Goal: Information Seeking & Learning: Compare options

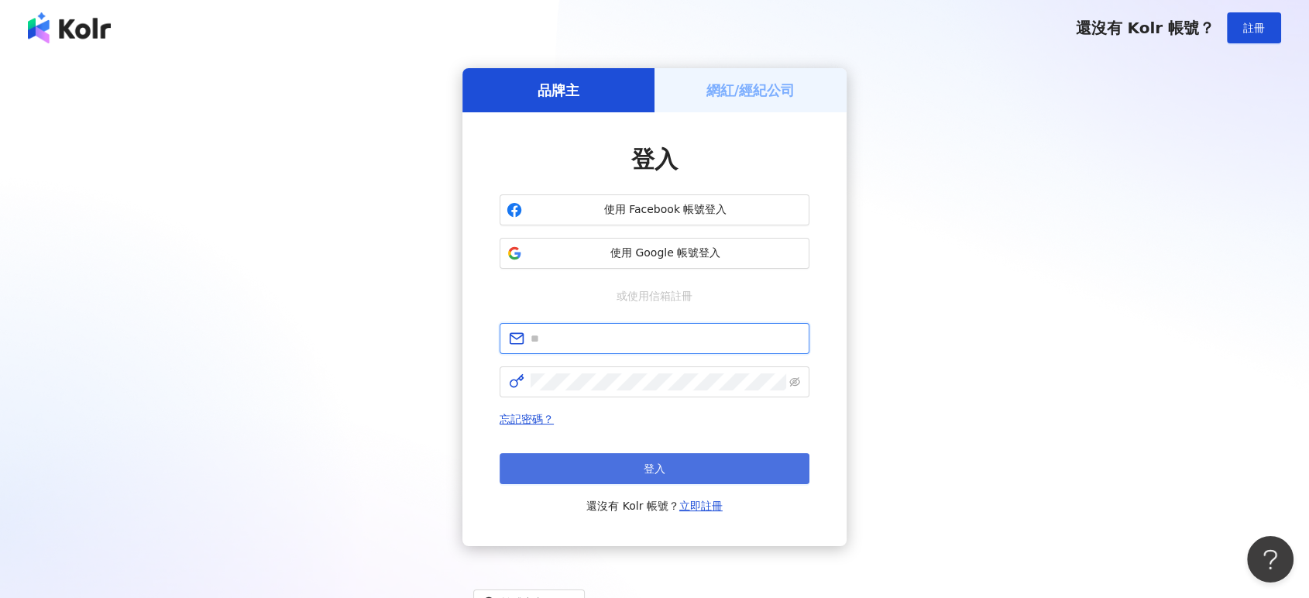
type input "**********"
click at [629, 469] on button "登入" at bounding box center [655, 468] width 310 height 31
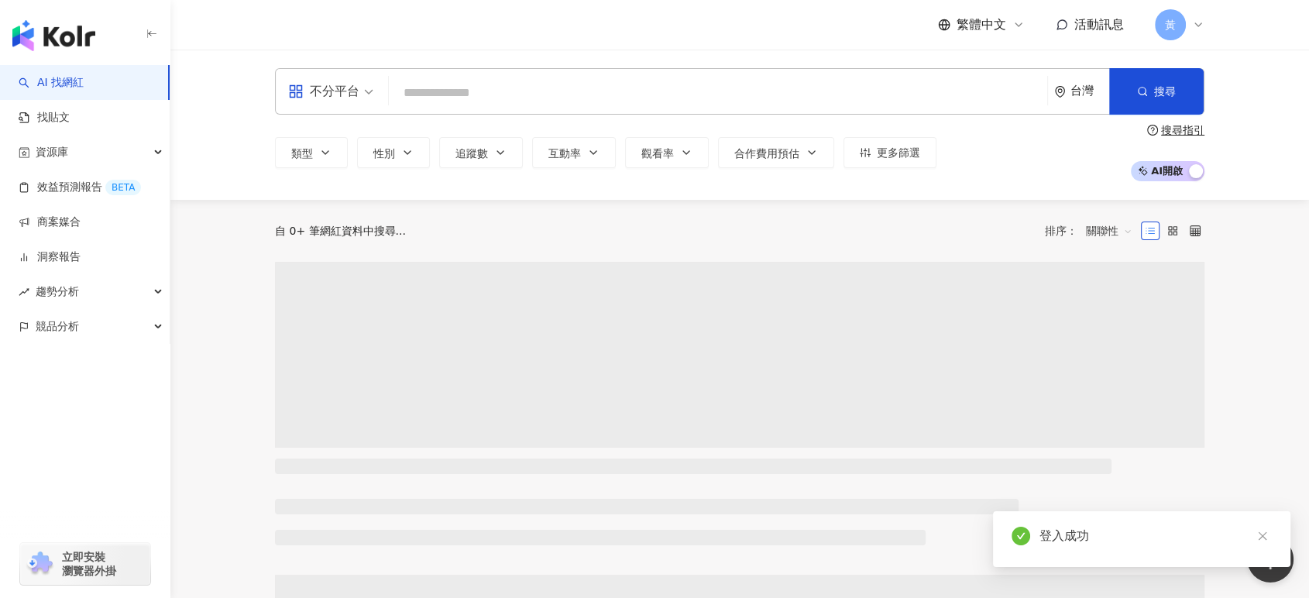
click at [441, 85] on input "search" at bounding box center [718, 92] width 646 height 29
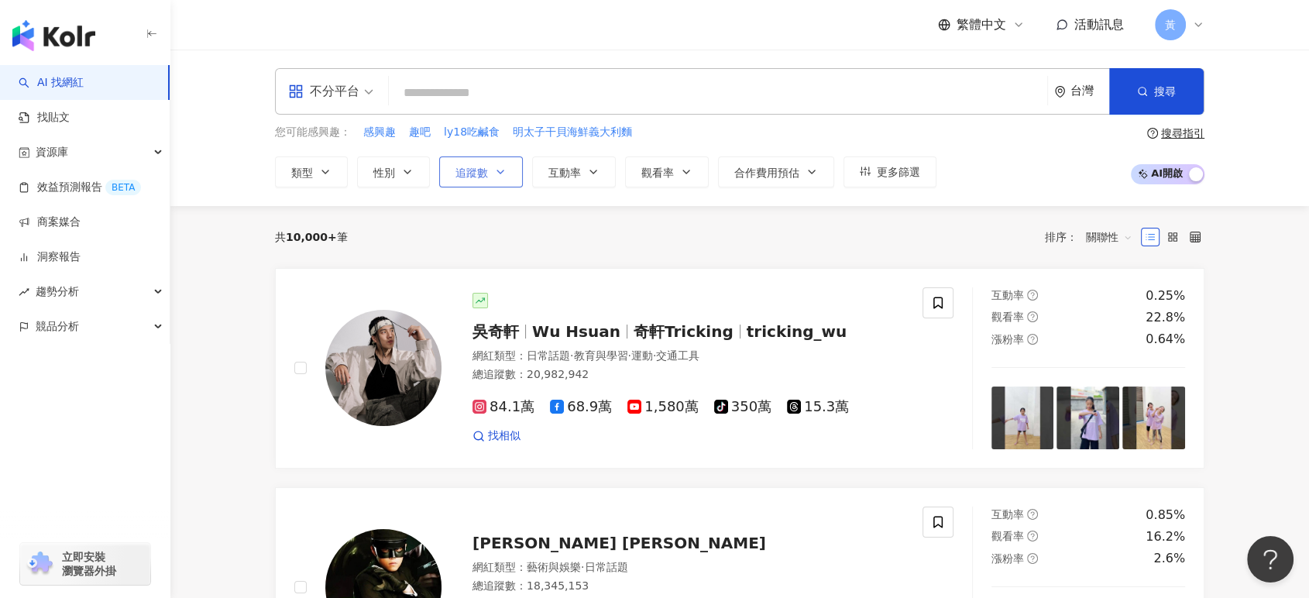
drag, startPoint x: 474, startPoint y: 170, endPoint x: 483, endPoint y: 179, distance: 12.6
click at [474, 170] on span "追蹤數" at bounding box center [471, 173] width 33 height 12
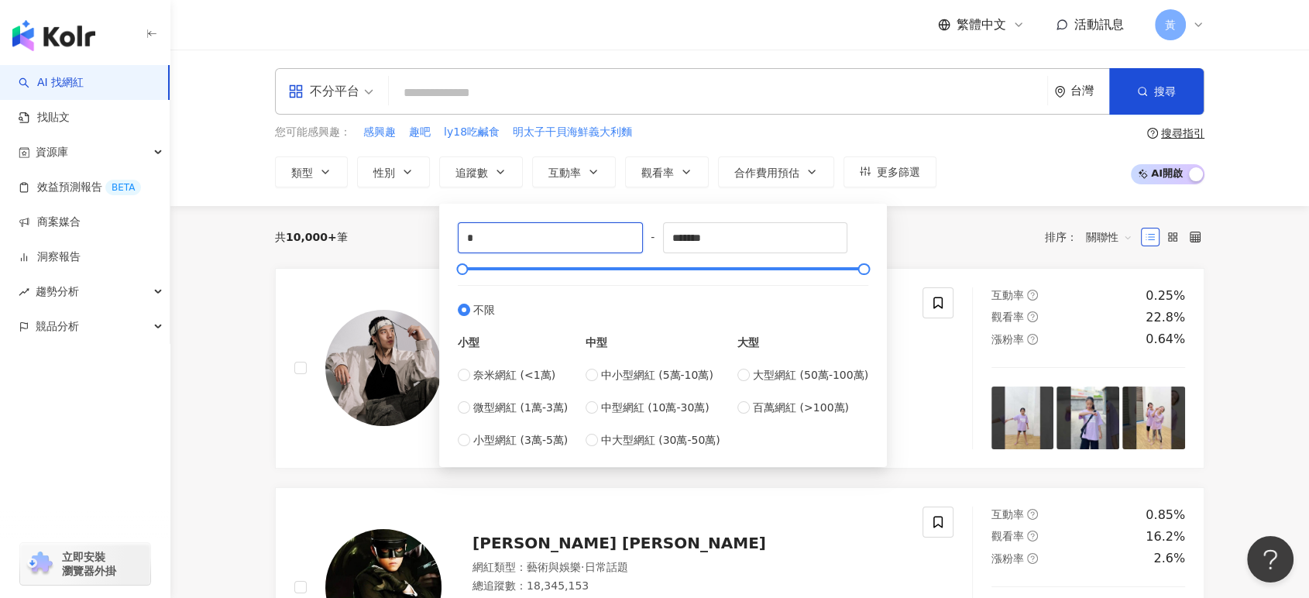
drag, startPoint x: 512, startPoint y: 234, endPoint x: 390, endPoint y: 236, distance: 122.4
type input "****"
drag, startPoint x: 740, startPoint y: 241, endPoint x: 592, endPoint y: 235, distance: 148.8
click at [592, 235] on div "**** - ******* 不限 小型 奈米網紅 (<1萬) 微型網紅 (1萬-3萬) 小型網紅 (3萬-5萬) 中型 中小型網紅 (5萬-10萬) 中型網…" at bounding box center [663, 335] width 410 height 226
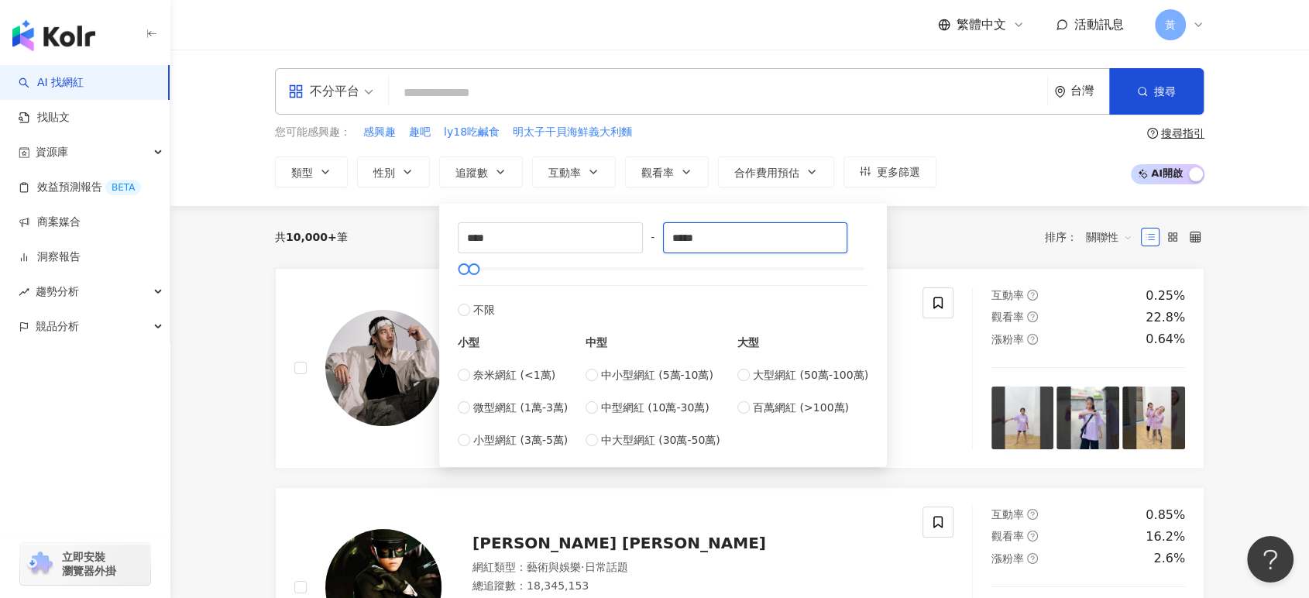
type input "*****"
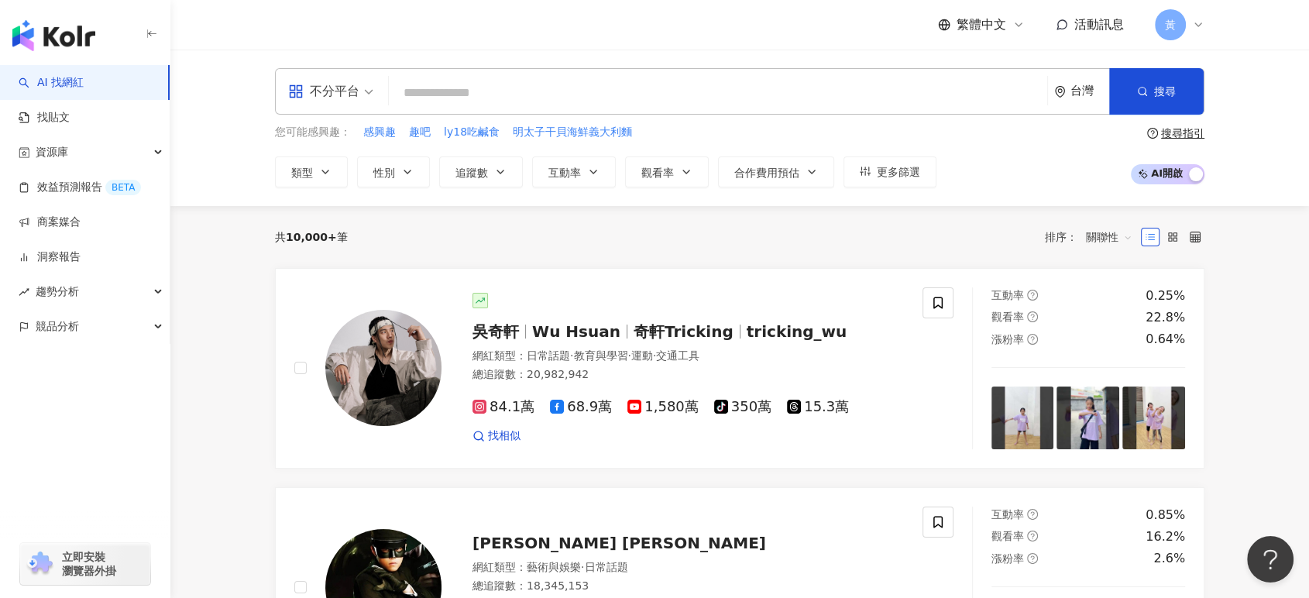
click at [1022, 184] on div "您可能感興趣： 感興趣 趣吧 ly18吃鹹食 明太子干貝海鮮義大利麵 類型 性別 追蹤數 互動率 觀看率 合作費用預估 更多篩選 **** - ***** 不…" at bounding box center [739, 156] width 929 height 64
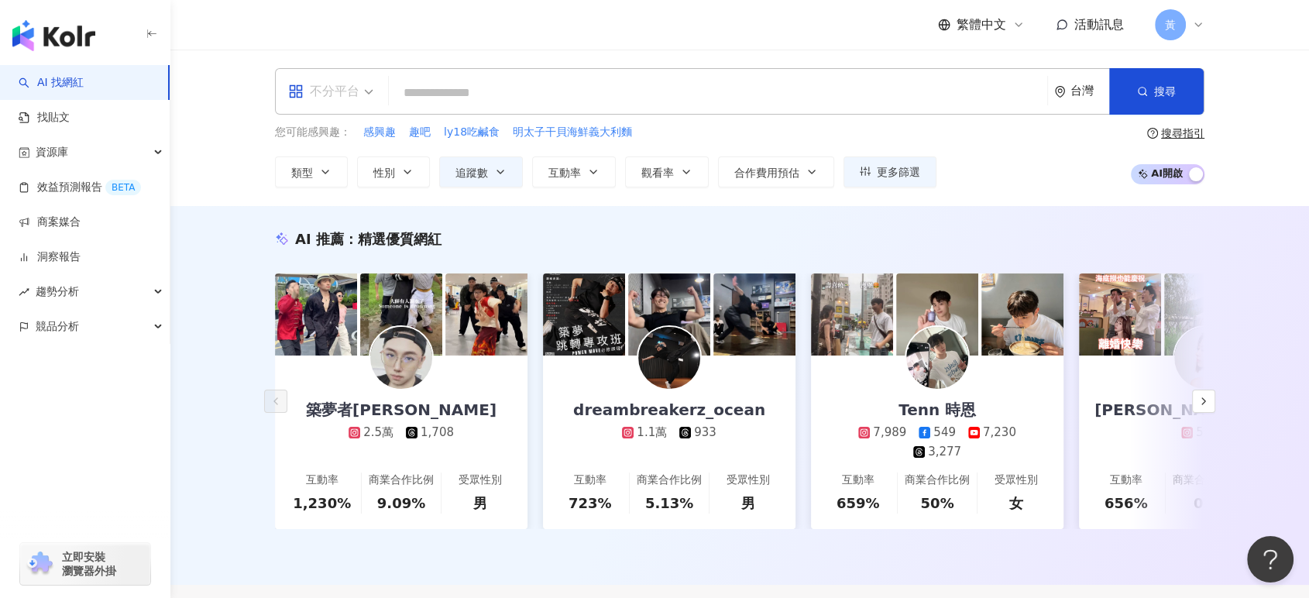
click at [359, 95] on span "不分平台" at bounding box center [330, 91] width 85 height 25
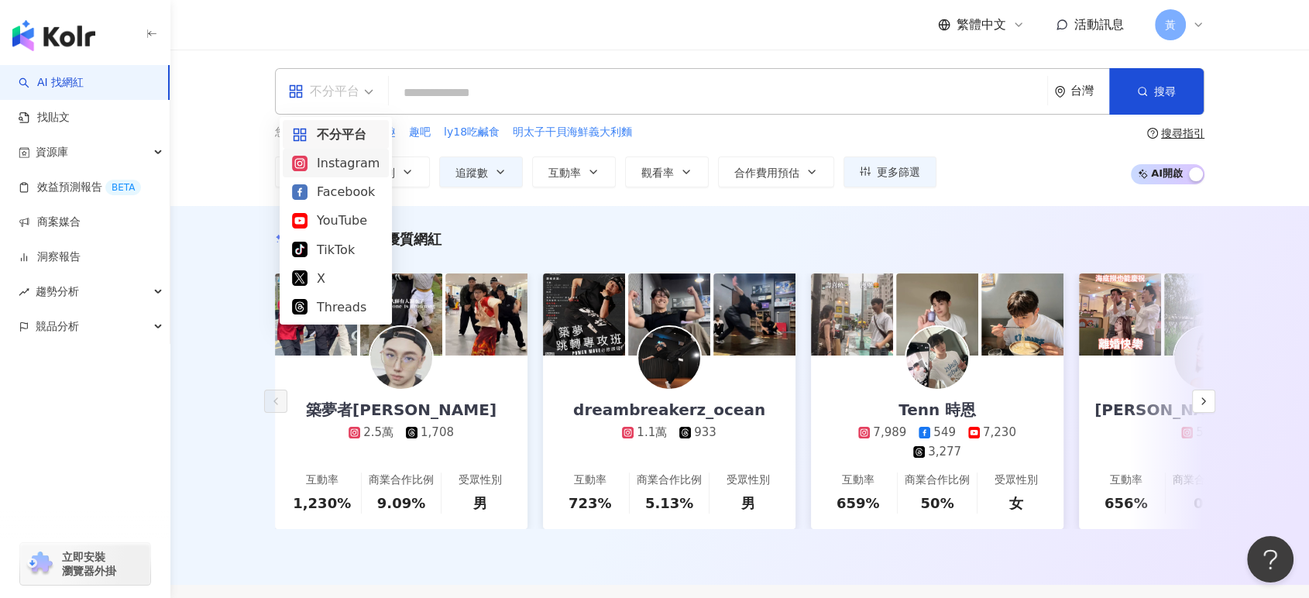
click at [348, 160] on div "Instagram" at bounding box center [336, 162] width 88 height 19
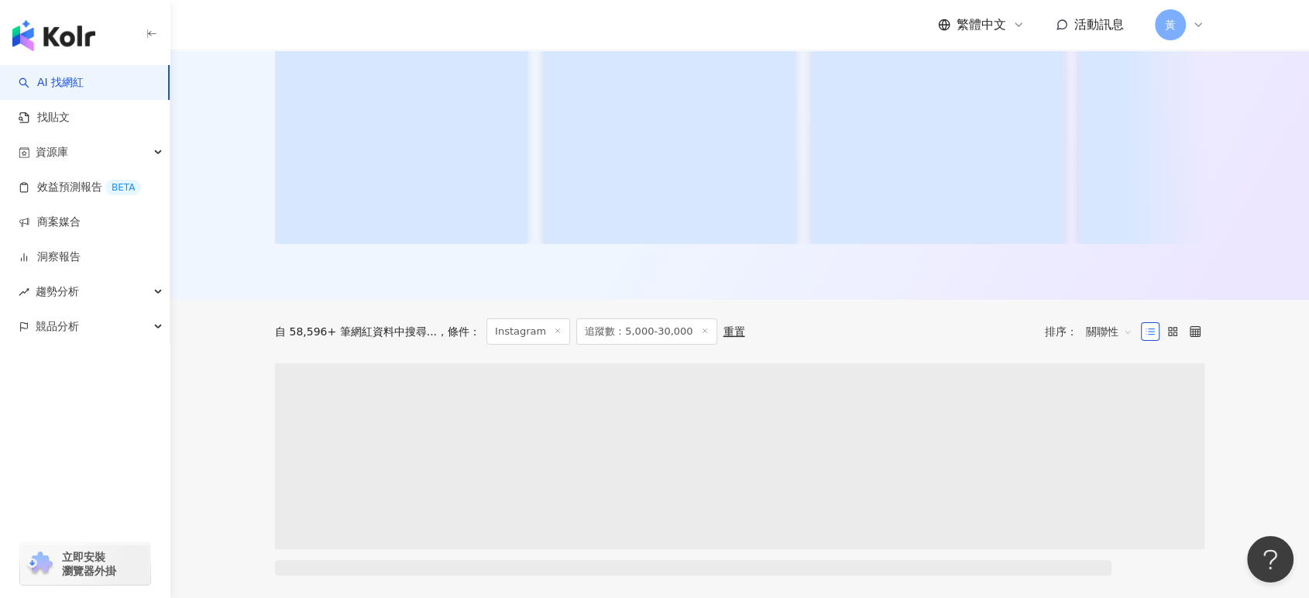
scroll to position [262, 0]
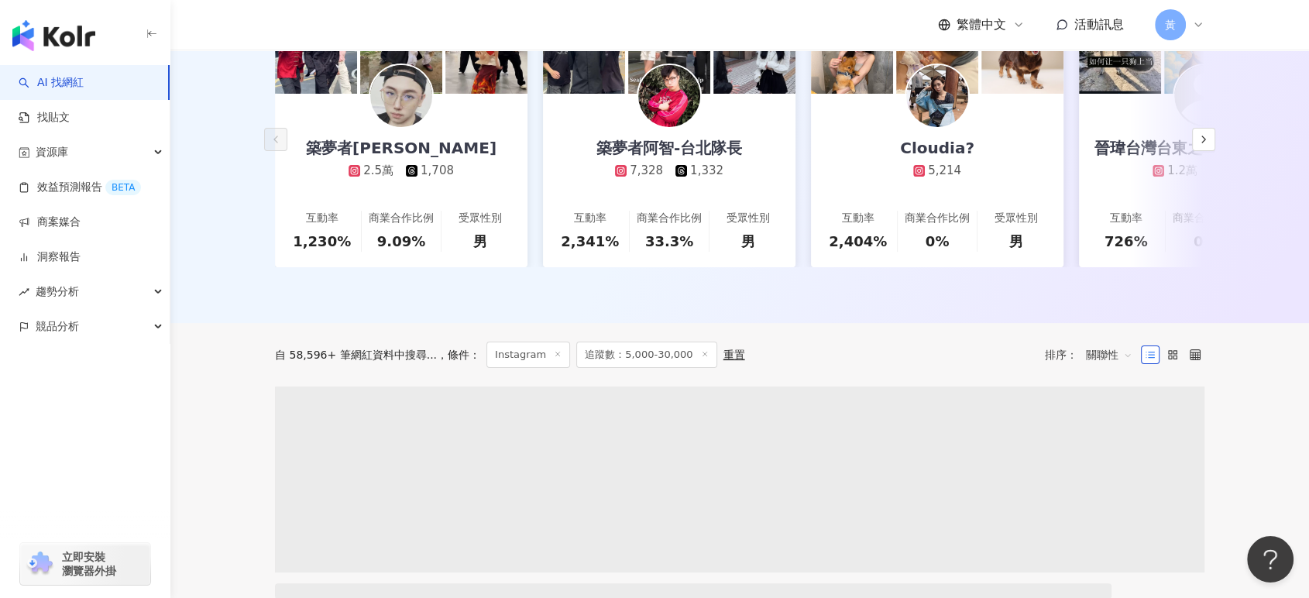
click at [1128, 349] on span "關聯性" at bounding box center [1109, 354] width 46 height 25
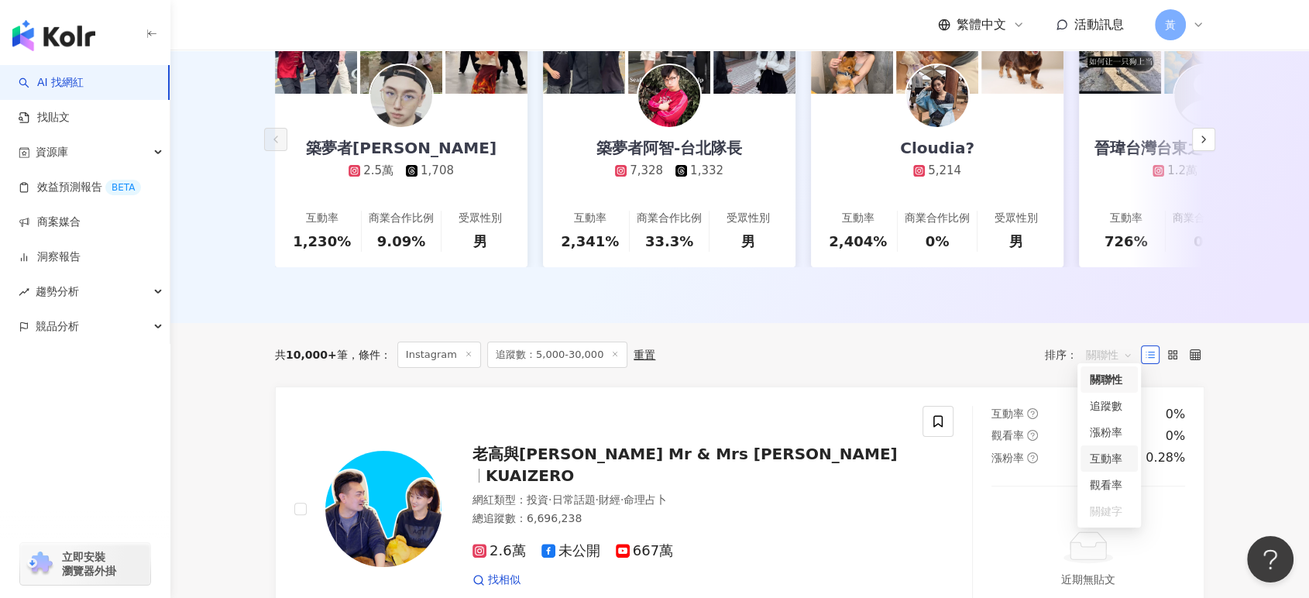
click at [1117, 459] on div "互動率" at bounding box center [1109, 458] width 39 height 17
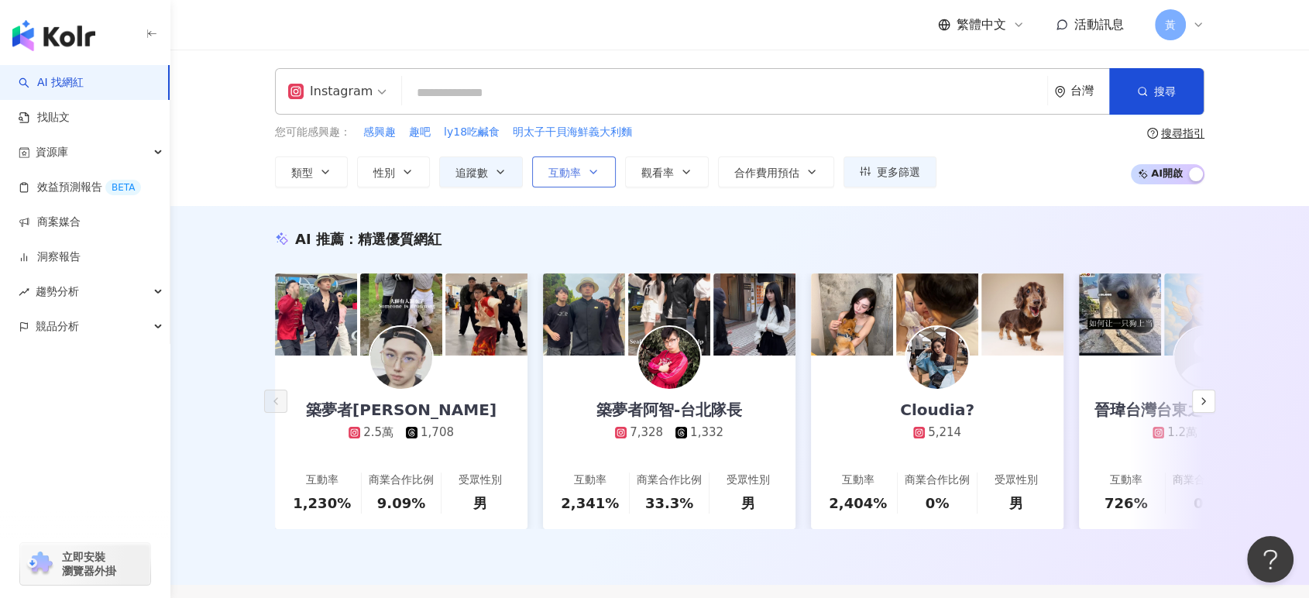
click at [564, 175] on span "互動率" at bounding box center [564, 173] width 33 height 12
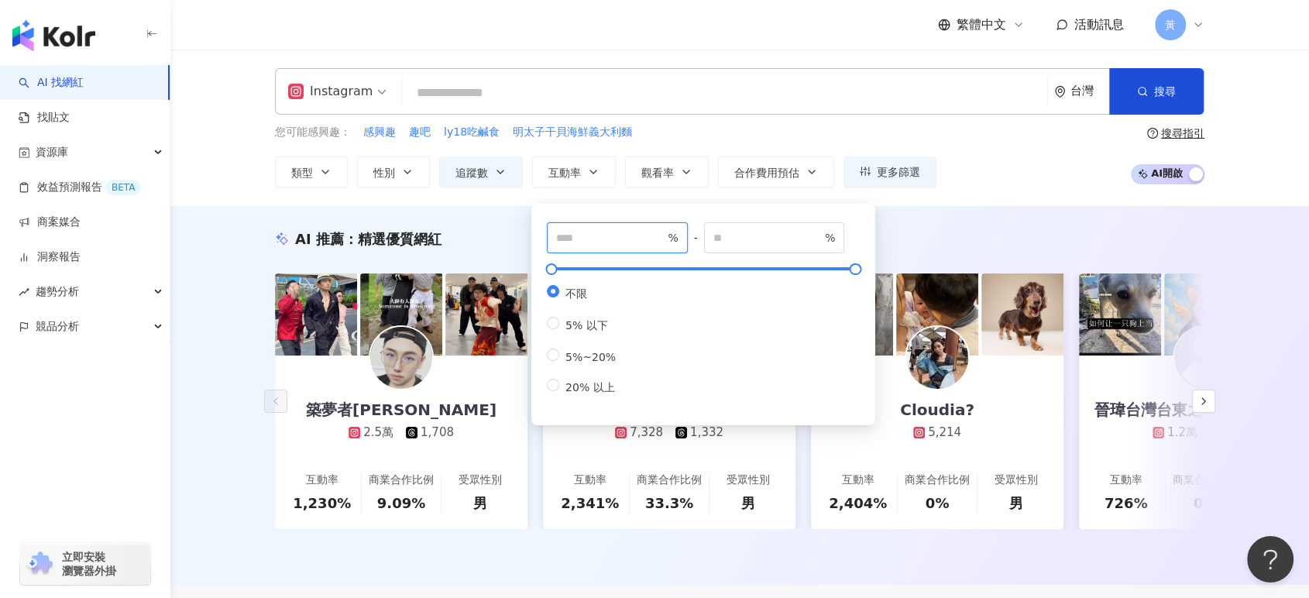
click at [572, 242] on input "number" at bounding box center [610, 237] width 108 height 17
type input "*"
click at [981, 155] on div "您可能感興趣： 感興趣 趣吧 ly18吃鹹食 明太子干貝海鮮義大利麵 類型 性別 追蹤數 互動率 觀看率 合作費用預估 更多篩選 **** - ***** 不…" at bounding box center [739, 156] width 929 height 64
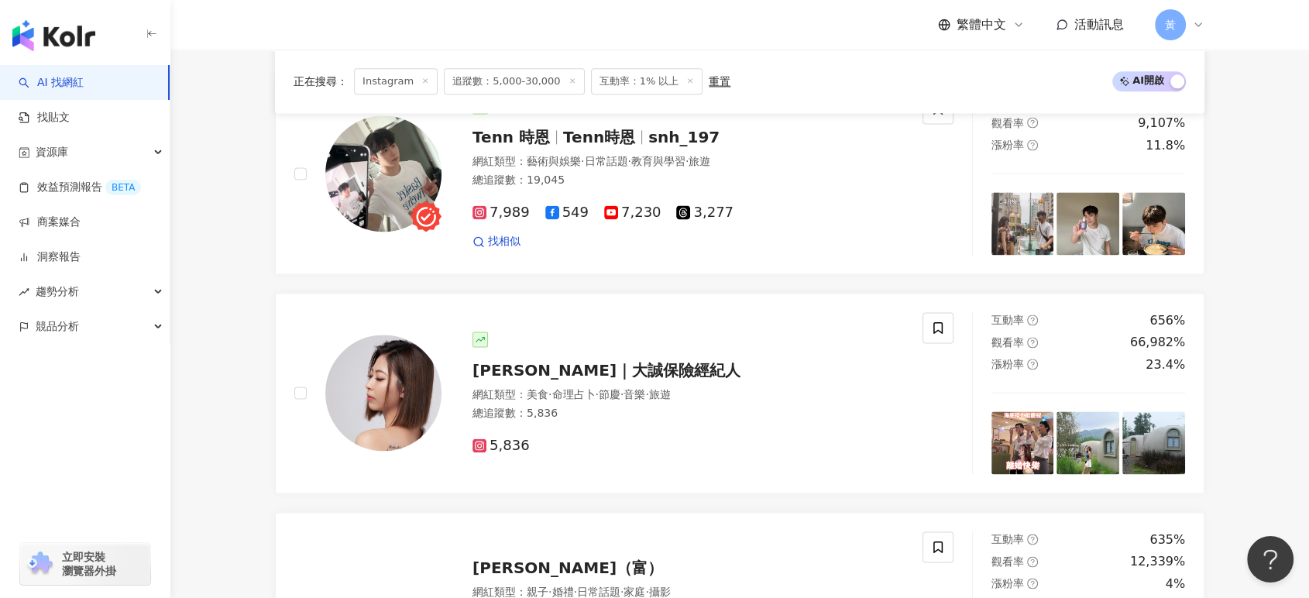
scroll to position [2151, 0]
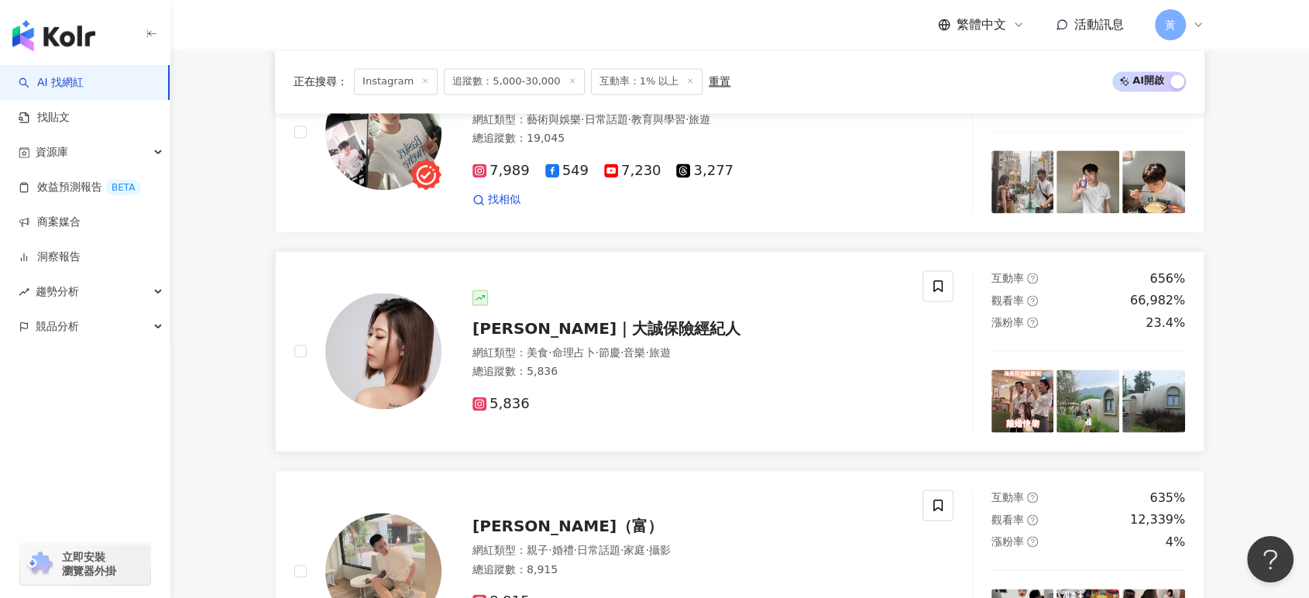
click at [555, 319] on span "怡雯｜大誠保險經紀人" at bounding box center [606, 328] width 268 height 19
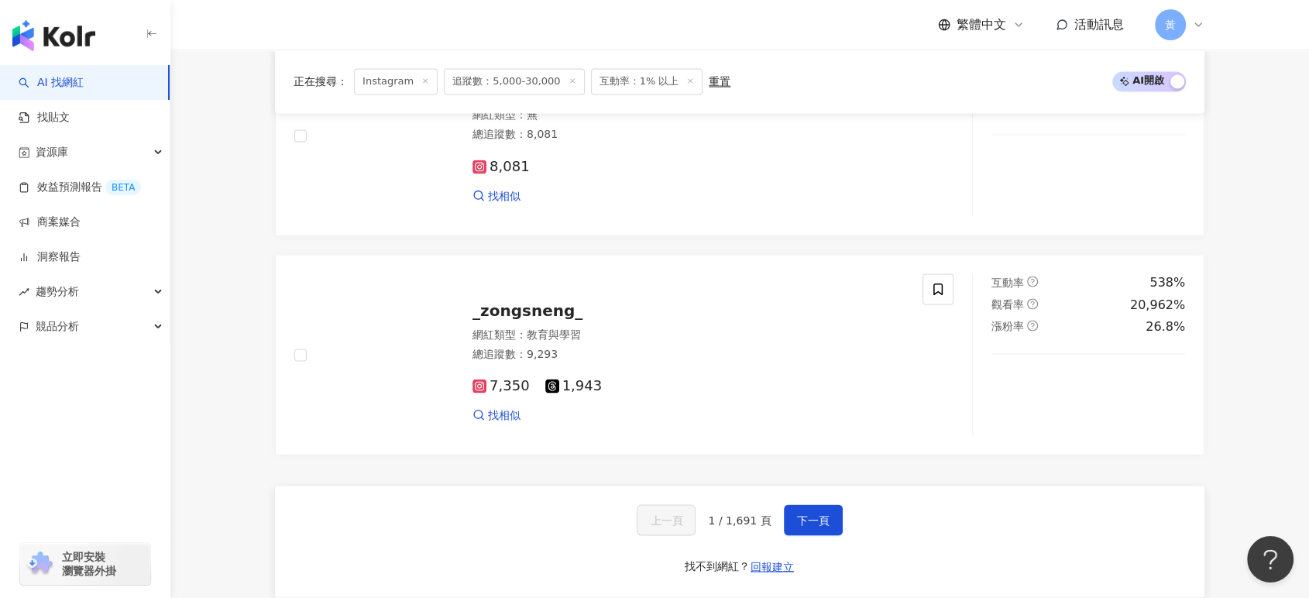
scroll to position [2925, 0]
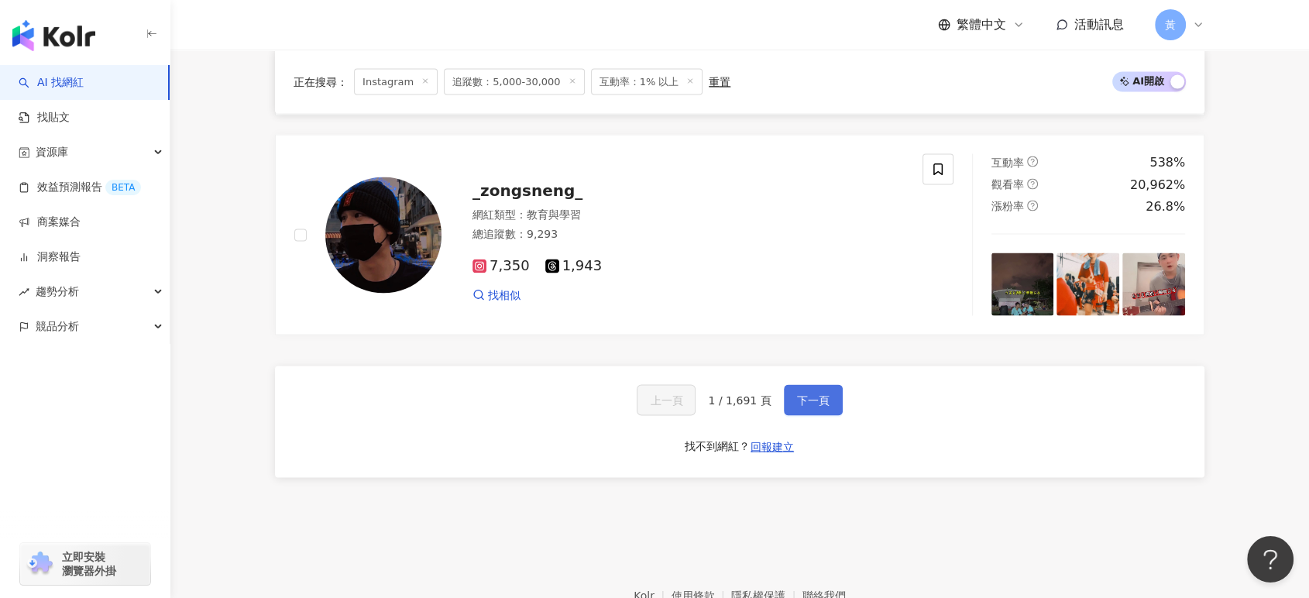
click at [809, 399] on button "下一頁" at bounding box center [813, 399] width 59 height 31
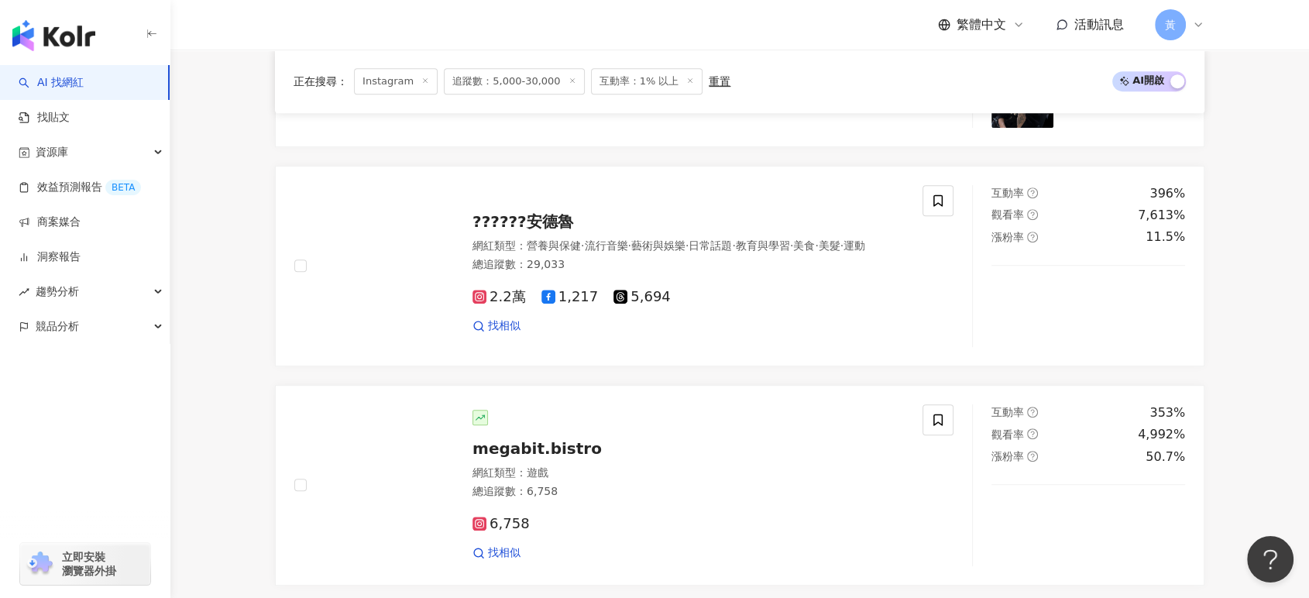
scroll to position [688, 0]
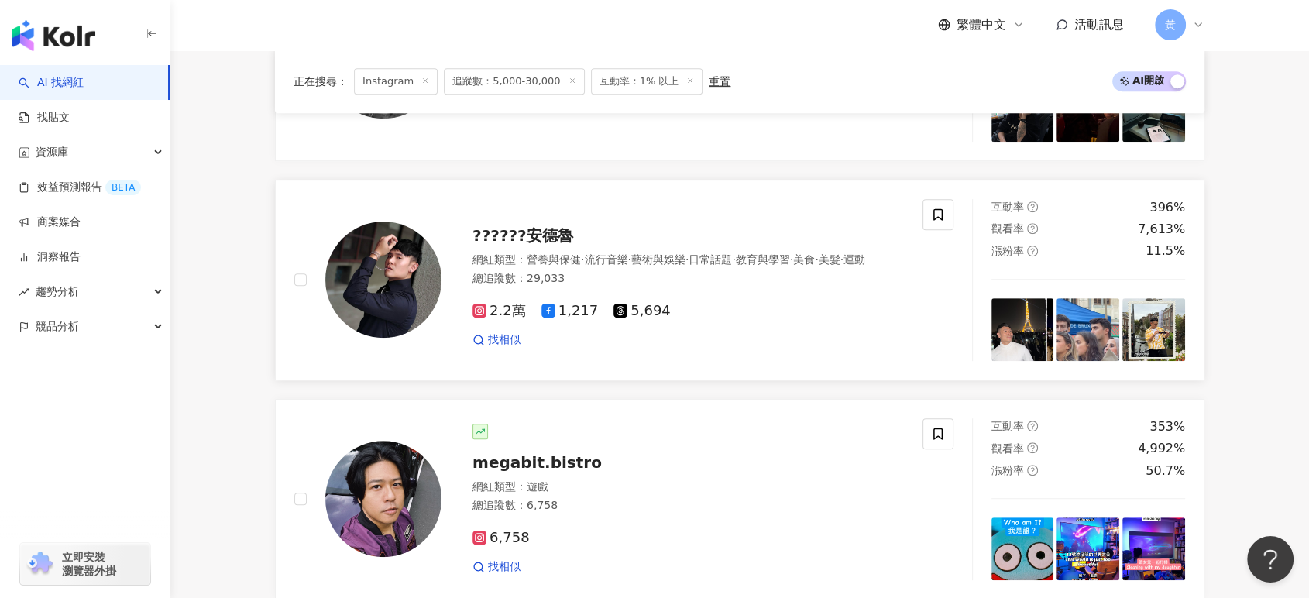
click at [506, 226] on span "??????安德魯" at bounding box center [522, 235] width 101 height 19
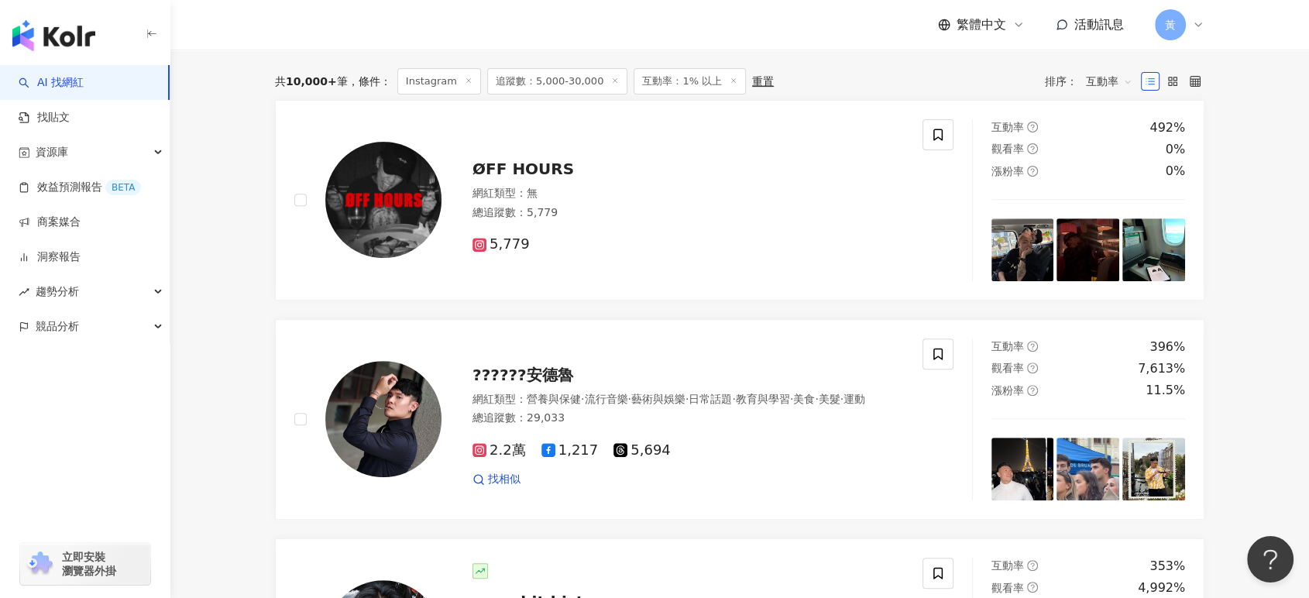
scroll to position [0, 0]
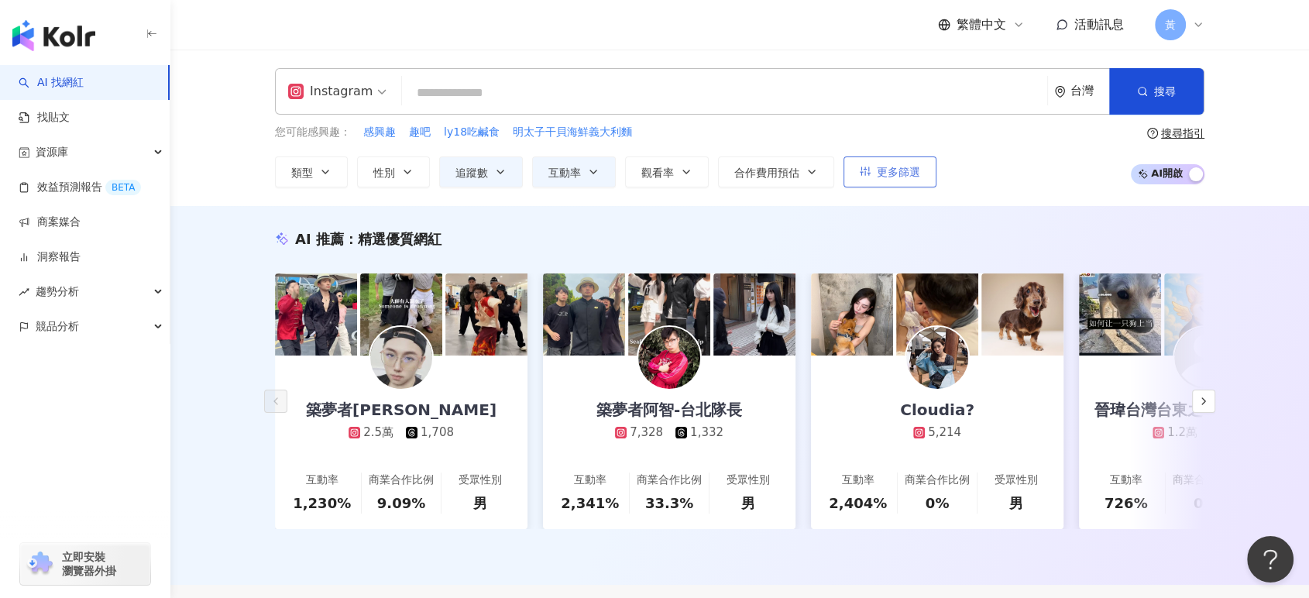
click at [917, 177] on span "更多篩選" at bounding box center [898, 172] width 43 height 12
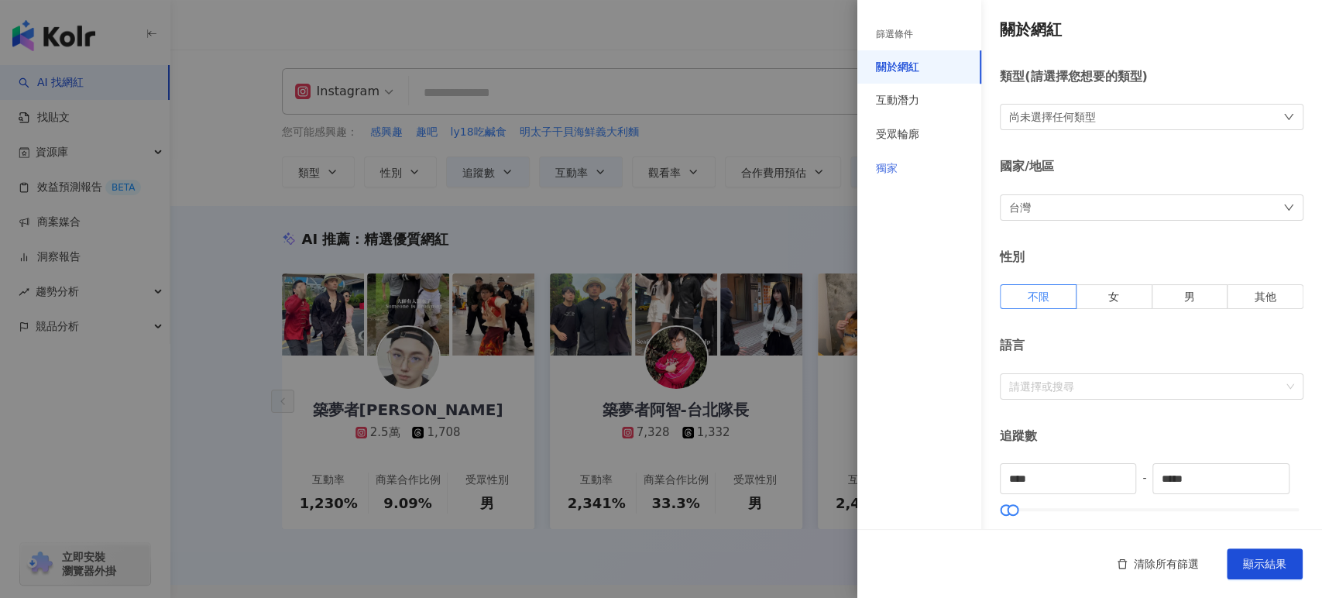
click at [946, 172] on div "獨家" at bounding box center [919, 169] width 124 height 34
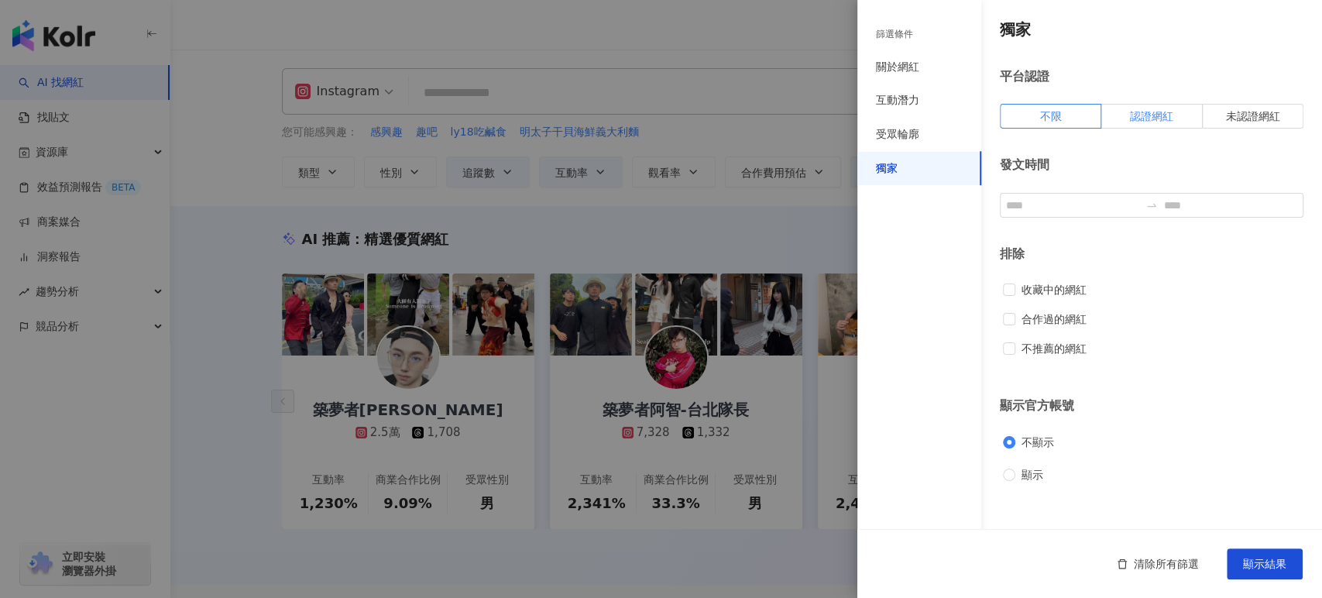
click at [1171, 116] on span "認證網紅" at bounding box center [1151, 116] width 43 height 12
click at [1244, 563] on span "顯示結果" at bounding box center [1264, 564] width 43 height 12
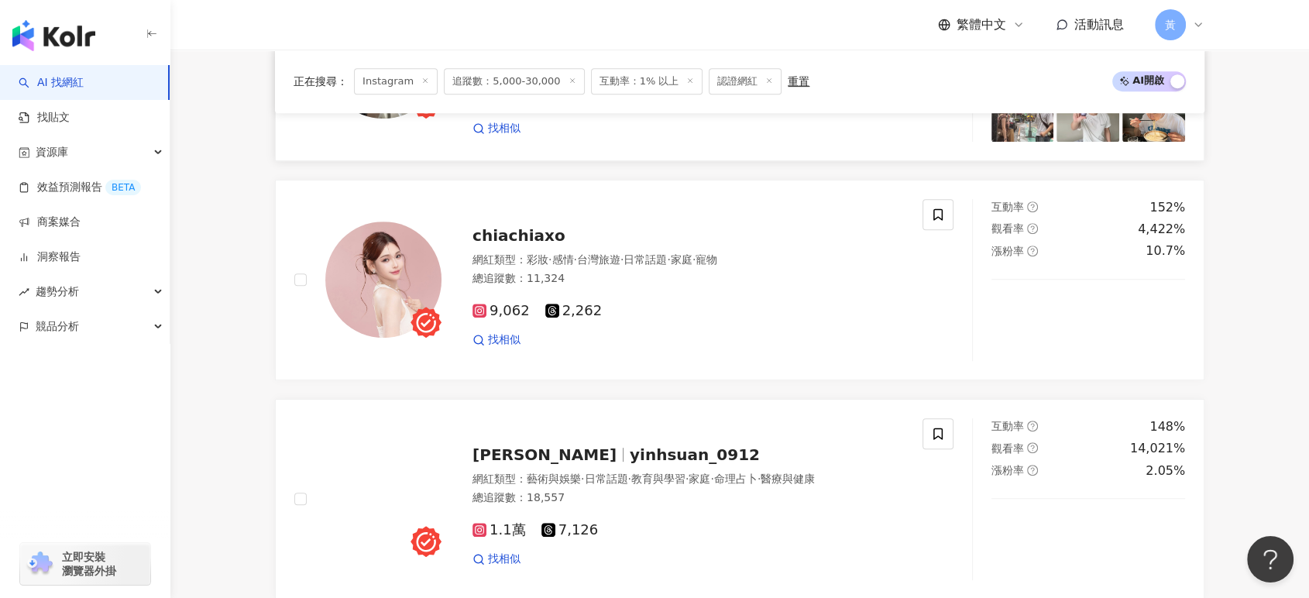
scroll to position [860, 0]
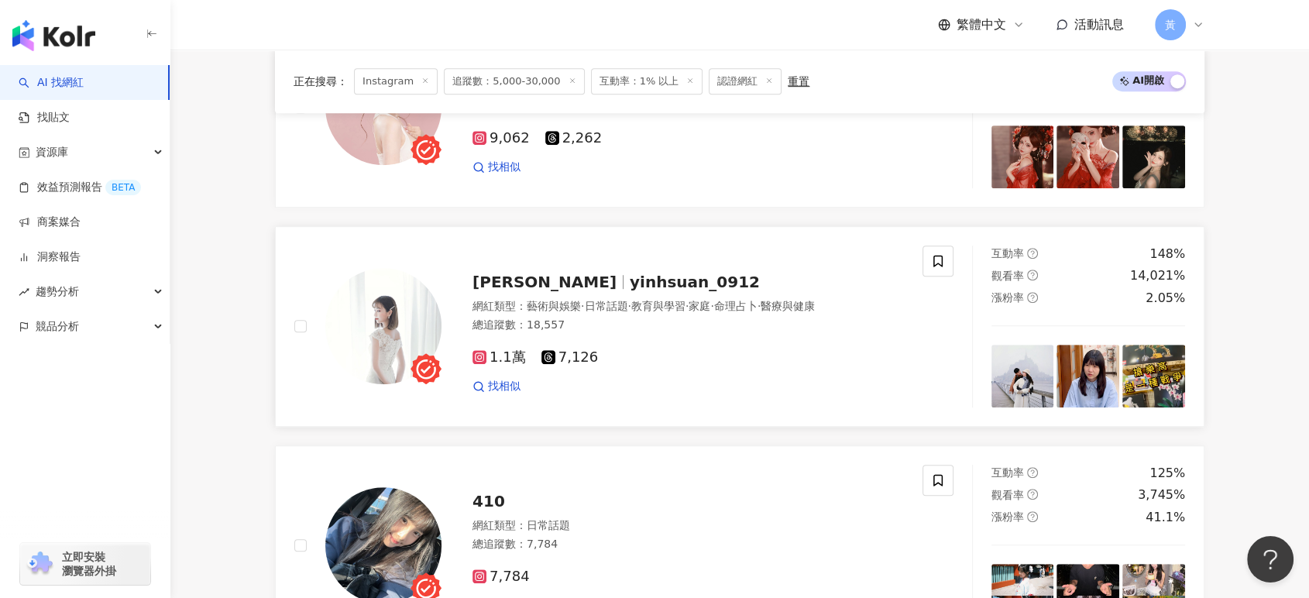
click at [636, 293] on div "尹 瑄 yinhsuan_0912" at bounding box center [687, 282] width 431 height 22
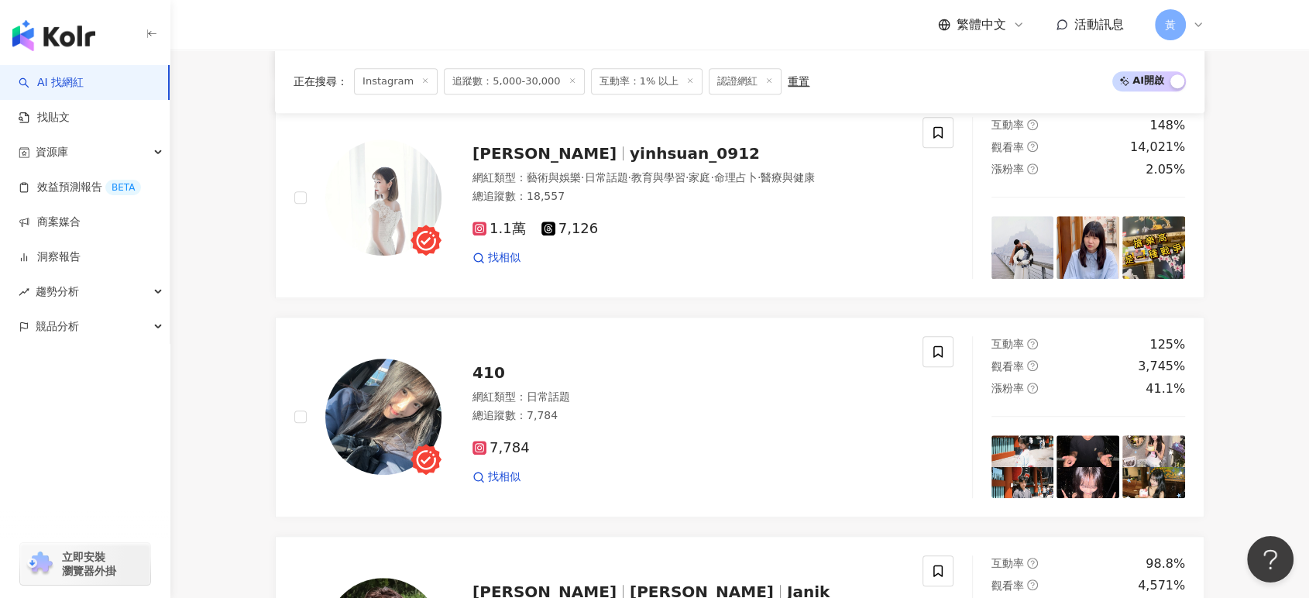
scroll to position [1118, 0]
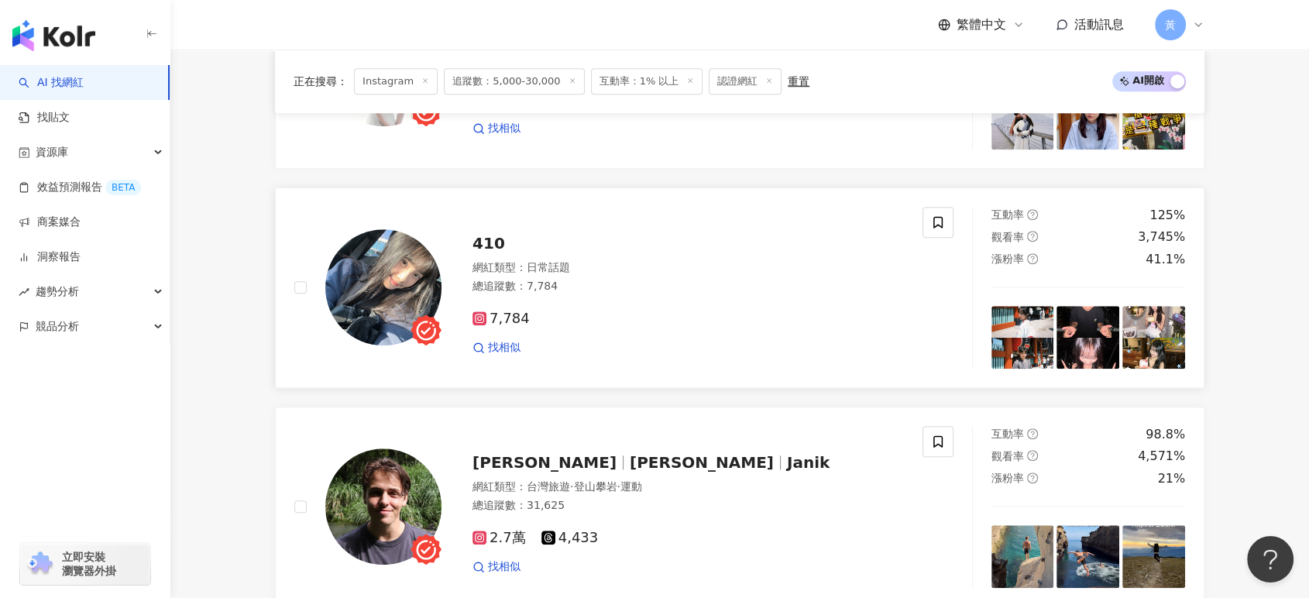
click at [527, 294] on div "總追蹤數 ： 7,784" at bounding box center [687, 286] width 431 height 15
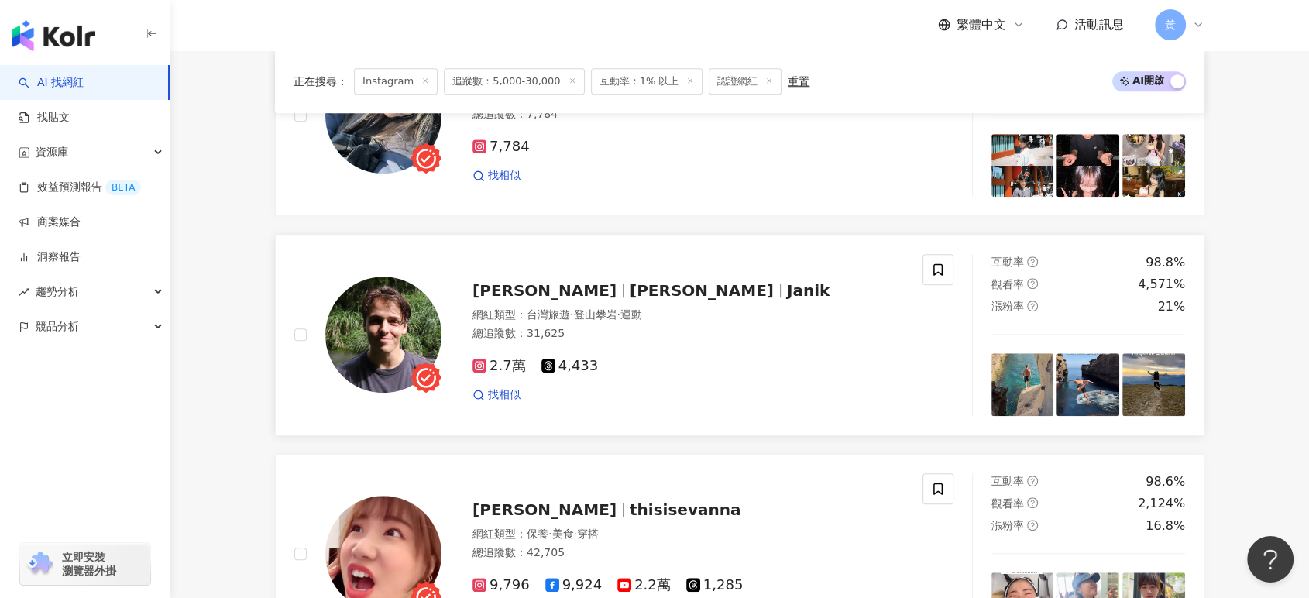
scroll to position [1549, 0]
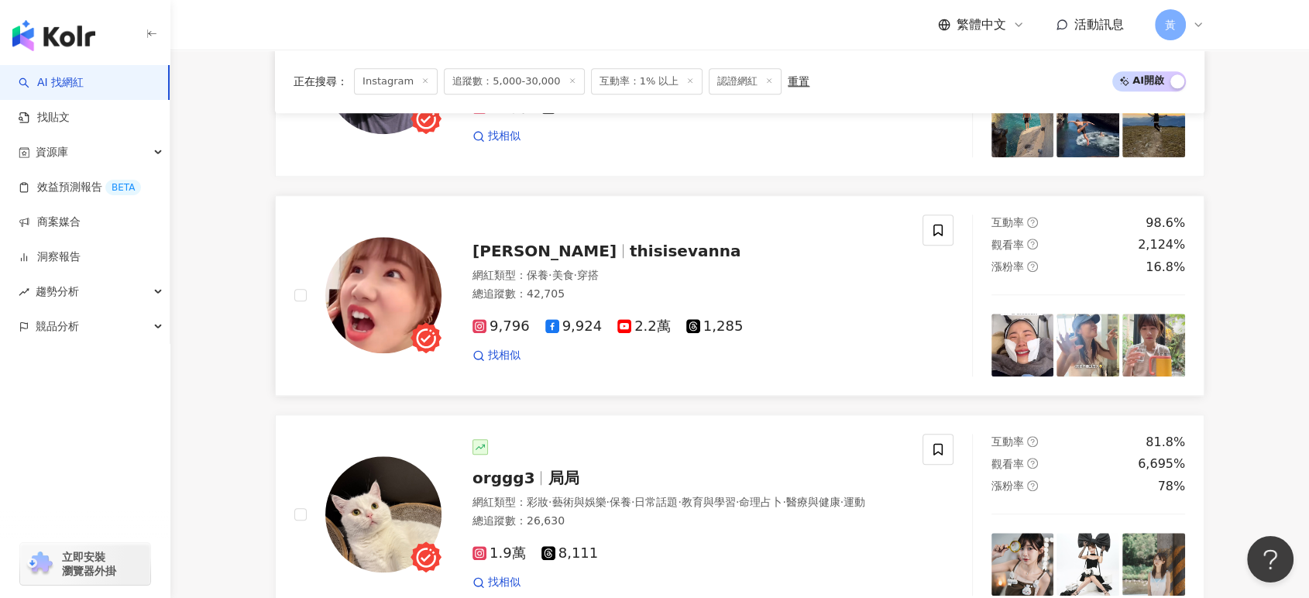
click at [601, 257] on span "孔凡娜 EvannaKong" at bounding box center [544, 251] width 144 height 19
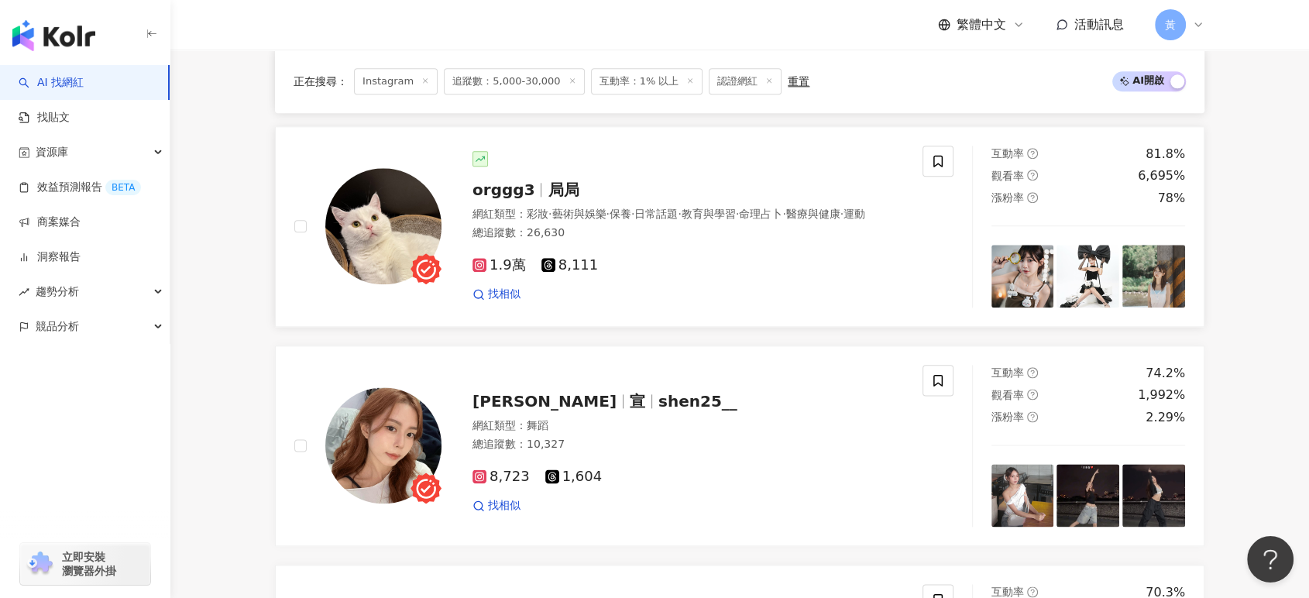
scroll to position [1807, 0]
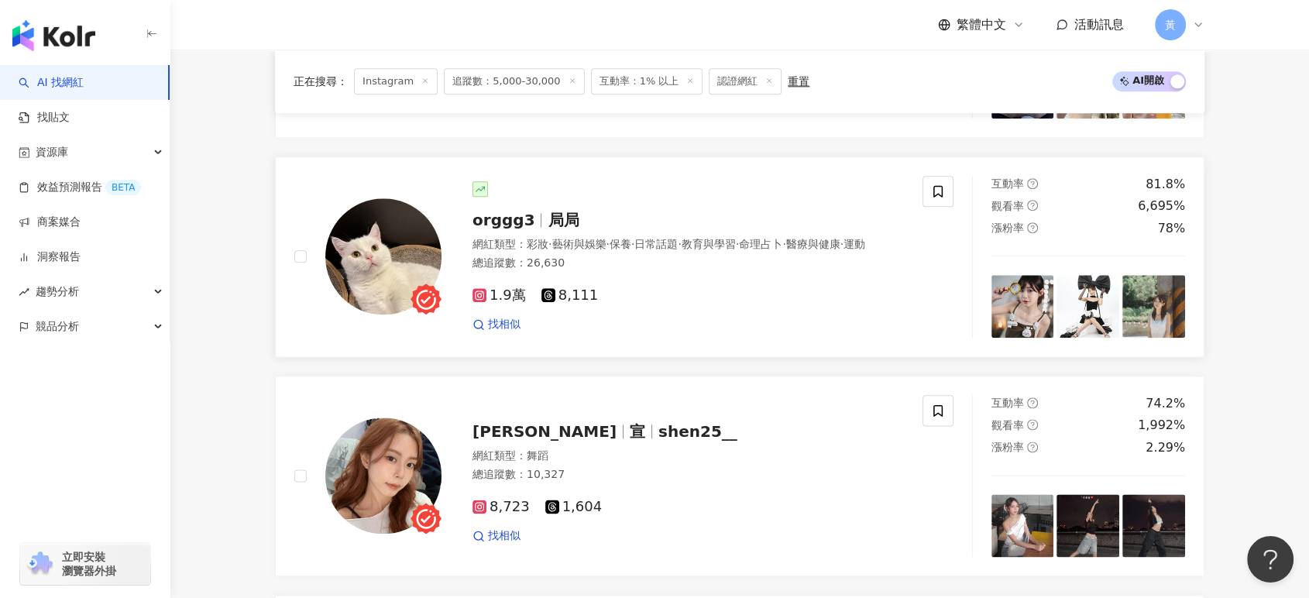
click at [523, 229] on span "orggg3" at bounding box center [503, 220] width 62 height 19
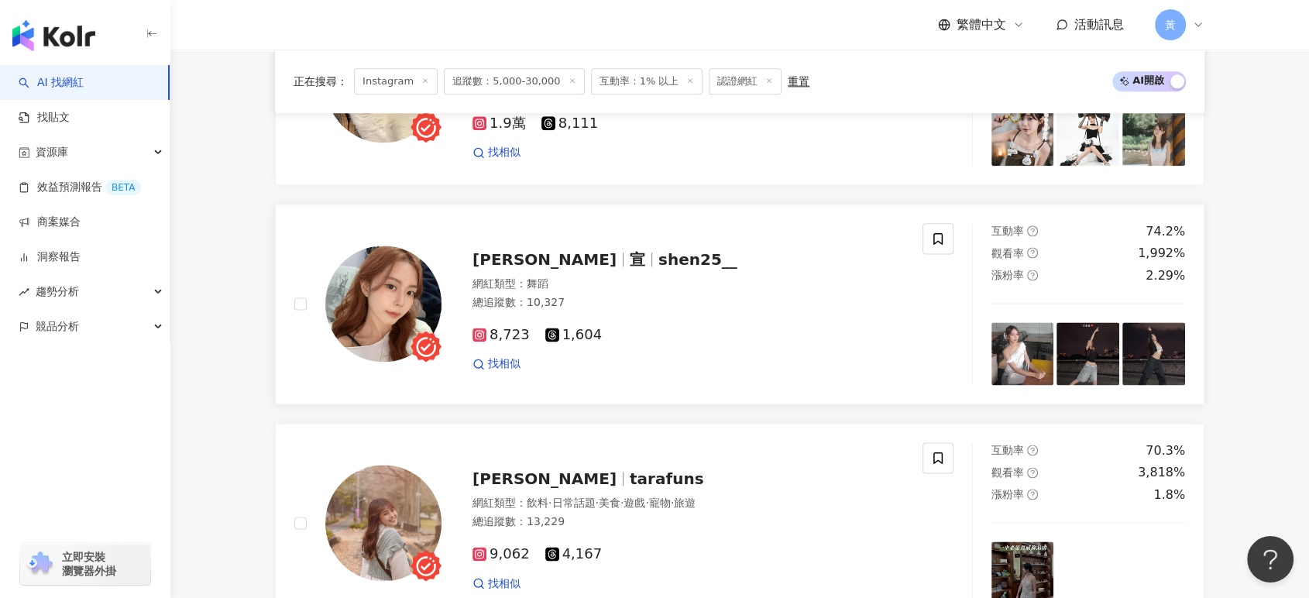
scroll to position [2151, 0]
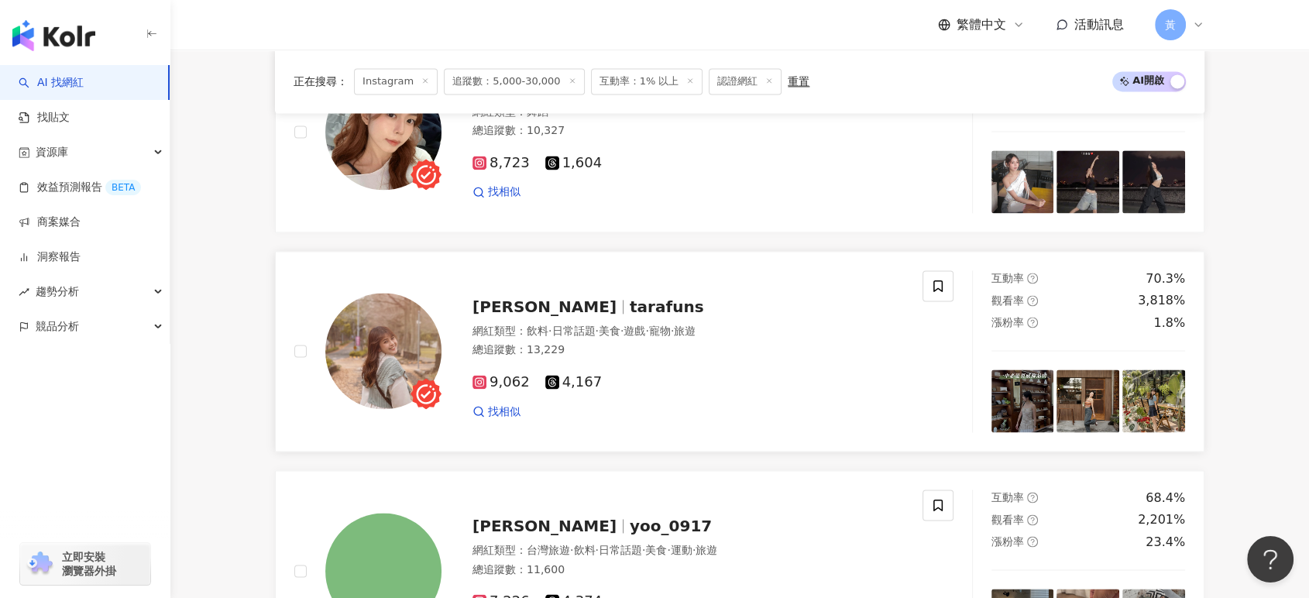
click at [484, 316] on span "Tara" at bounding box center [544, 306] width 144 height 19
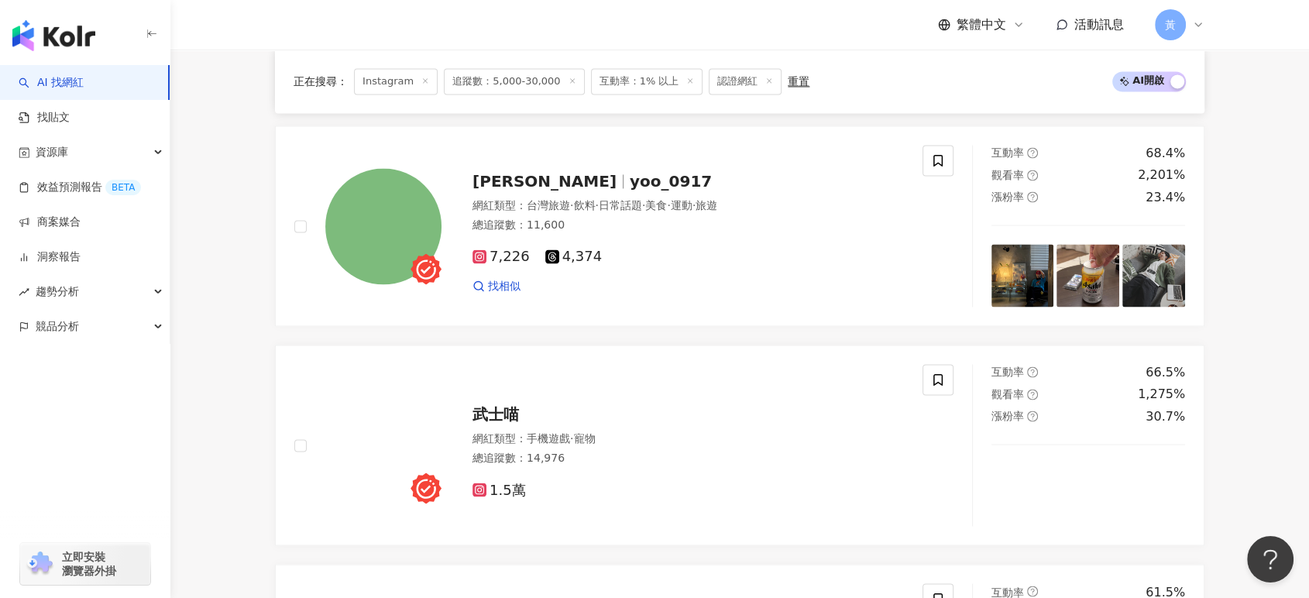
scroll to position [2925, 0]
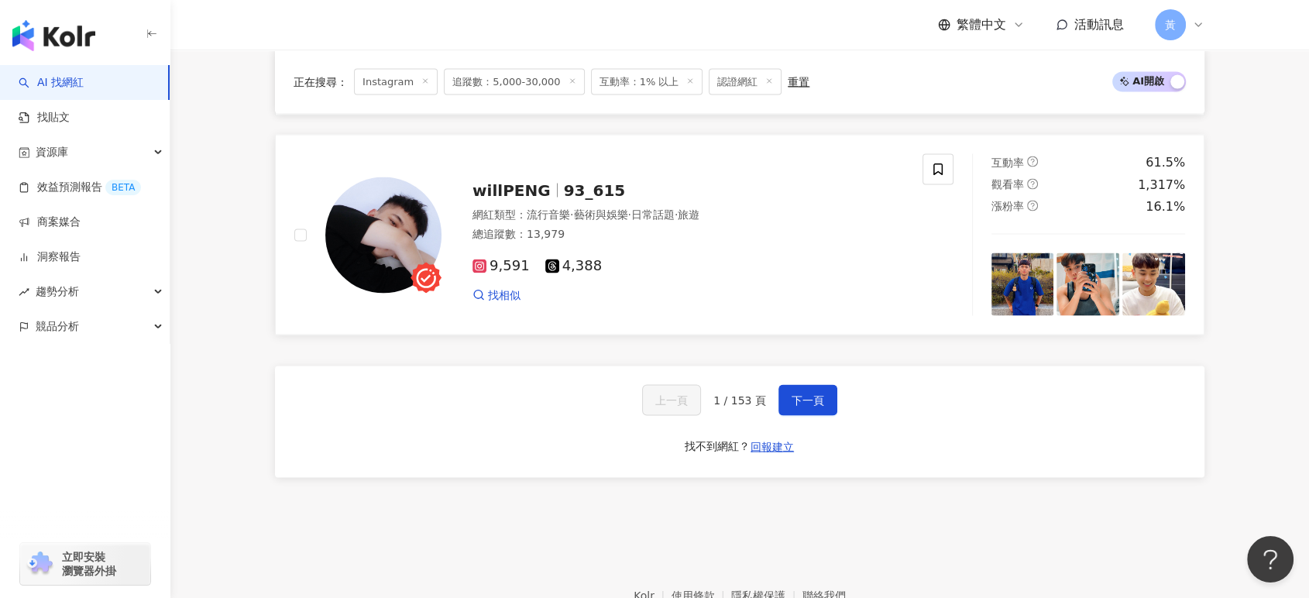
click at [630, 245] on div "網紅類型 ： 流行音樂 · 藝術與娛樂 · 日常話題 · 旅遊 總追蹤數 ： 13,979" at bounding box center [687, 226] width 431 height 38
click at [810, 401] on button "下一頁" at bounding box center [807, 399] width 59 height 31
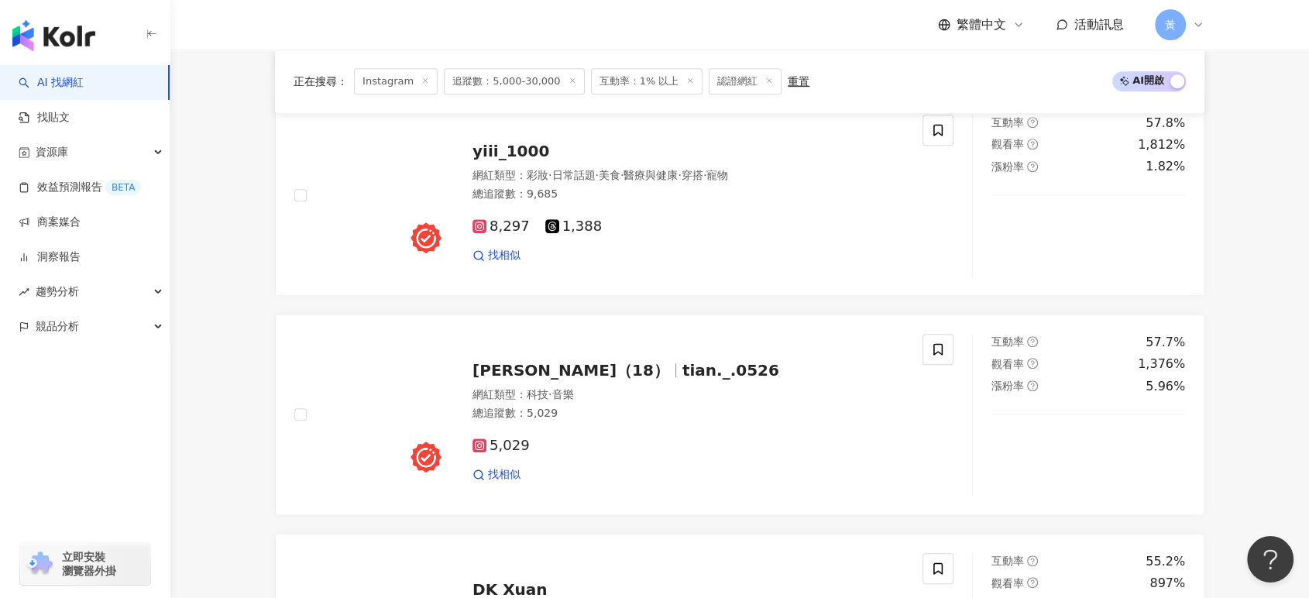
scroll to position [775, 0]
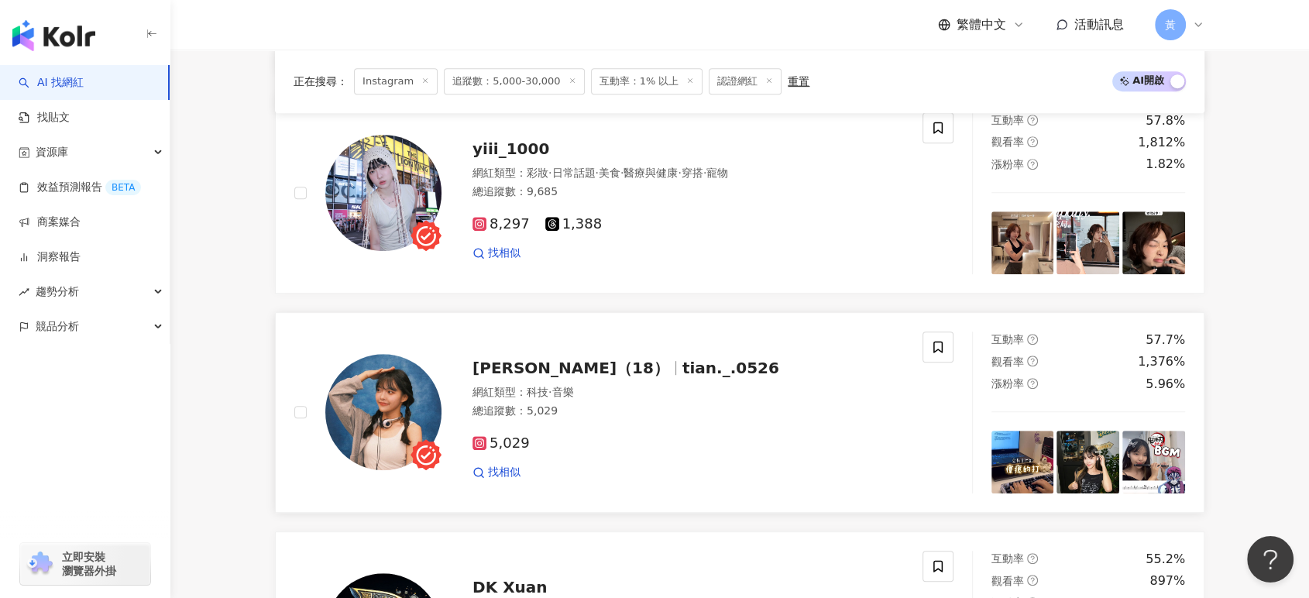
click at [745, 452] on div "5,029" at bounding box center [687, 443] width 431 height 17
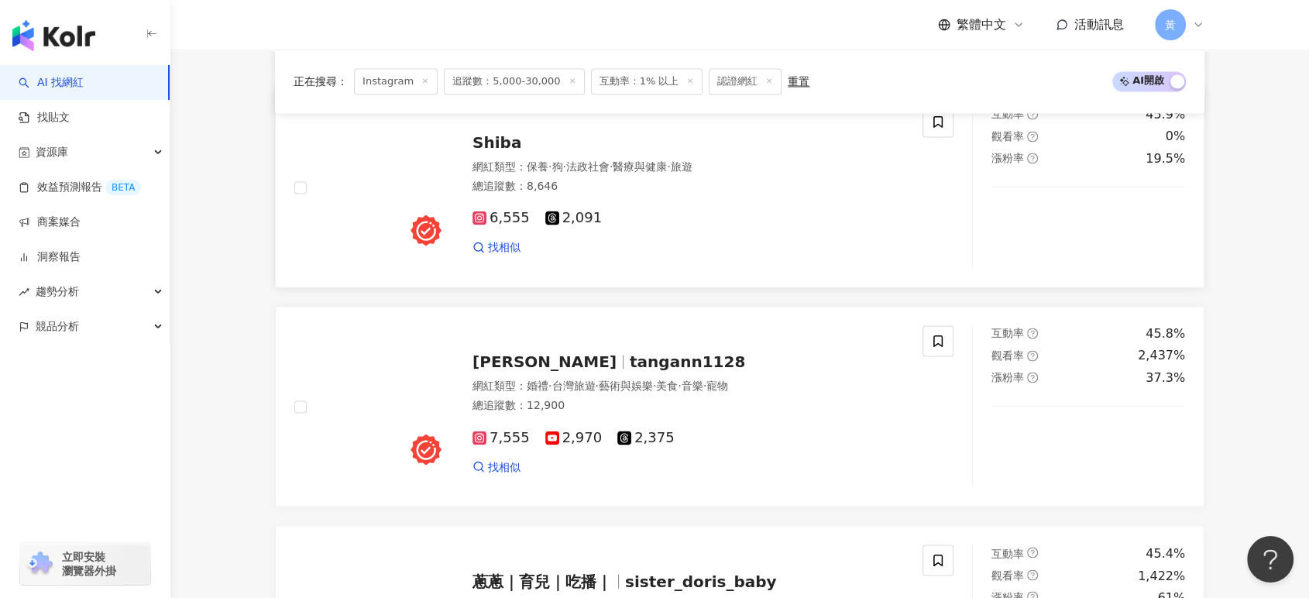
scroll to position [2496, 0]
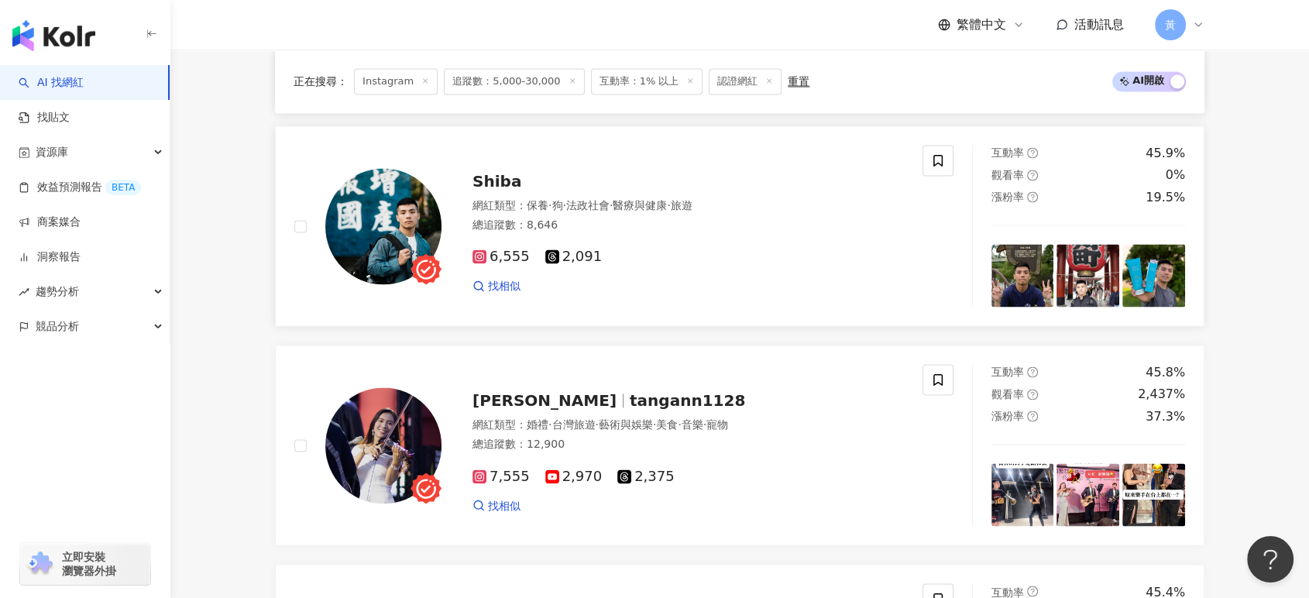
click at [527, 184] on div "Shiba" at bounding box center [687, 181] width 431 height 22
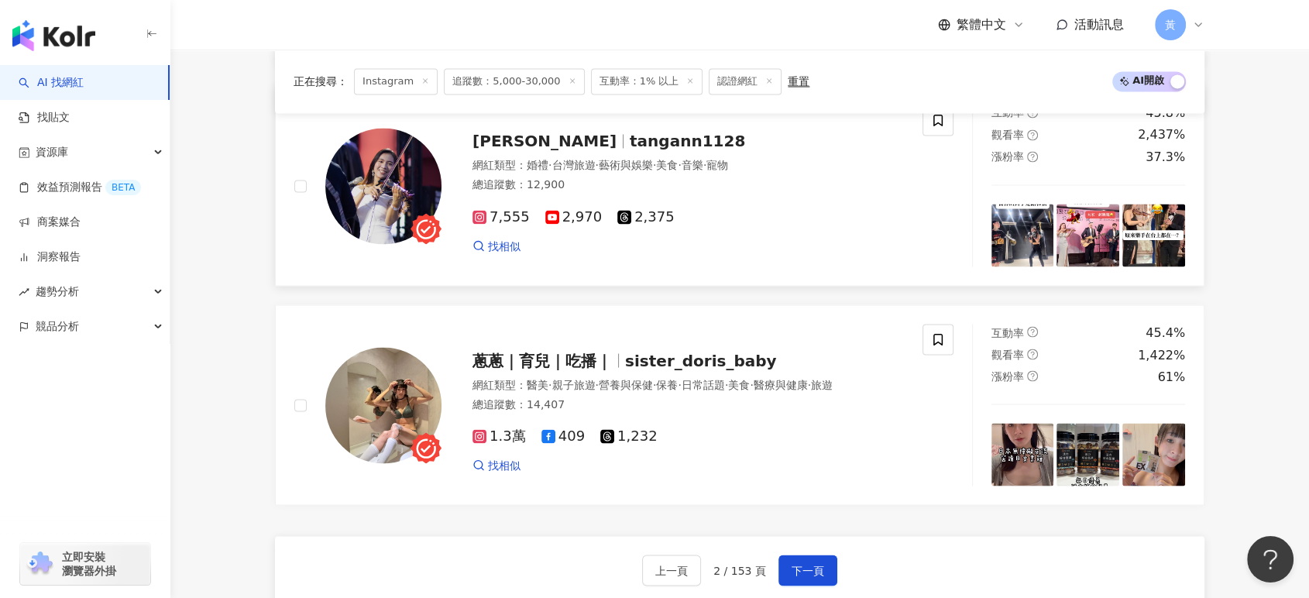
scroll to position [2839, 0]
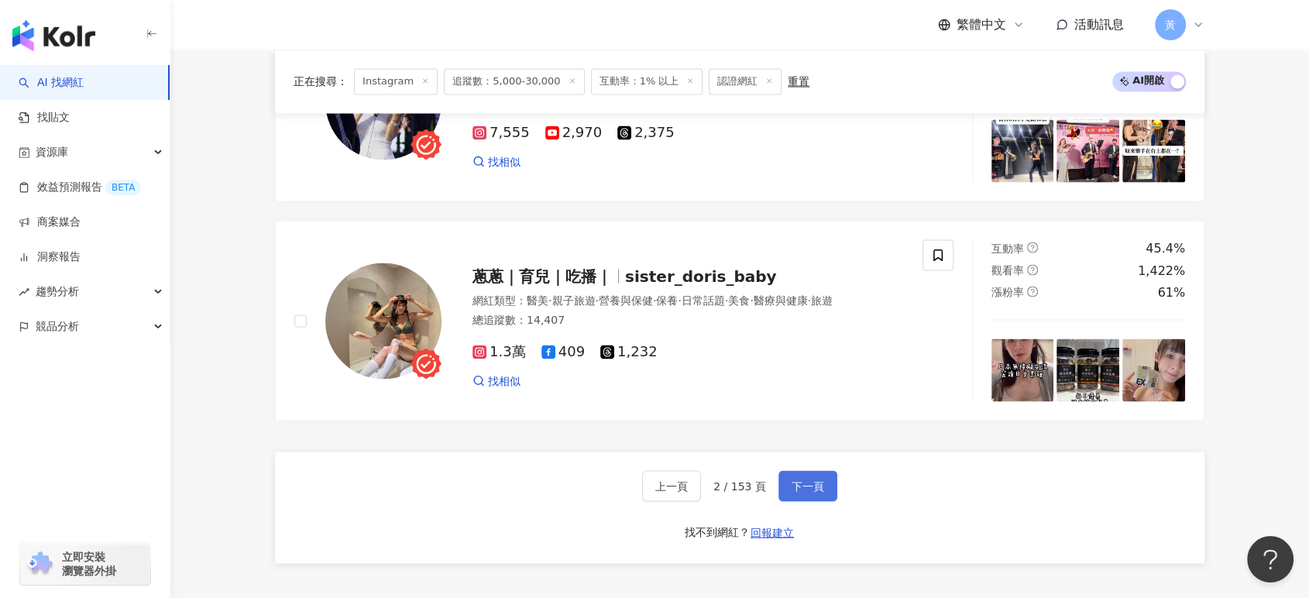
click at [793, 492] on span "下一頁" at bounding box center [808, 485] width 33 height 12
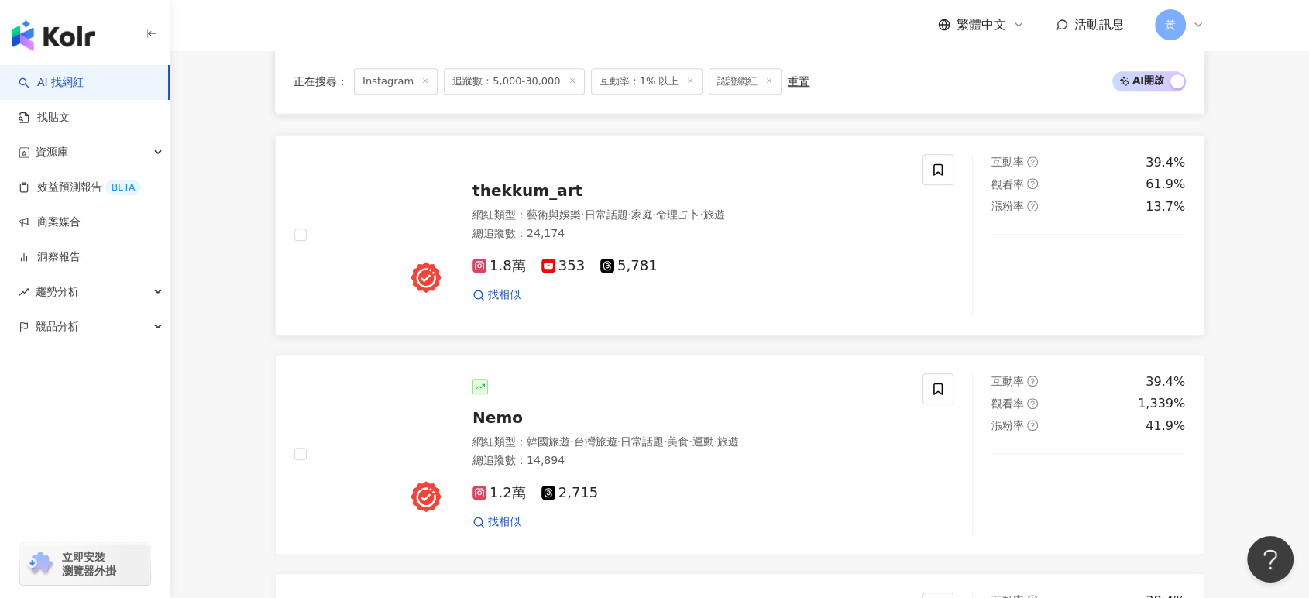
scroll to position [1213, 0]
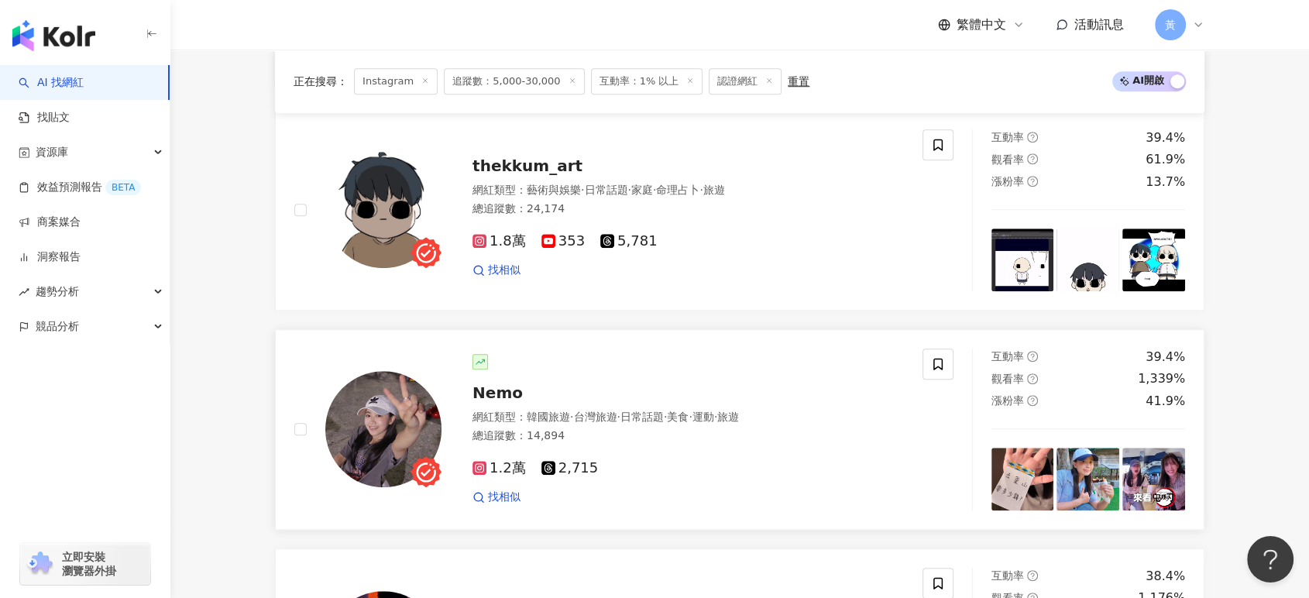
click at [609, 414] on span "台灣旅遊" at bounding box center [594, 416] width 43 height 12
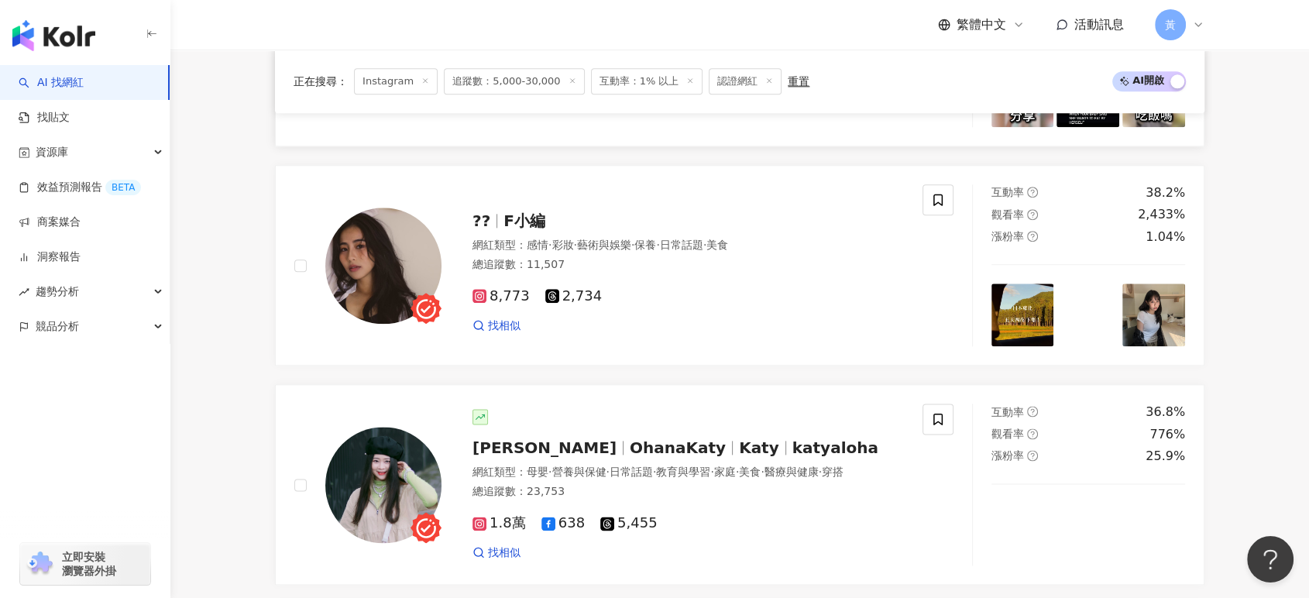
scroll to position [2073, 0]
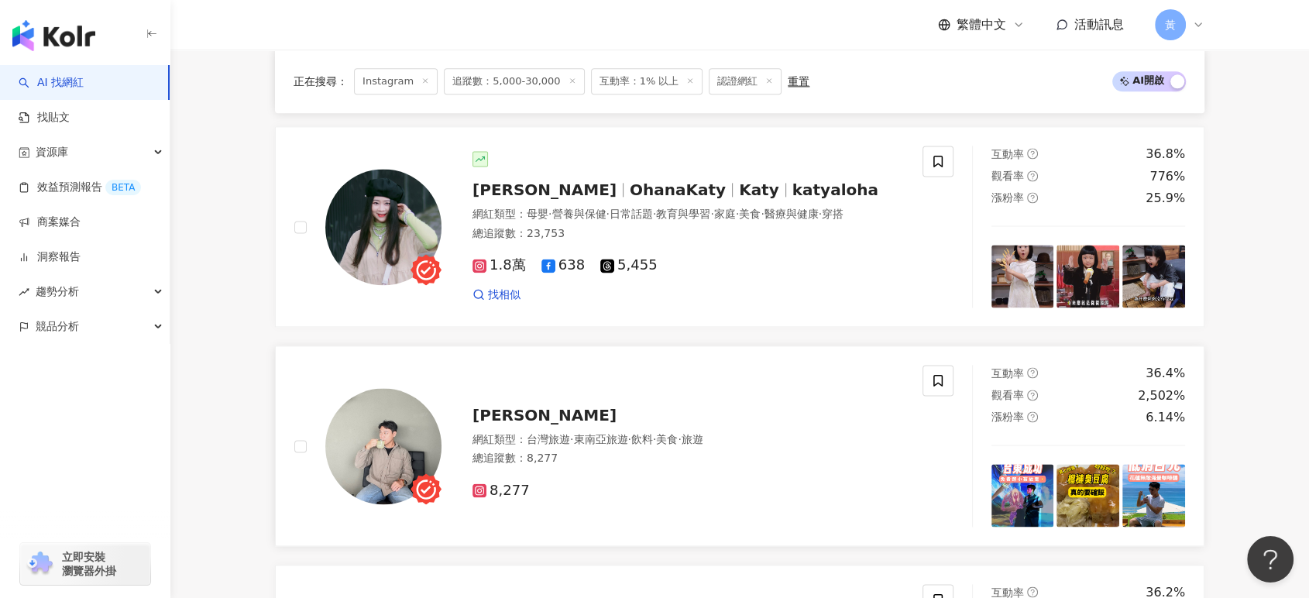
click at [541, 433] on span "台灣旅遊" at bounding box center [548, 439] width 43 height 12
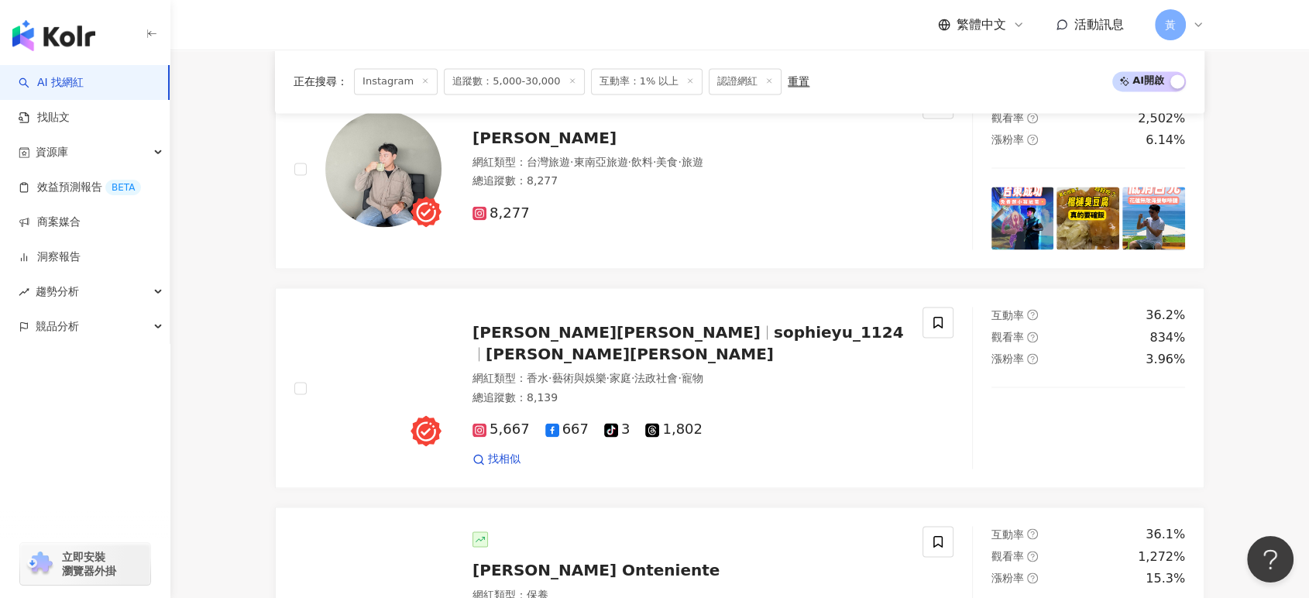
scroll to position [2331, 0]
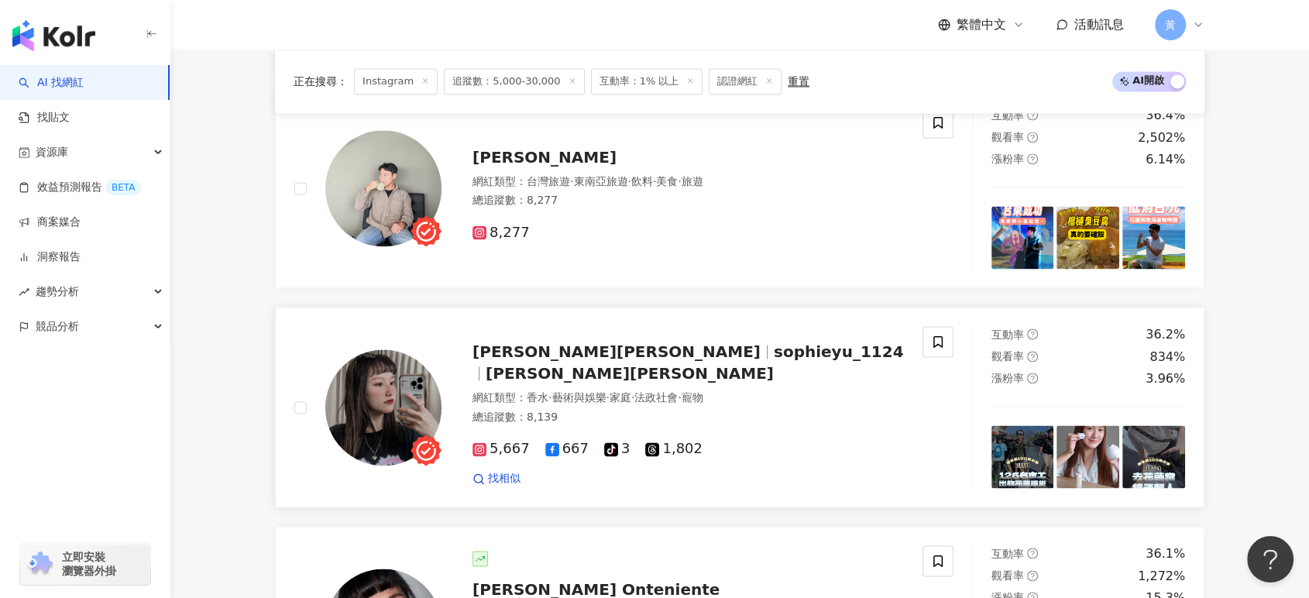
click at [551, 391] on span "·" at bounding box center [549, 397] width 3 height 12
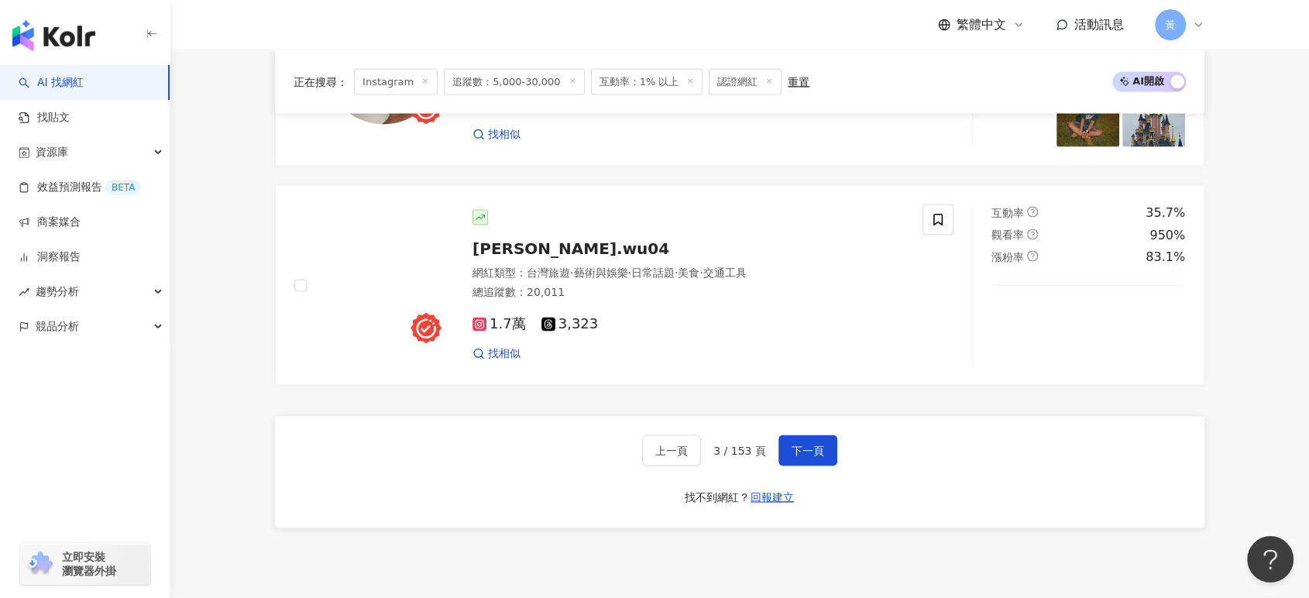
scroll to position [2934, 0]
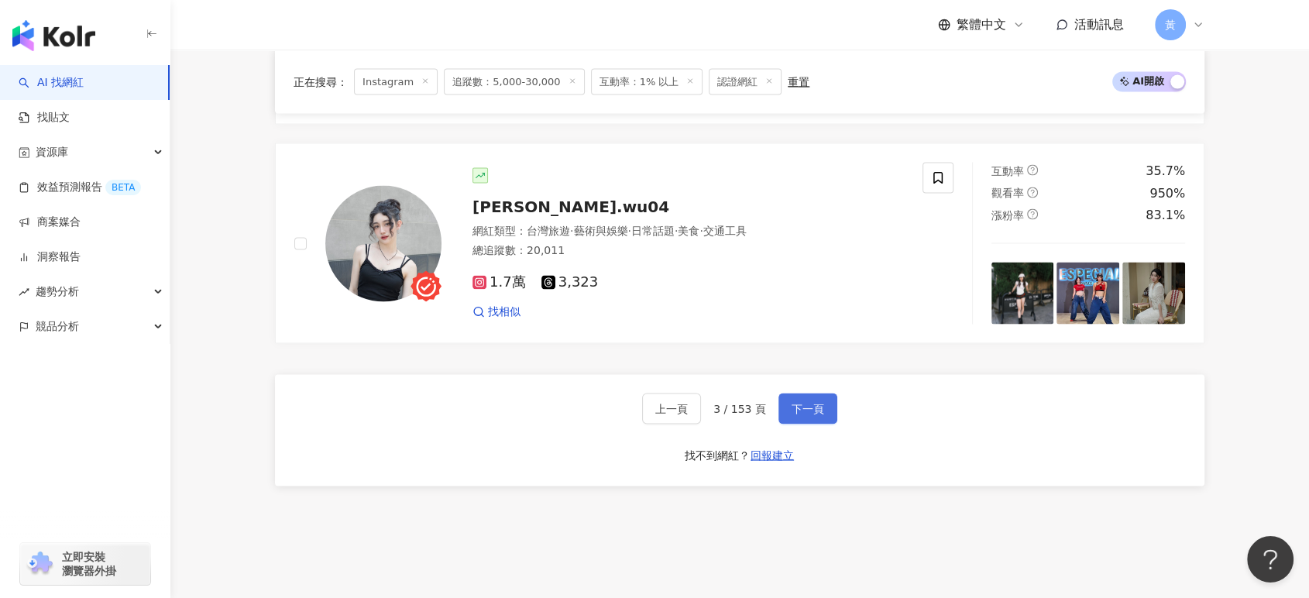
click at [796, 408] on span "下一頁" at bounding box center [808, 408] width 33 height 12
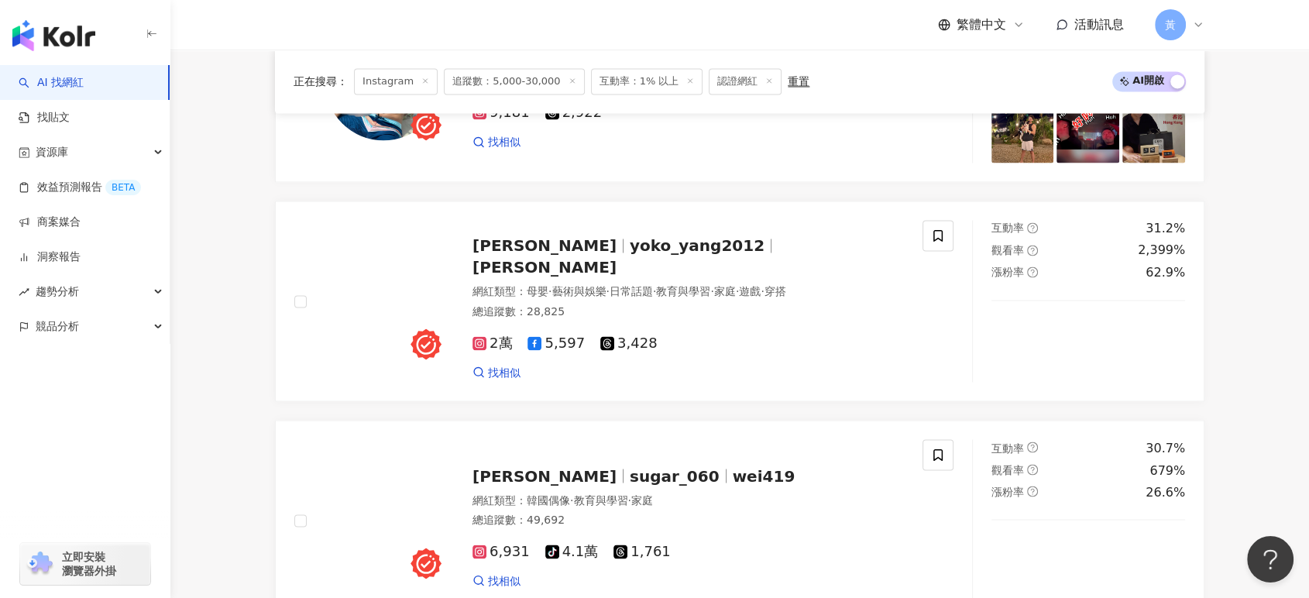
scroll to position [2753, 0]
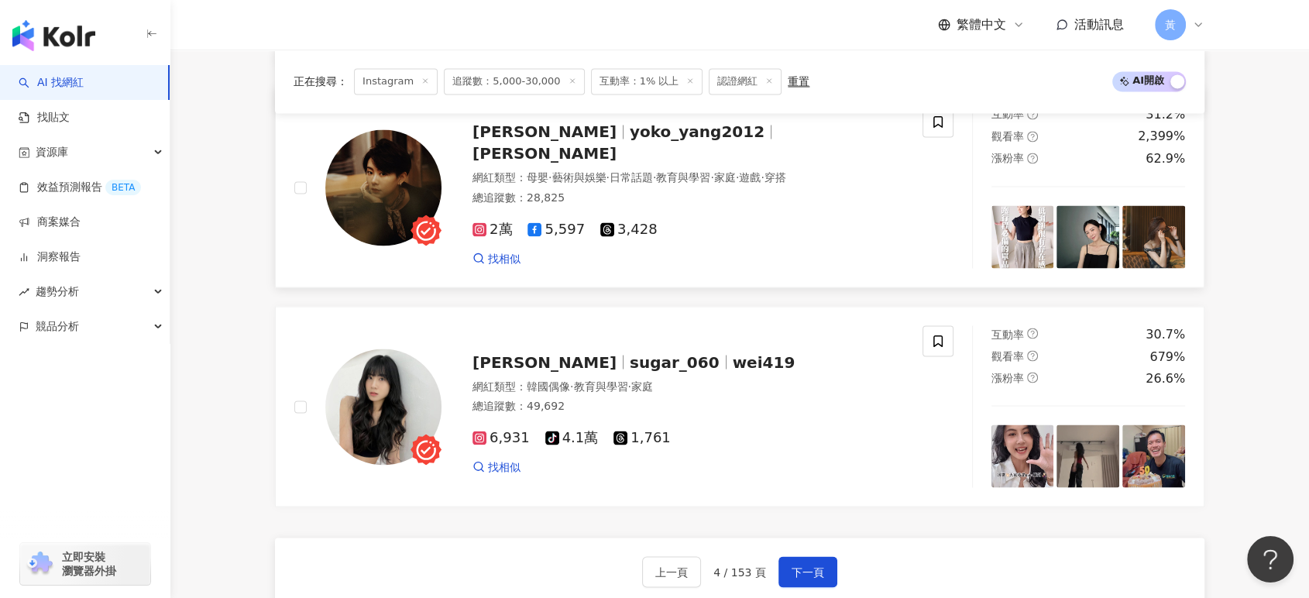
click at [715, 208] on div "2萬 5,597 3,428 找相似" at bounding box center [687, 236] width 431 height 57
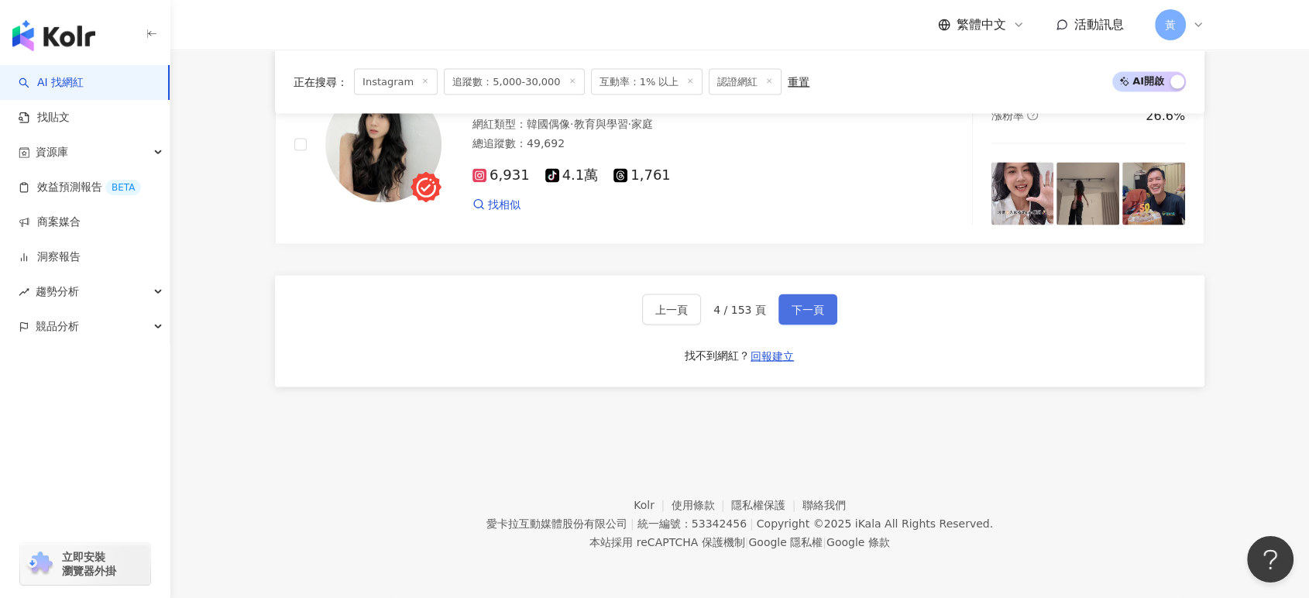
click at [799, 314] on span "下一頁" at bounding box center [808, 310] width 33 height 12
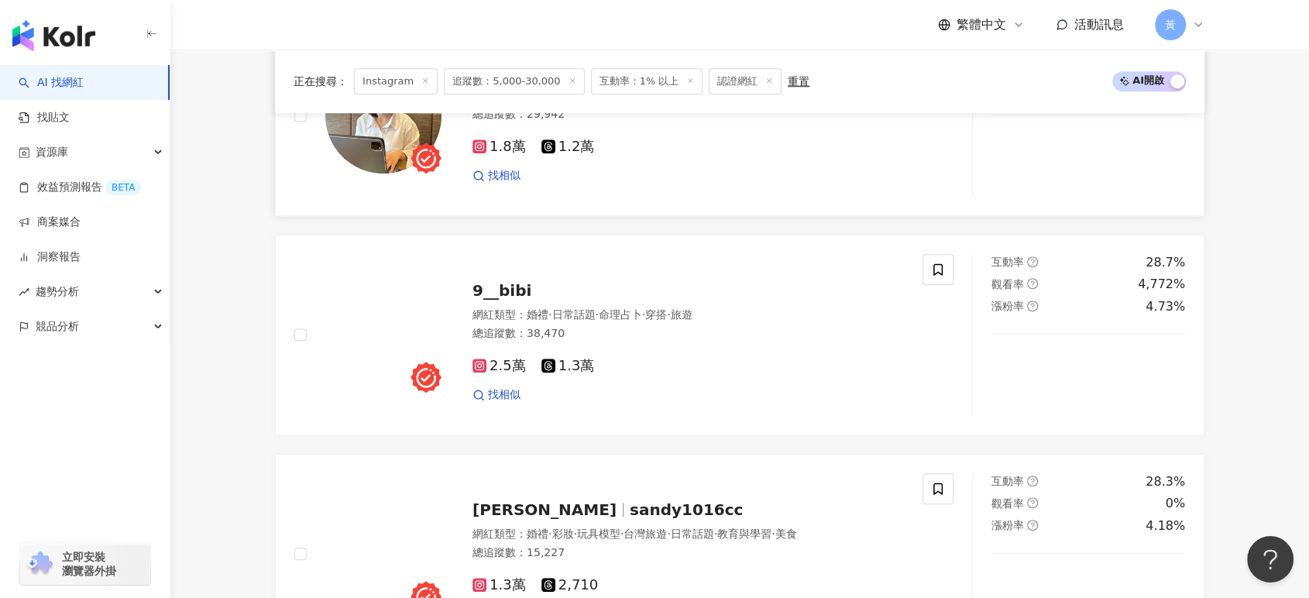
scroll to position [1549, 0]
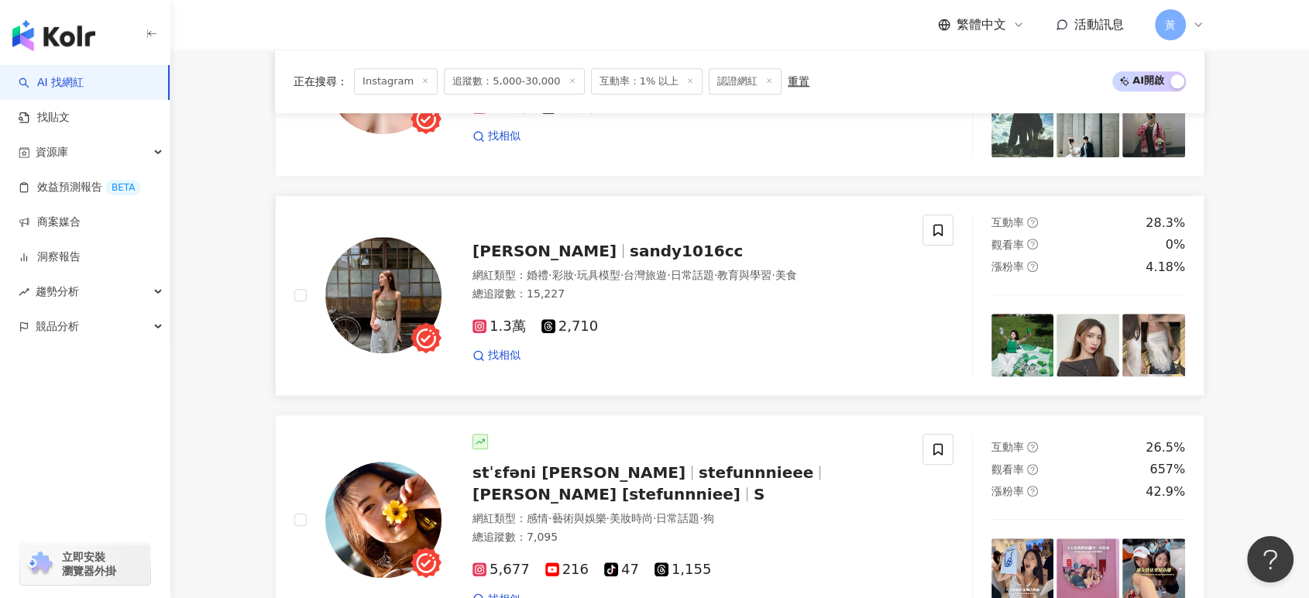
click at [630, 259] on span "sandy1016cc" at bounding box center [686, 251] width 113 height 19
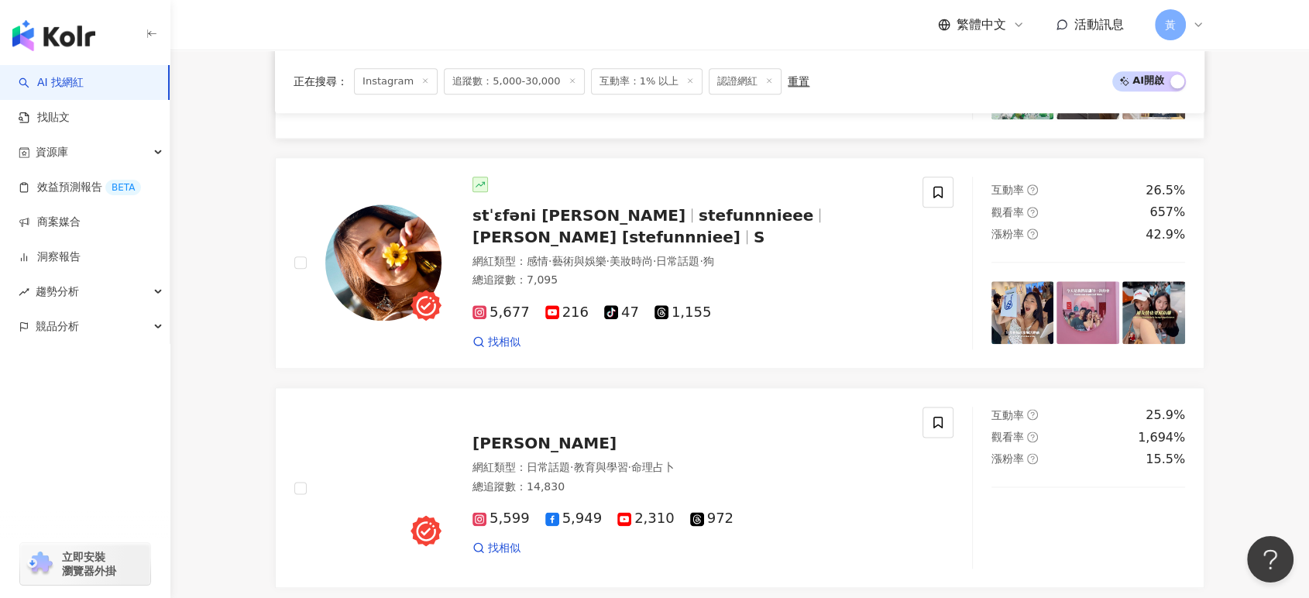
scroll to position [1807, 0]
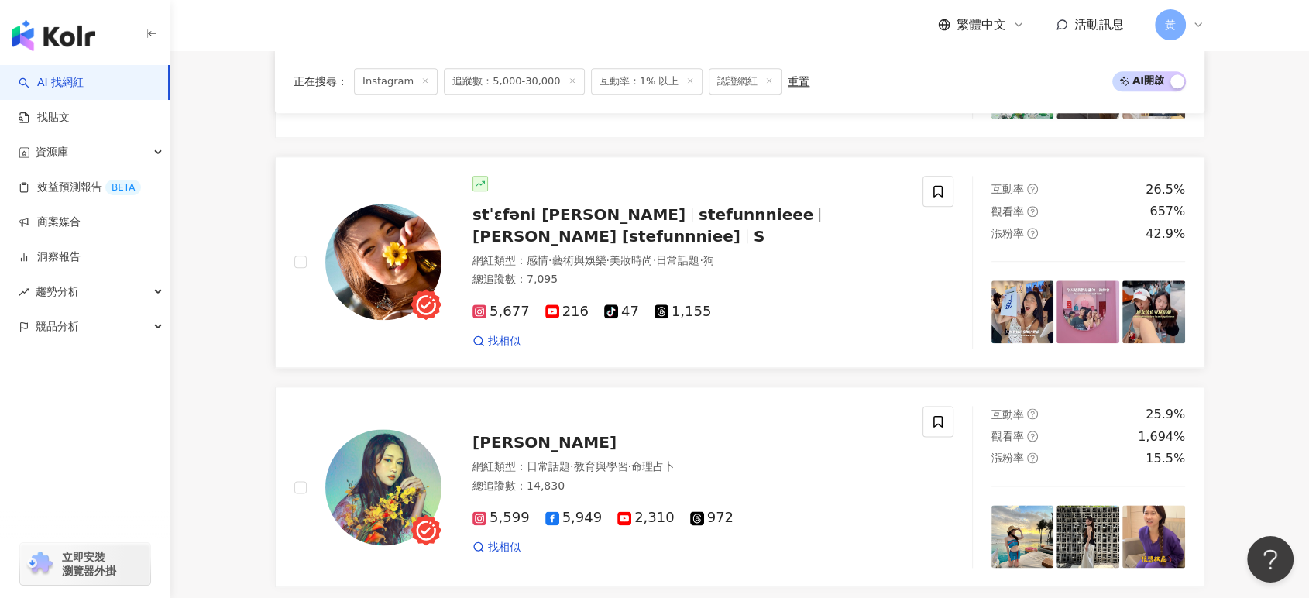
click at [520, 224] on span "stˈɛfəni chen" at bounding box center [578, 214] width 213 height 19
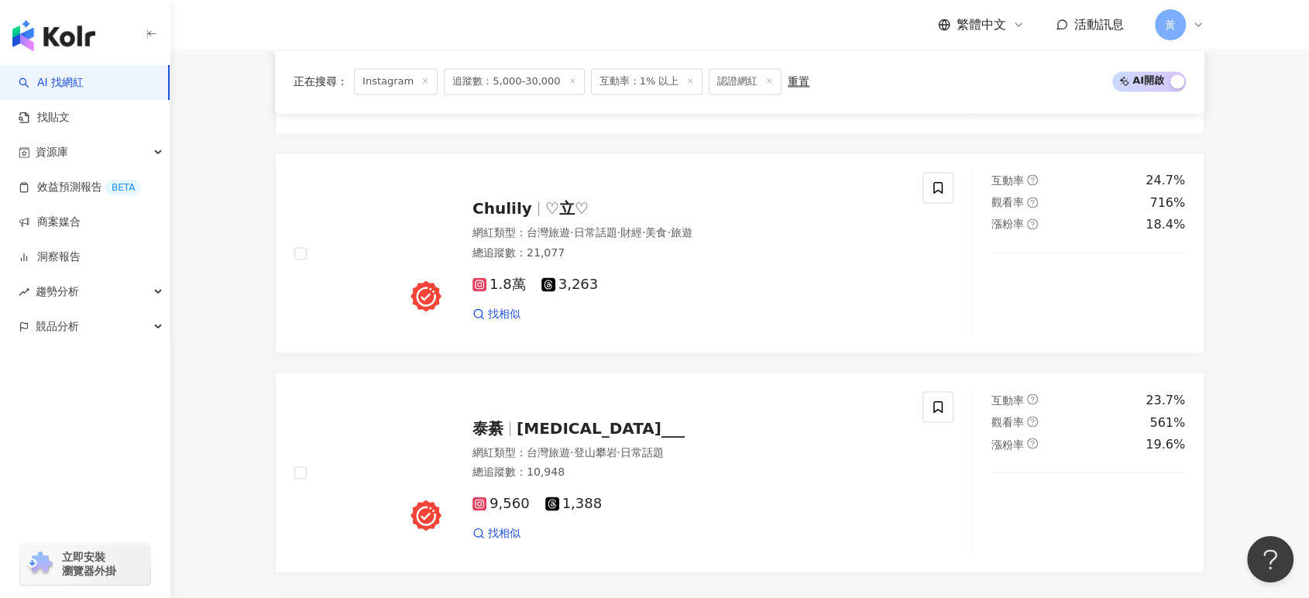
scroll to position [2839, 0]
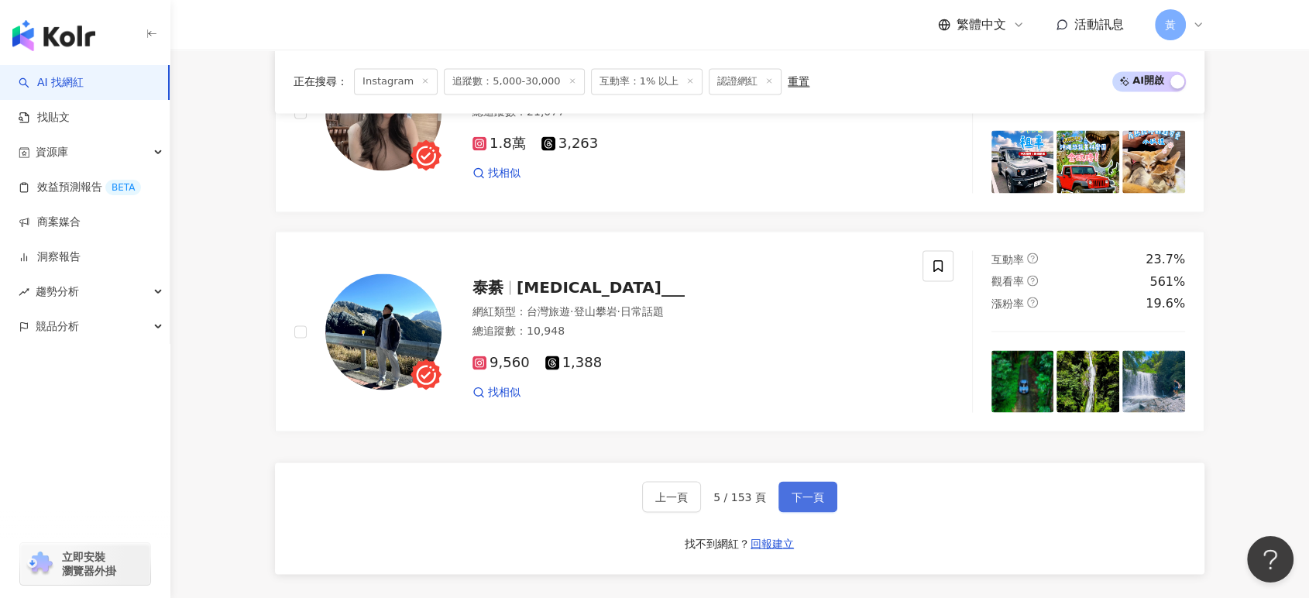
click at [792, 503] on span "下一頁" at bounding box center [808, 496] width 33 height 12
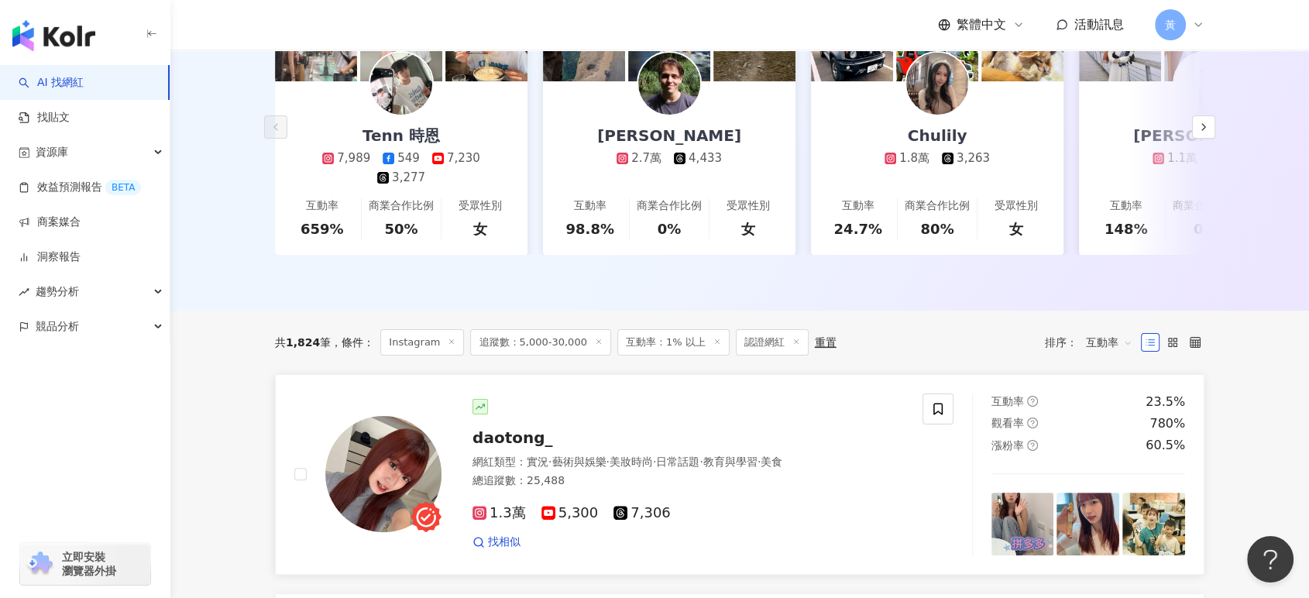
scroll to position [516, 0]
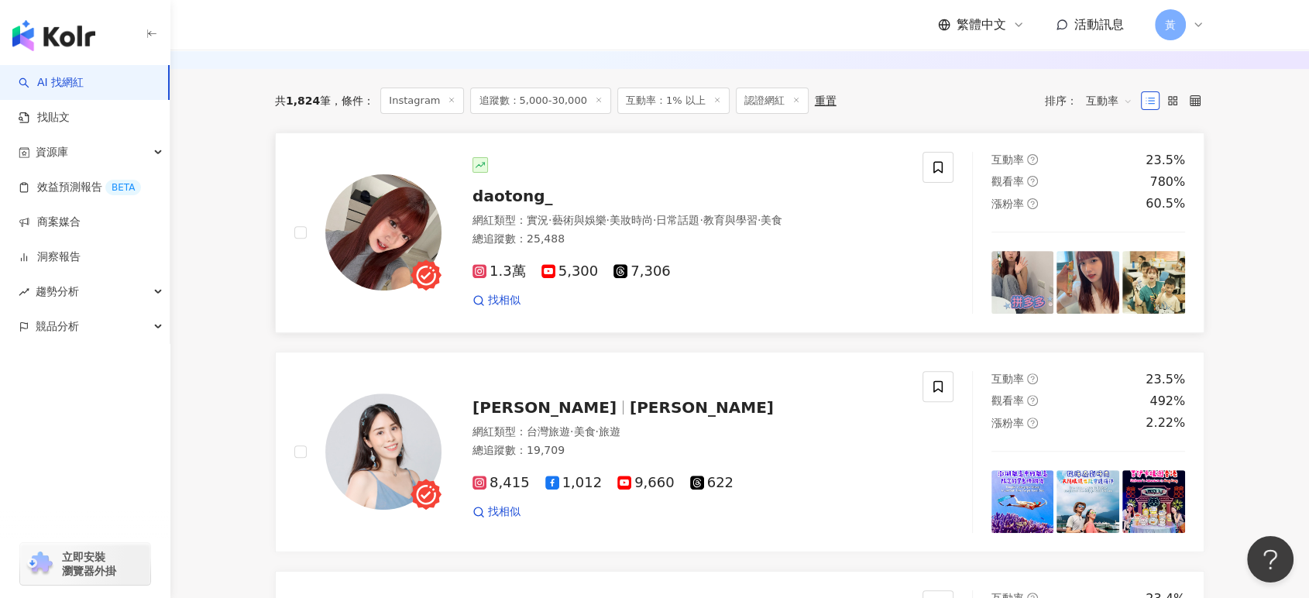
click at [489, 205] on span "daotong_" at bounding box center [512, 196] width 80 height 19
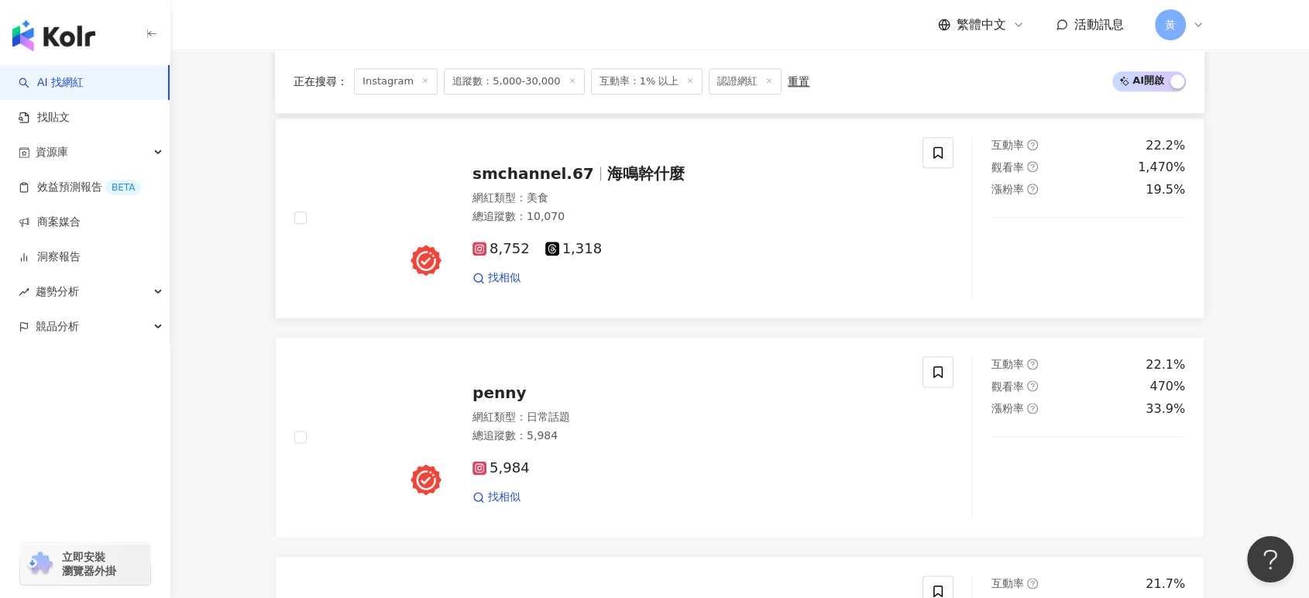
scroll to position [1807, 0]
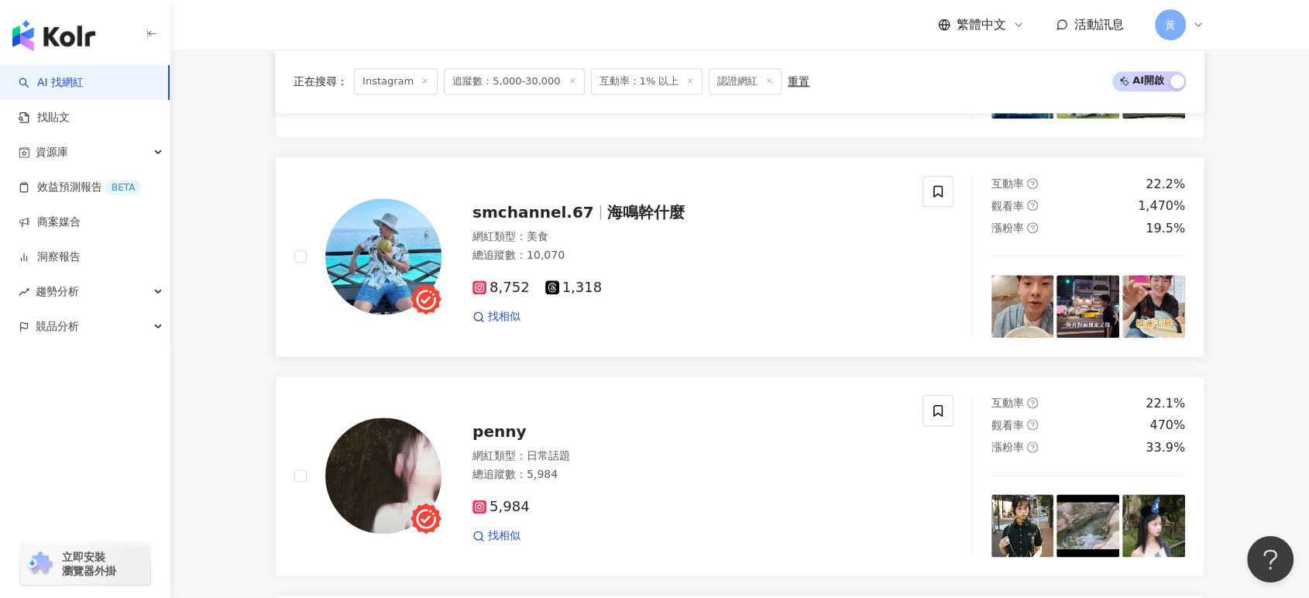
click at [620, 222] on span "海鳴幹什麼" at bounding box center [645, 212] width 77 height 19
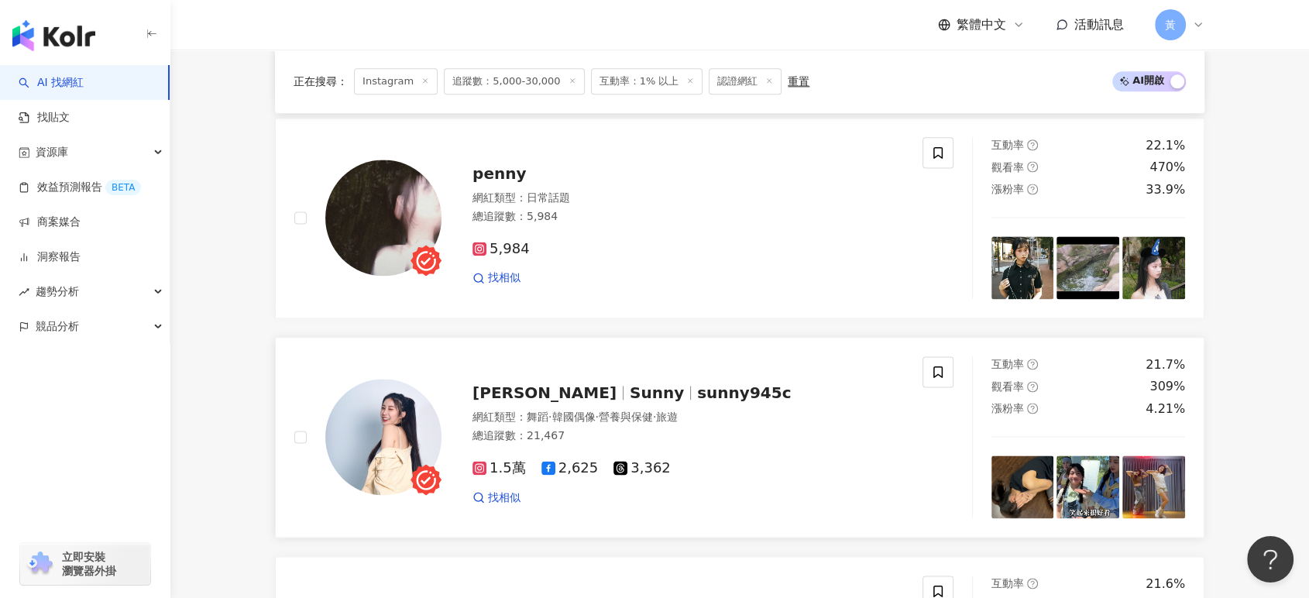
scroll to position [2151, 0]
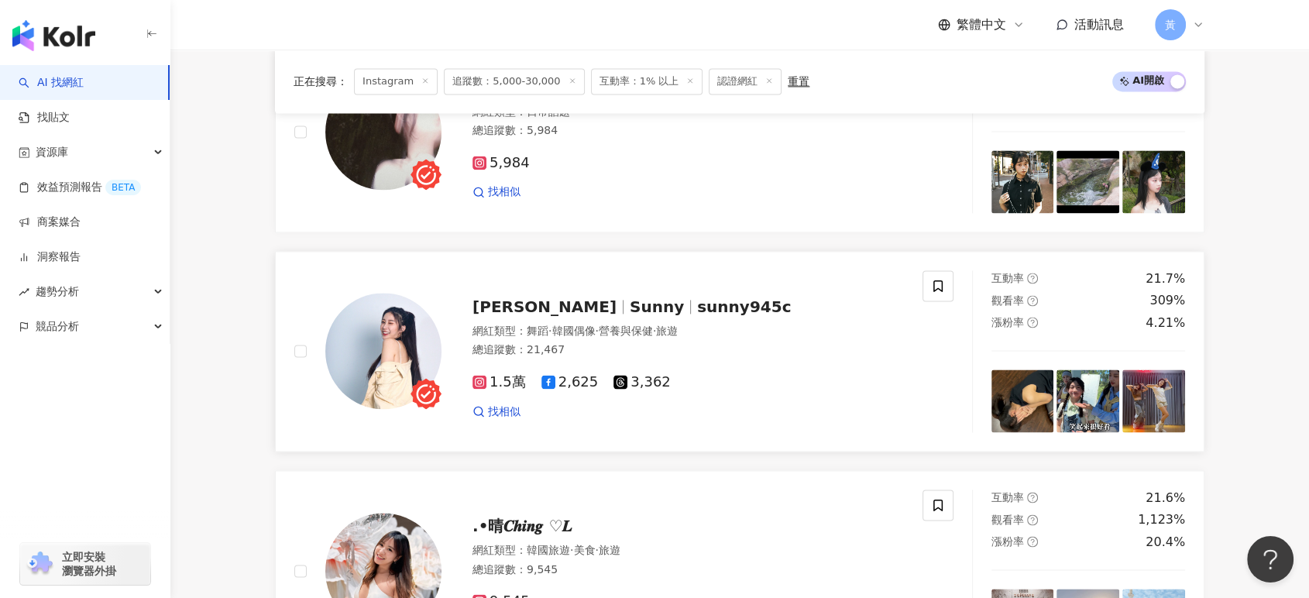
click at [697, 316] on span "sunny945c" at bounding box center [744, 306] width 94 height 19
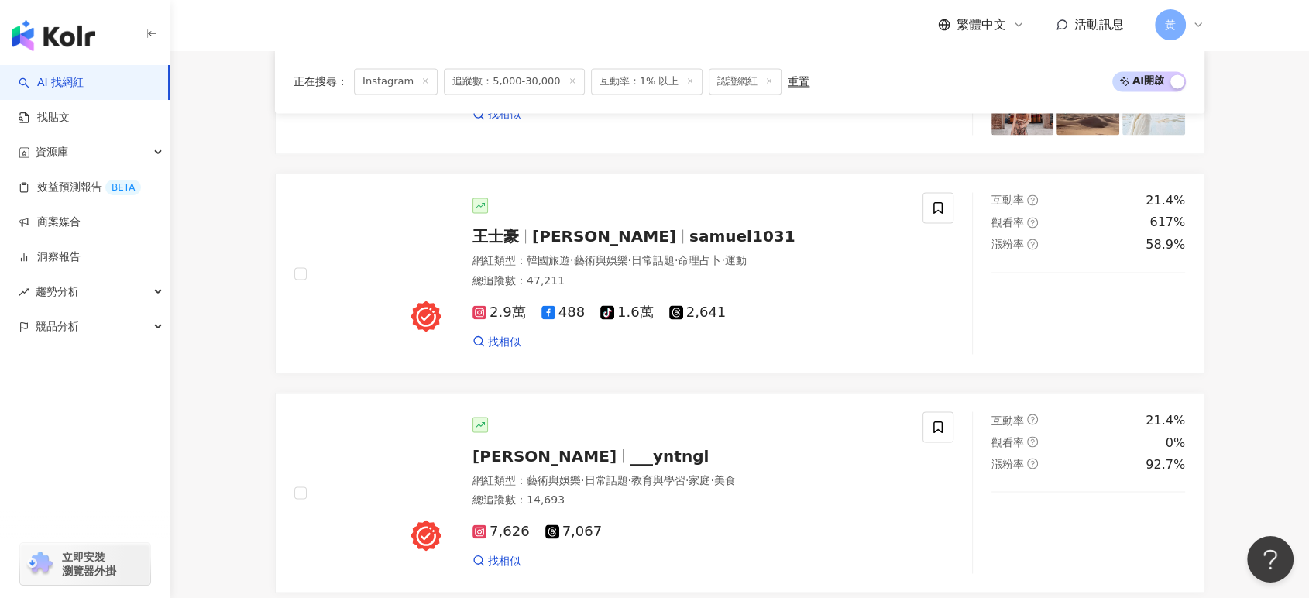
scroll to position [2925, 0]
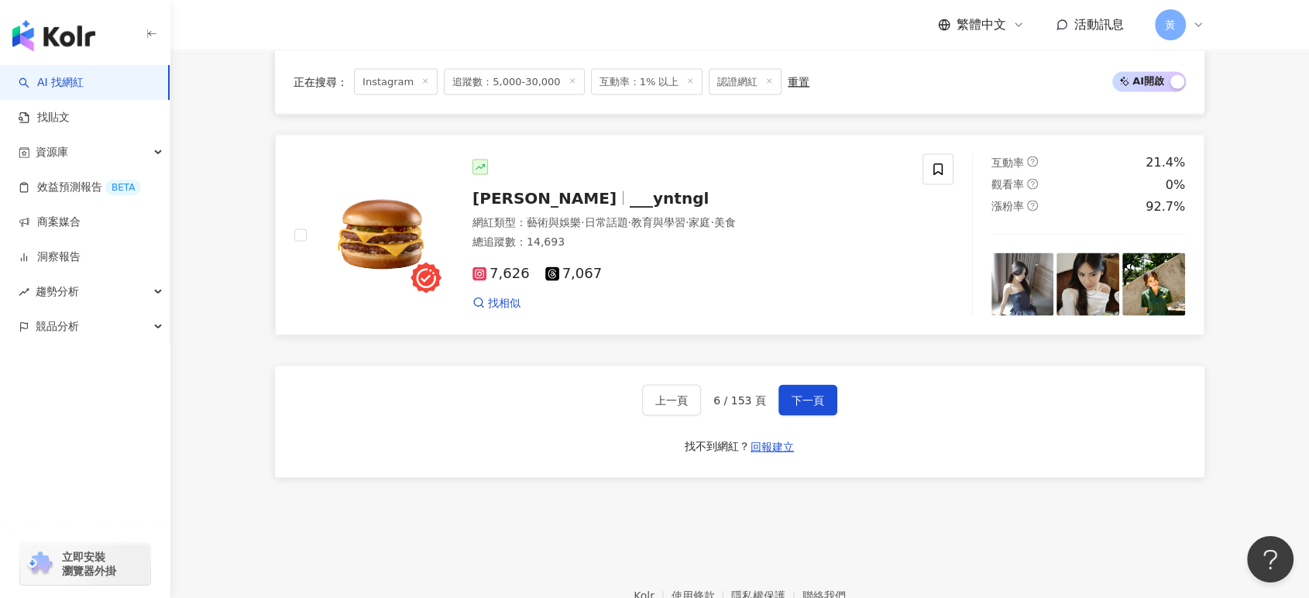
click at [578, 247] on div "總追蹤數 ： 14,693" at bounding box center [687, 241] width 431 height 15
click at [804, 401] on span "下一頁" at bounding box center [808, 399] width 33 height 12
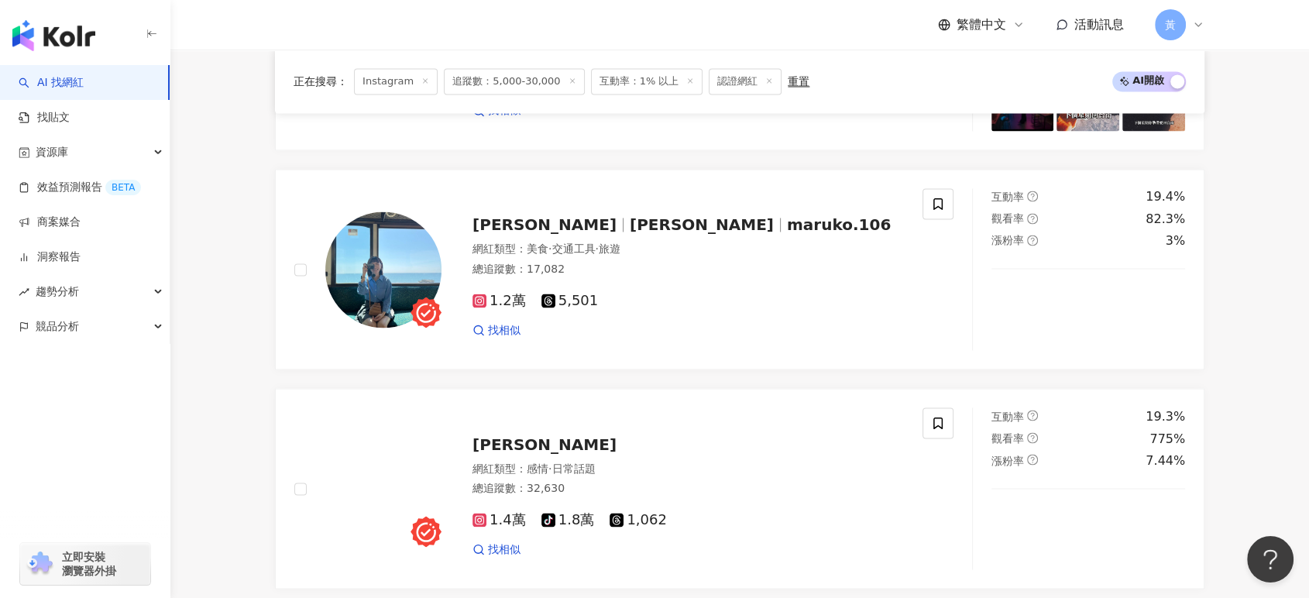
scroll to position [2839, 0]
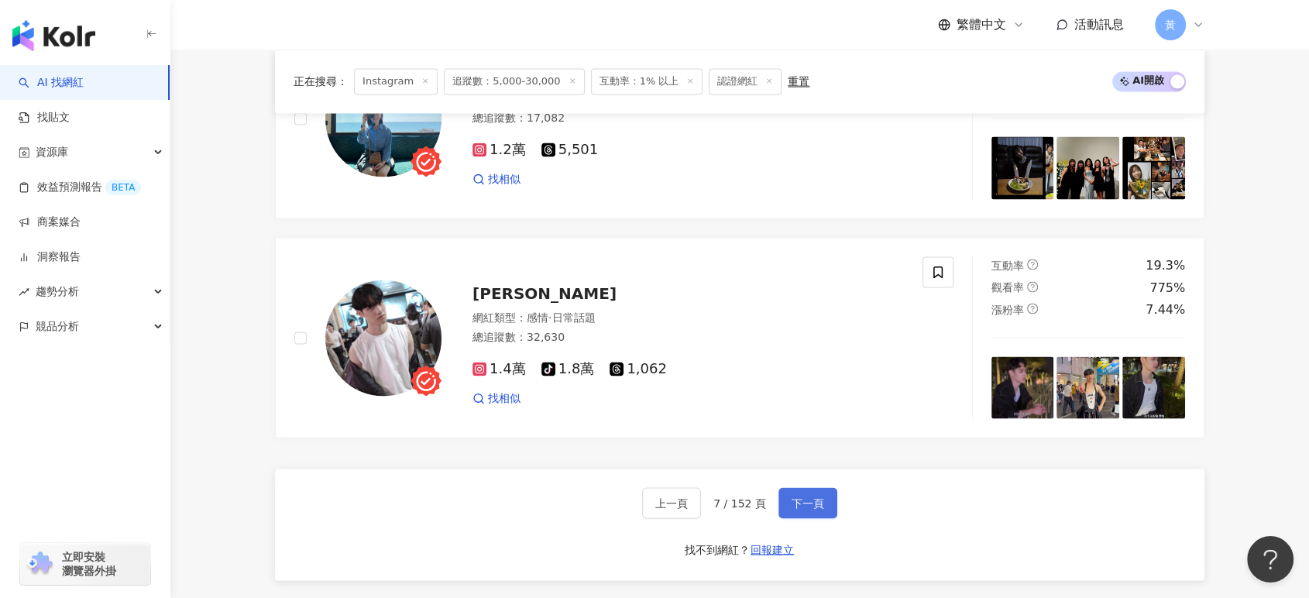
click at [806, 496] on span "下一頁" at bounding box center [808, 502] width 33 height 12
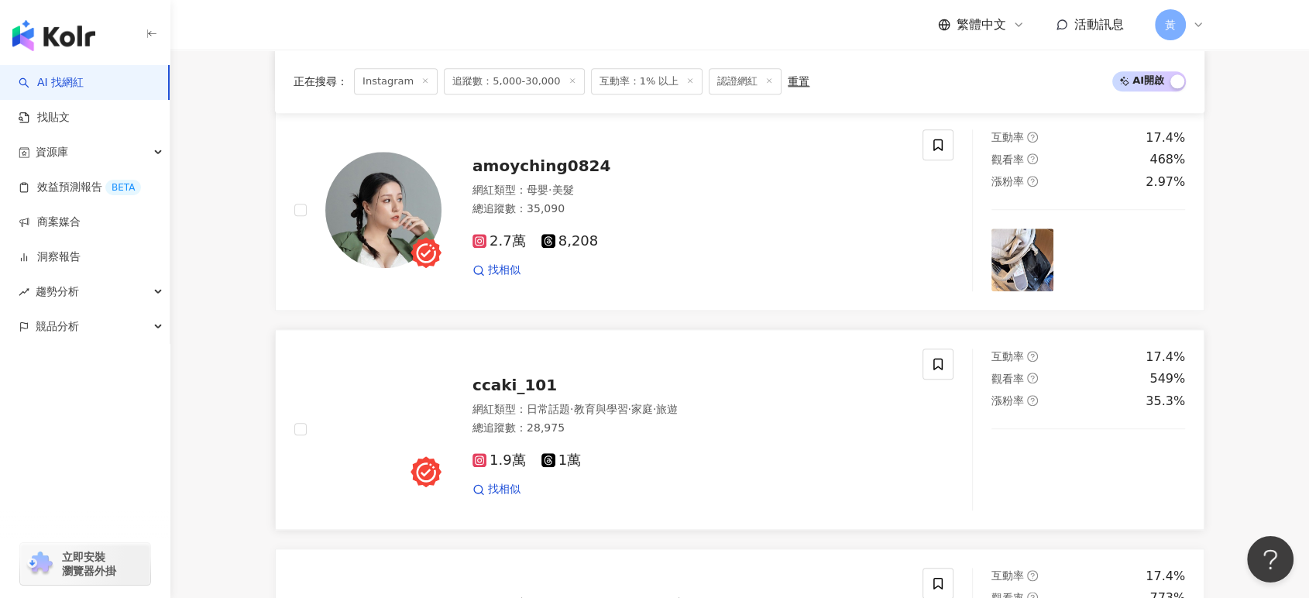
scroll to position [1635, 0]
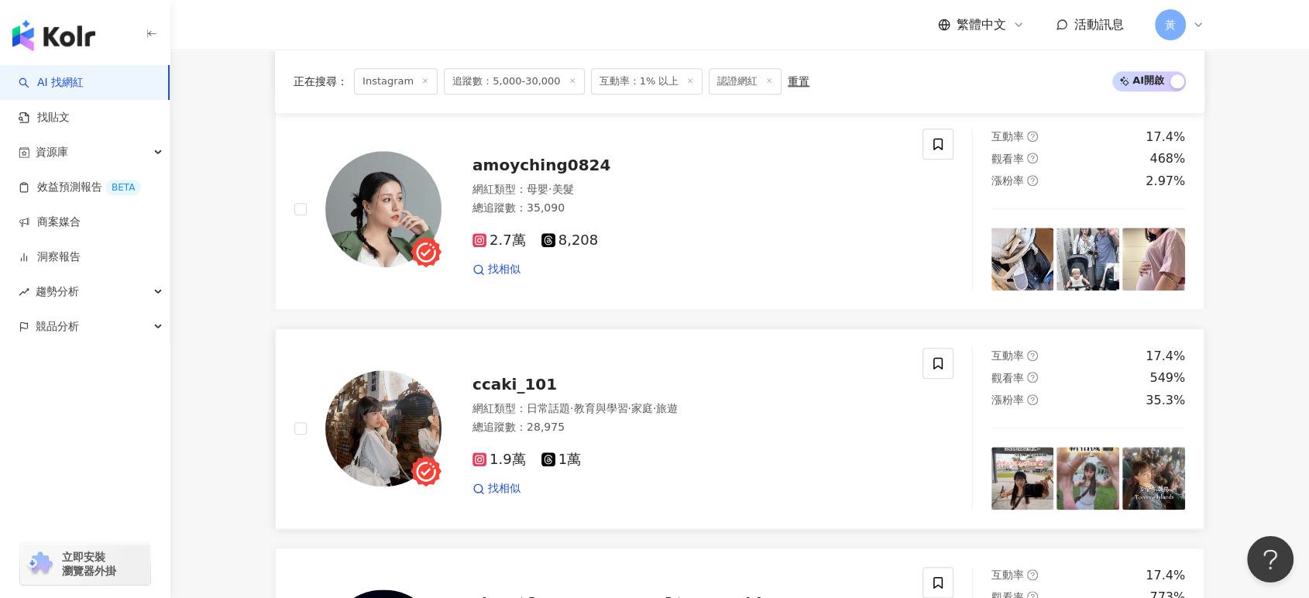
click at [637, 435] on div "總追蹤數 ： 28,975" at bounding box center [687, 427] width 431 height 15
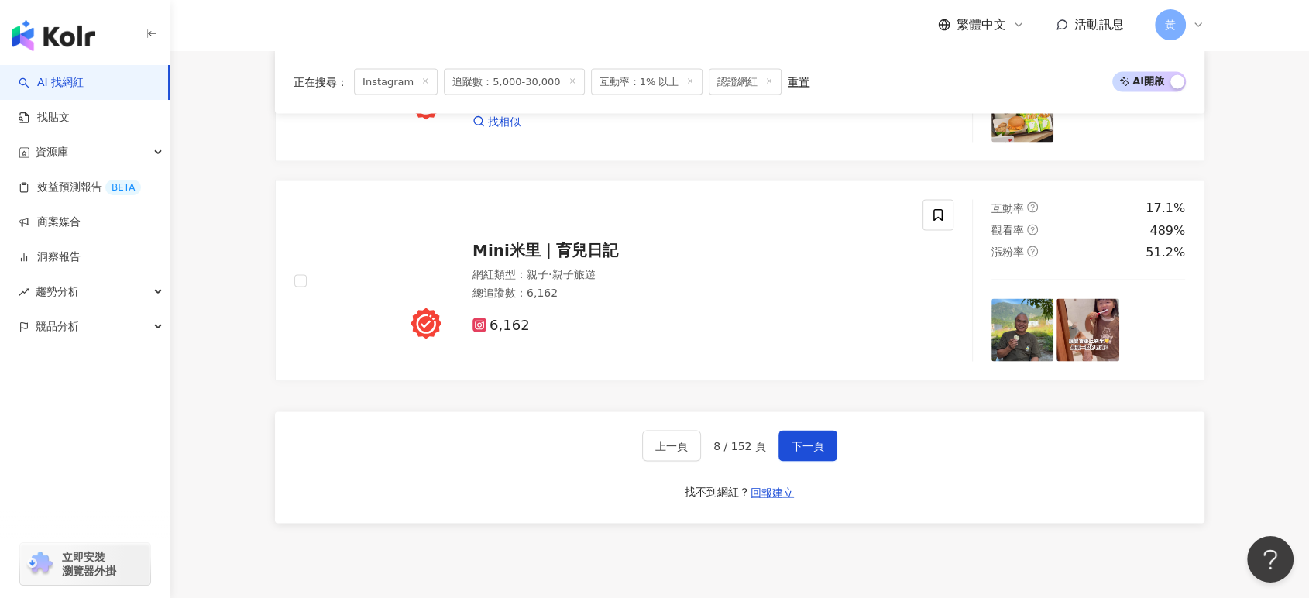
scroll to position [2925, 0]
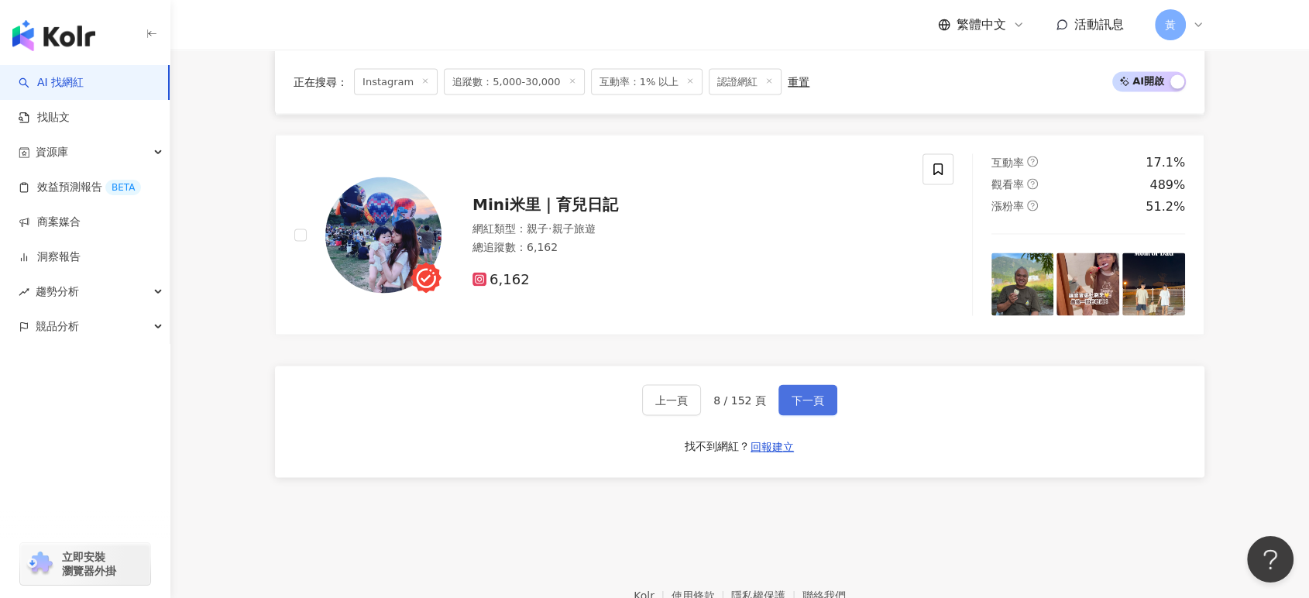
click at [800, 406] on span "下一頁" at bounding box center [808, 399] width 33 height 12
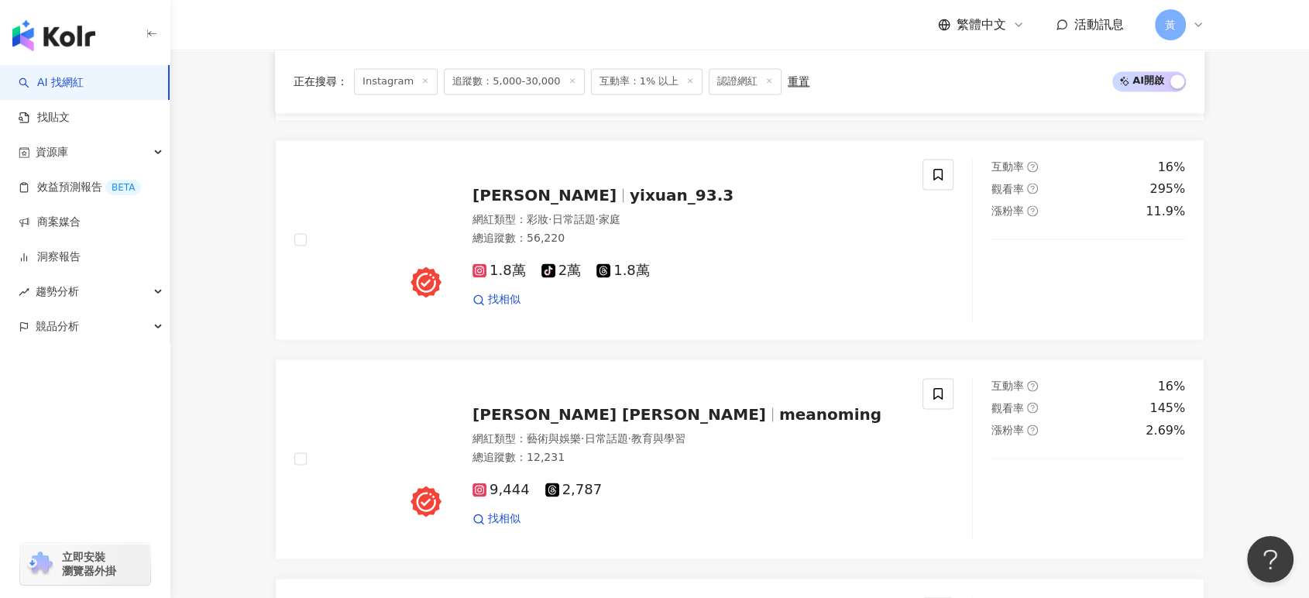
scroll to position [2269, 0]
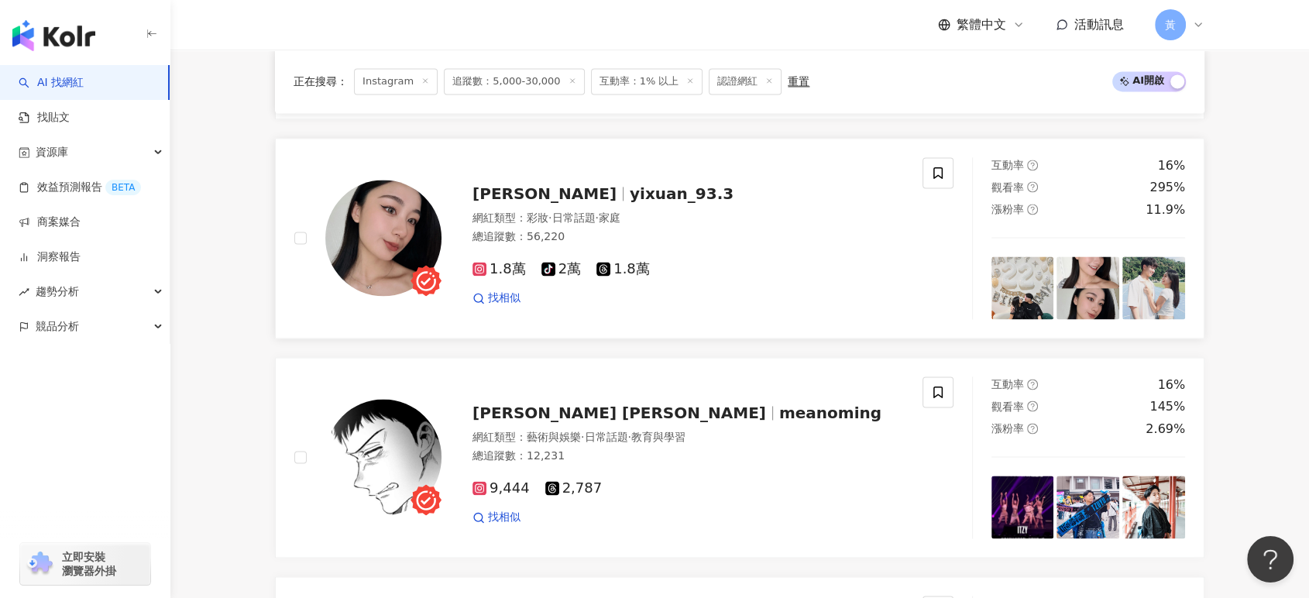
click at [657, 238] on div "網紅類型 ： 彩妝 · 日常話題 · 家庭 總追蹤數 ： 56,220" at bounding box center [687, 230] width 431 height 38
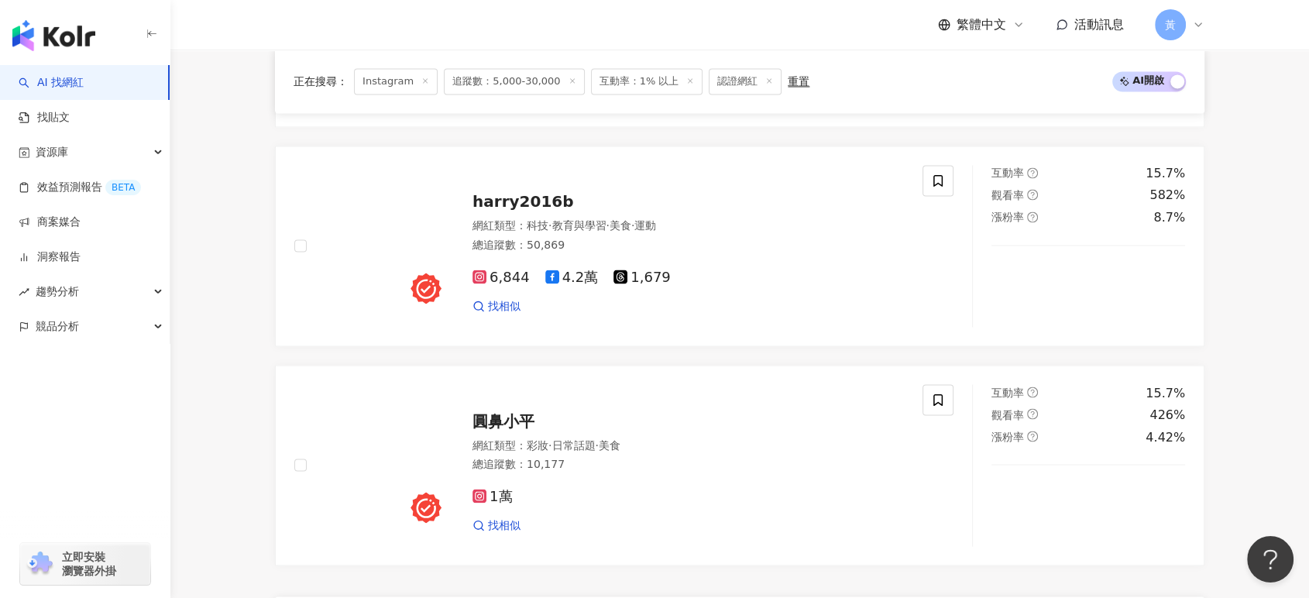
scroll to position [2871, 0]
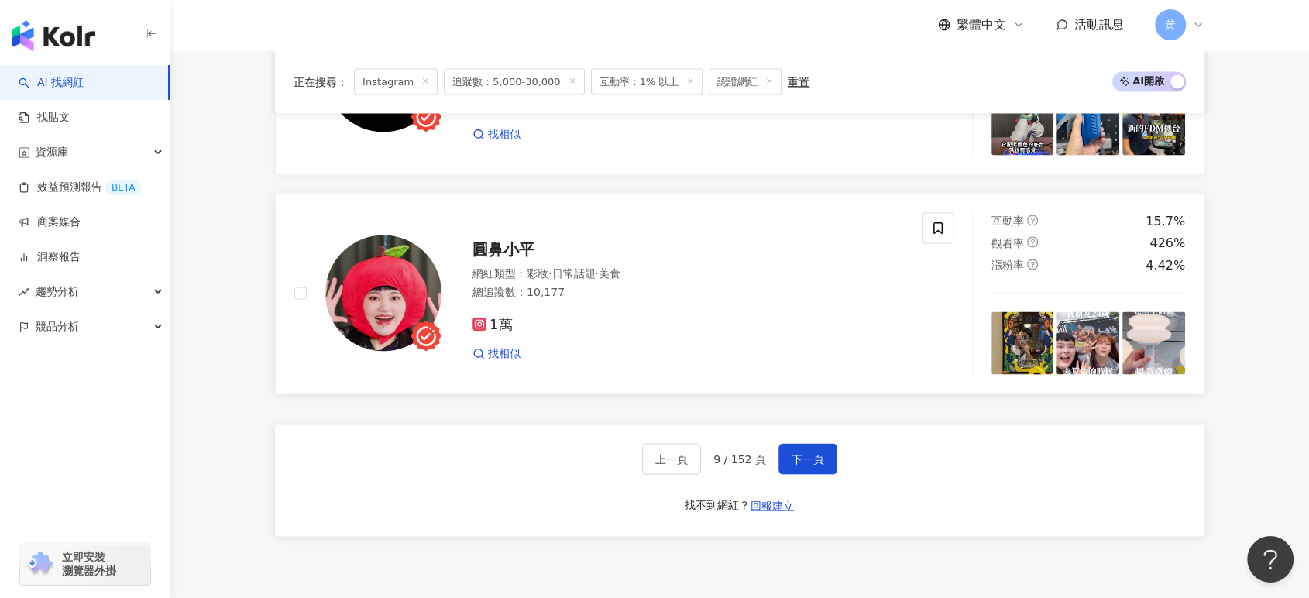
click at [499, 271] on div "圓鼻小平 網紅類型 ： 彩妝 · 日常話題 · 美食 總追蹤數 ： 10,177 1萬 找相似" at bounding box center [672, 293] width 462 height 136
click at [812, 474] on button "下一頁" at bounding box center [807, 458] width 59 height 31
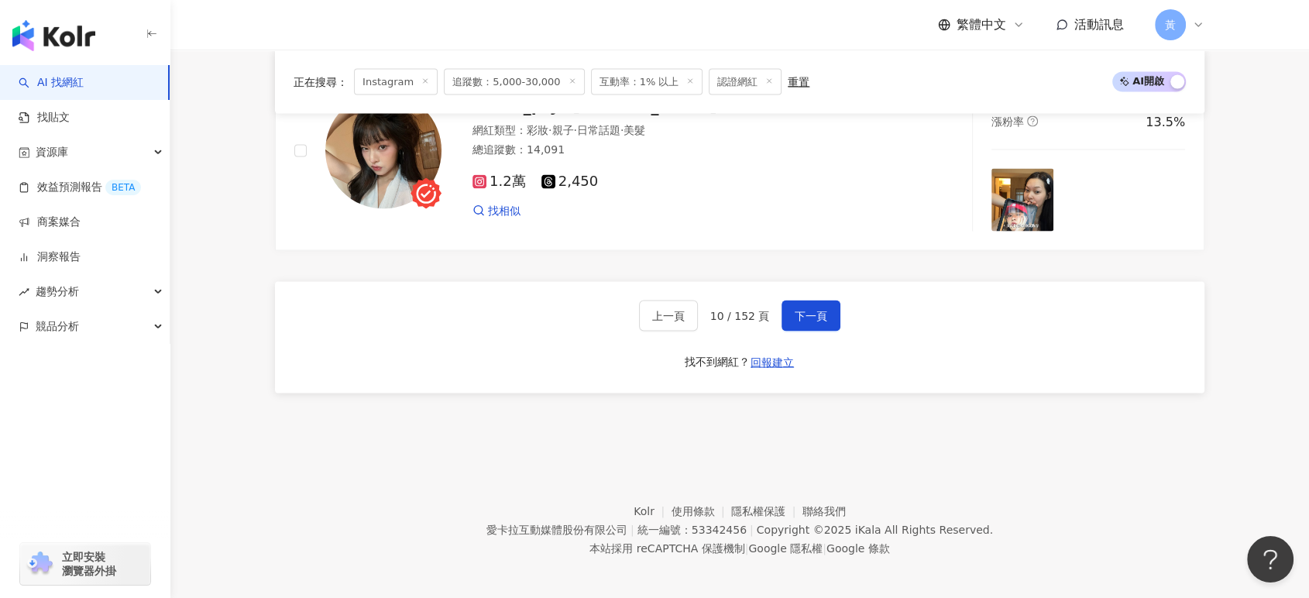
scroll to position [3011, 0]
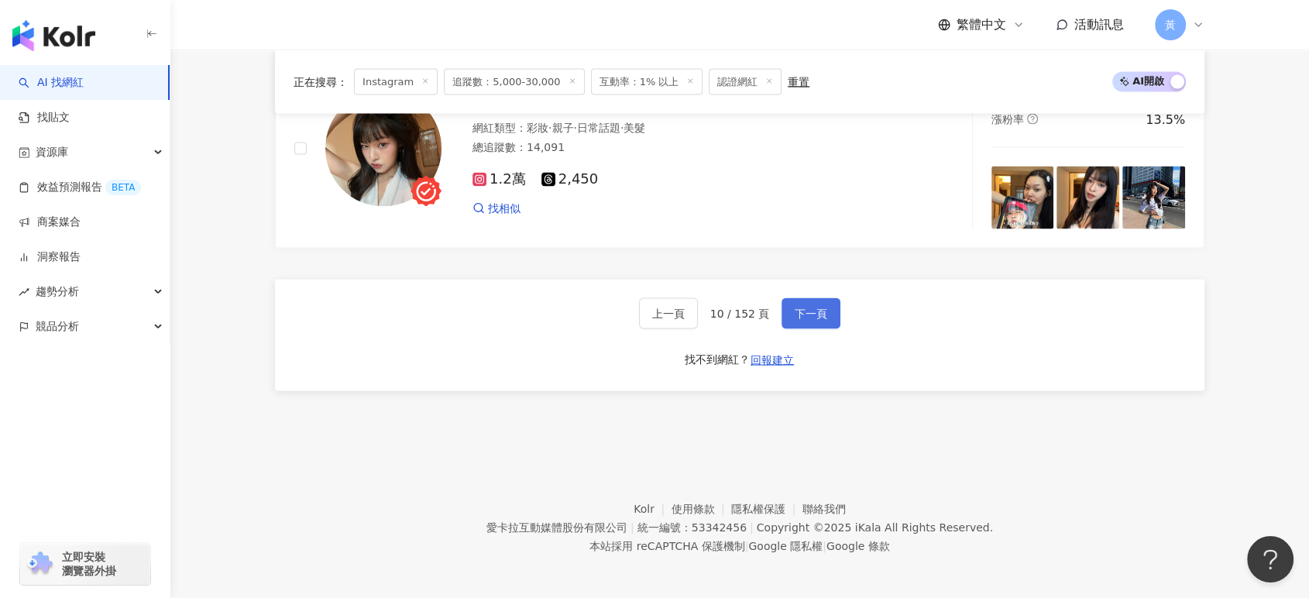
click at [795, 320] on span "下一頁" at bounding box center [811, 313] width 33 height 12
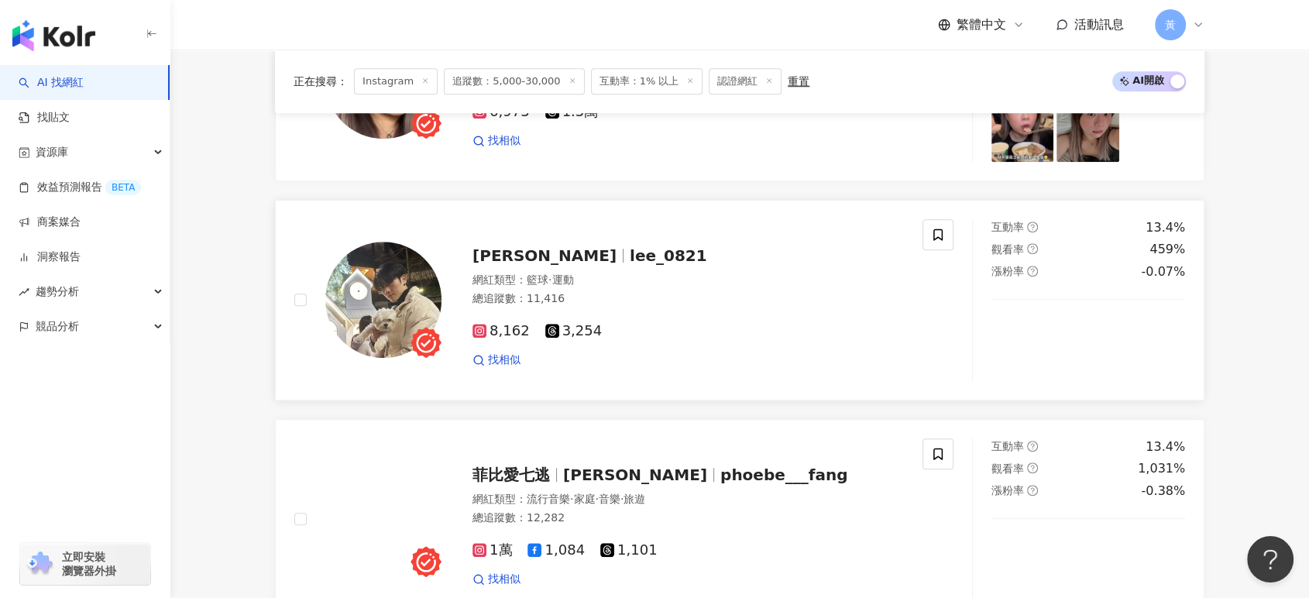
scroll to position [1290, 0]
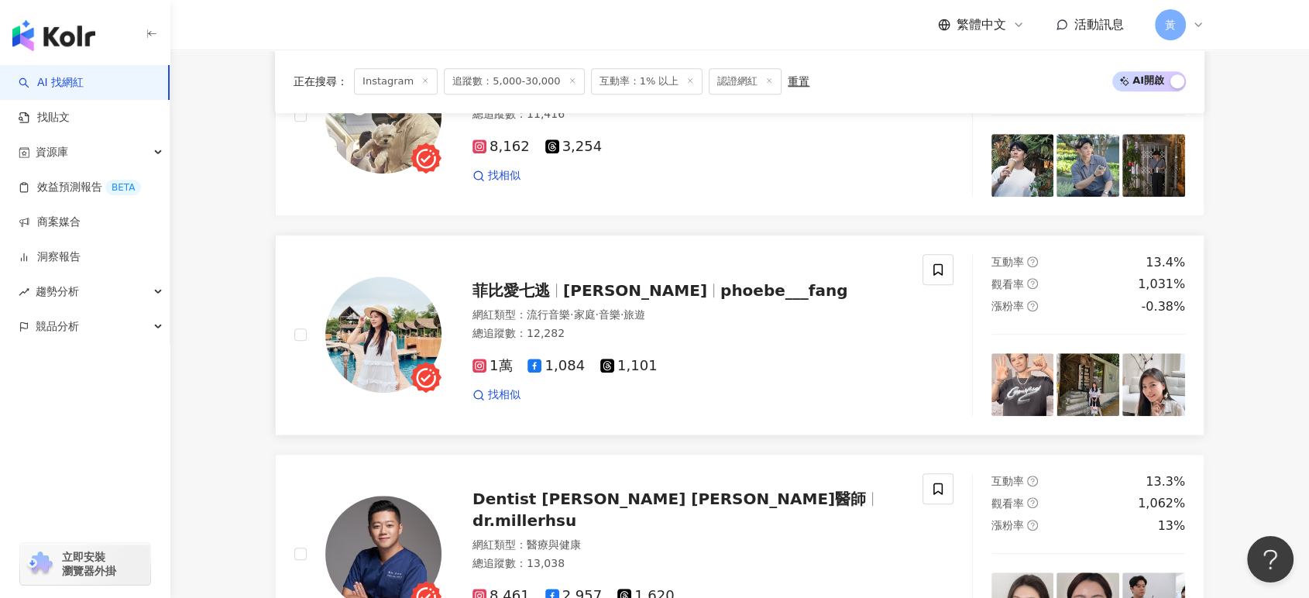
click at [531, 300] on span "菲比愛七逃" at bounding box center [510, 290] width 77 height 19
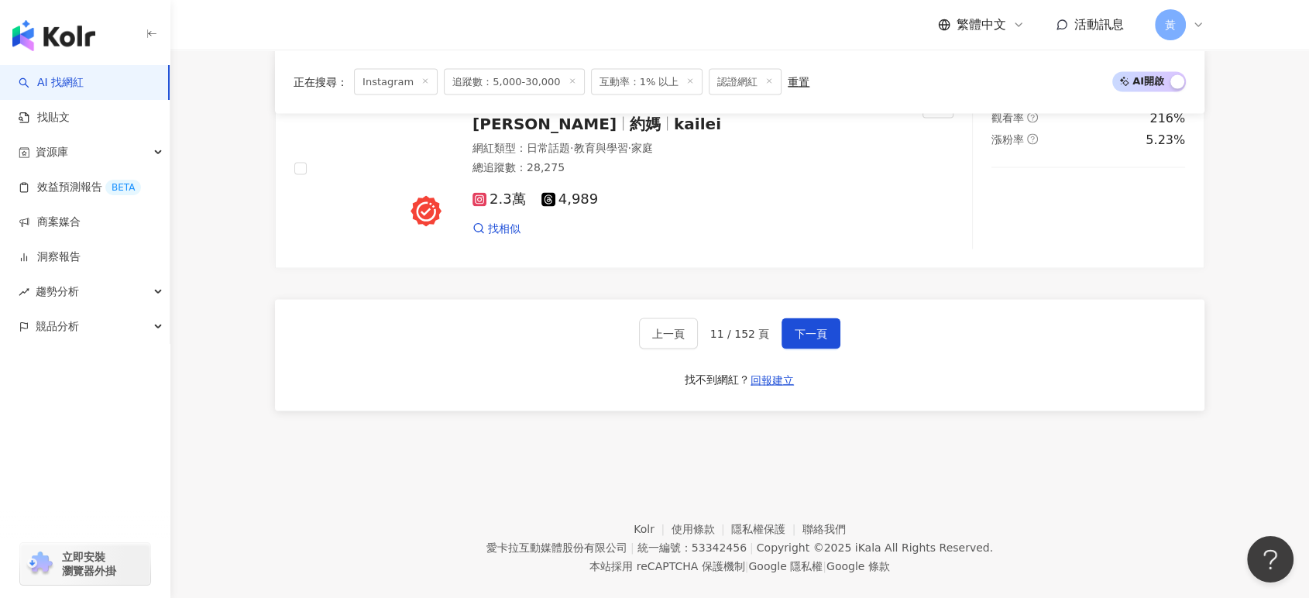
scroll to position [3011, 0]
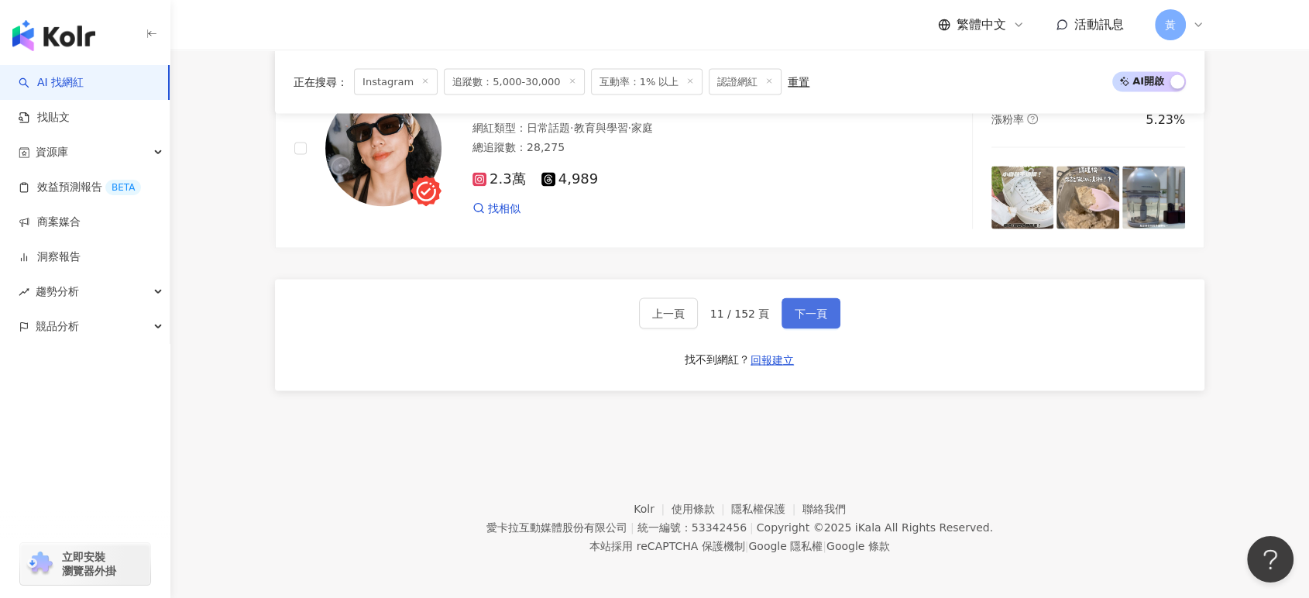
click at [795, 320] on span "下一頁" at bounding box center [811, 313] width 33 height 12
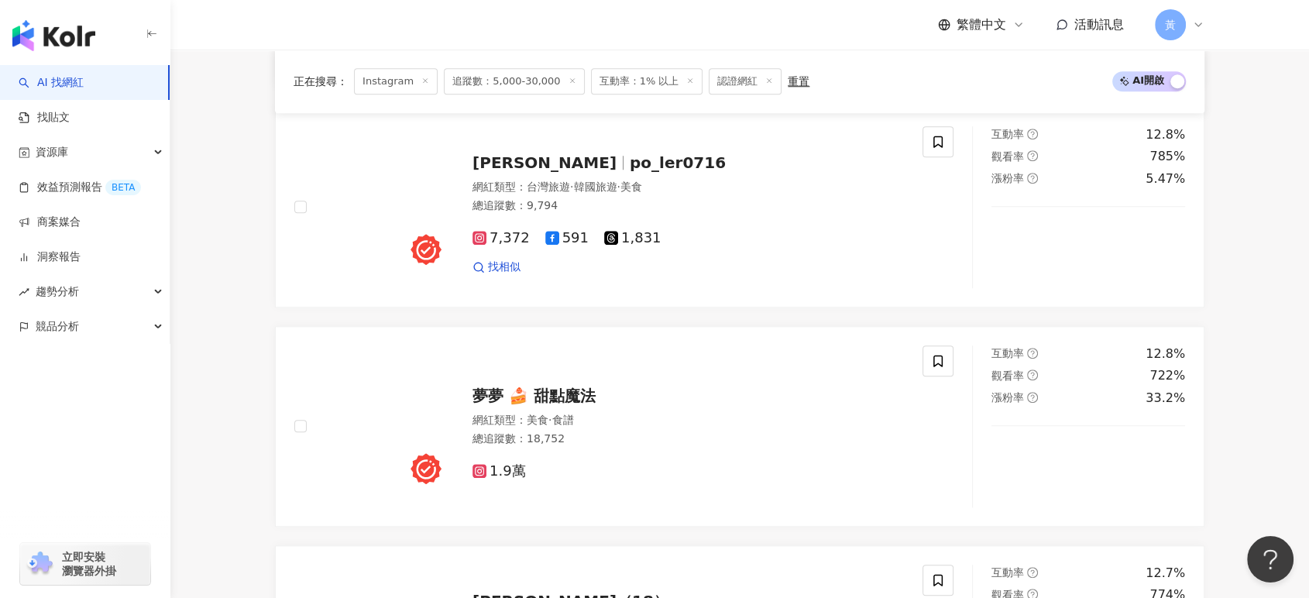
scroll to position [1376, 0]
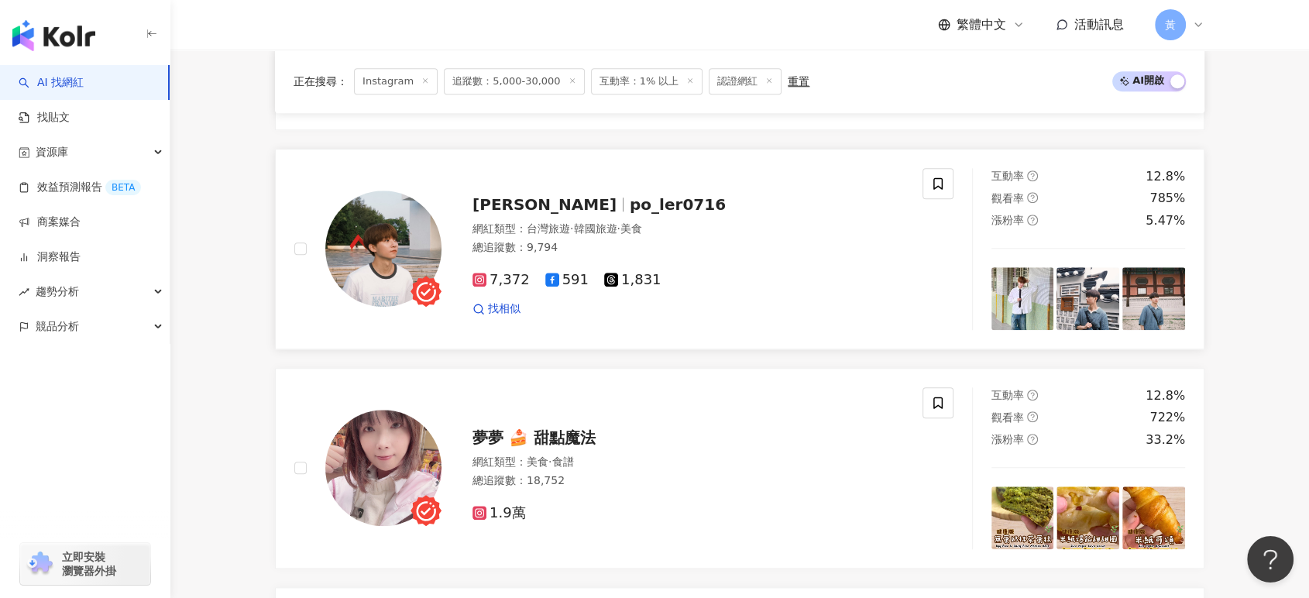
click at [606, 235] on span "韓國旅遊" at bounding box center [594, 228] width 43 height 12
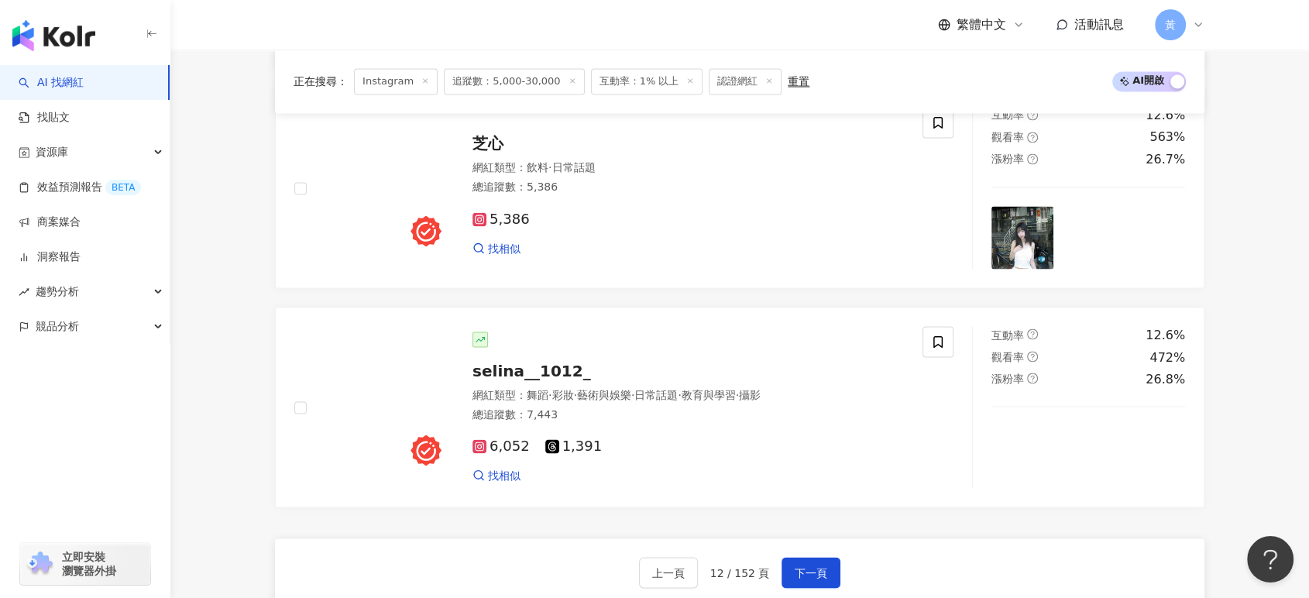
scroll to position [2753, 0]
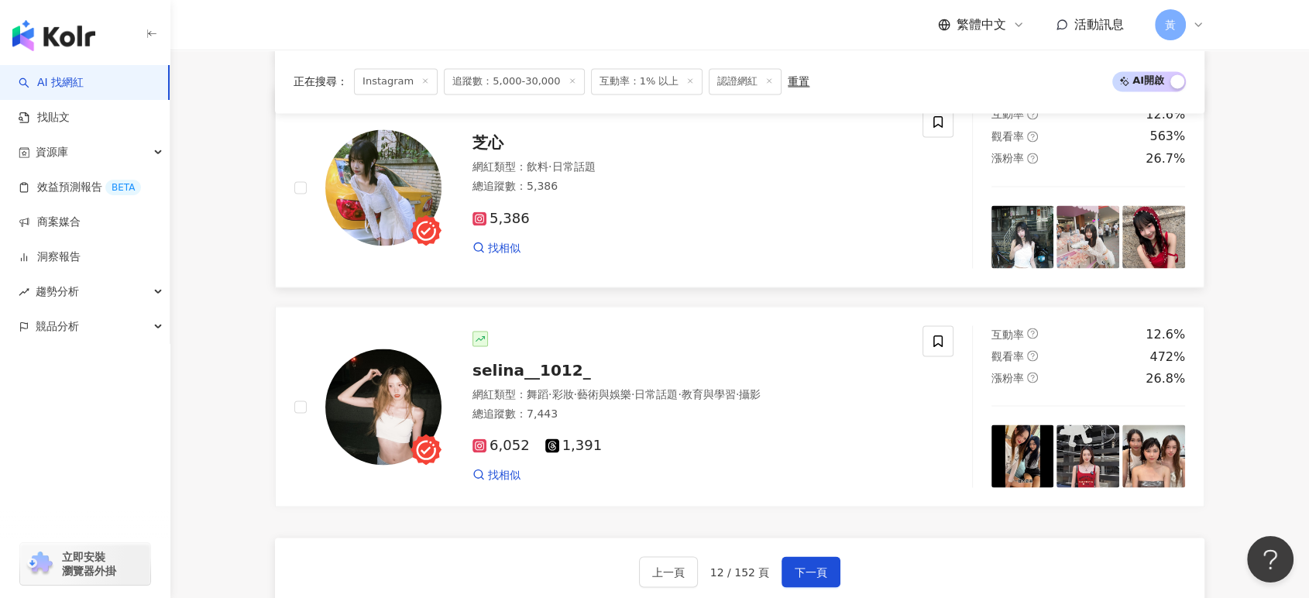
click at [567, 173] on span "日常話題" at bounding box center [572, 166] width 43 height 12
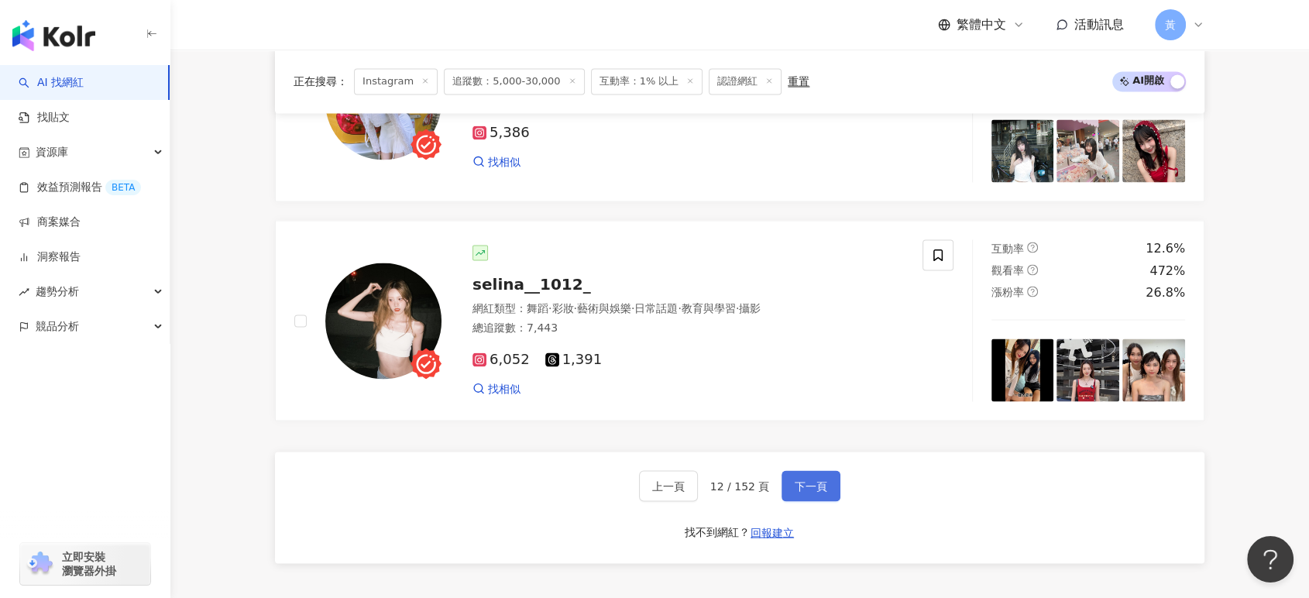
click at [798, 492] on span "下一頁" at bounding box center [811, 485] width 33 height 12
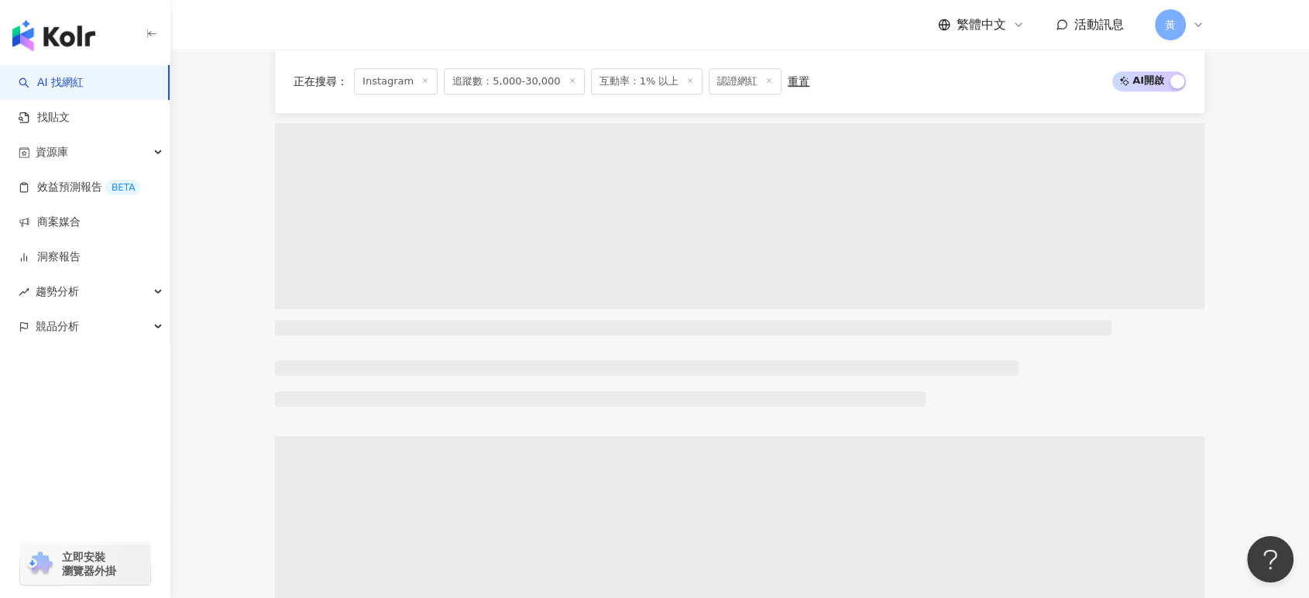
scroll to position [516, 0]
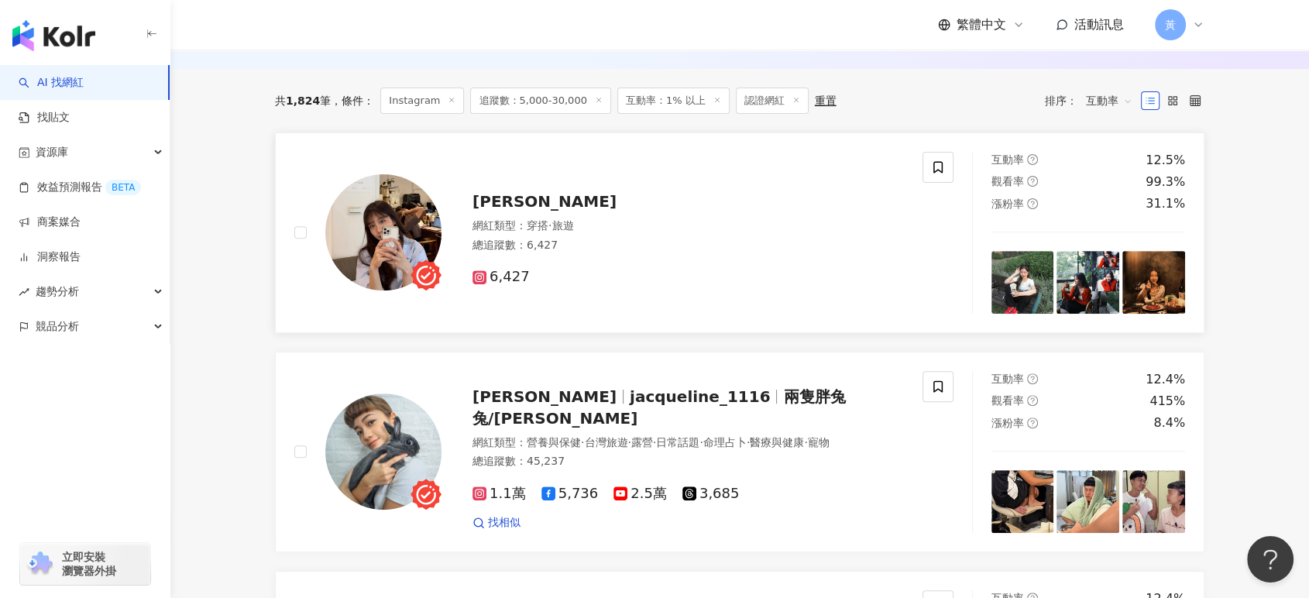
click at [477, 211] on span "[PERSON_NAME]" at bounding box center [544, 201] width 144 height 19
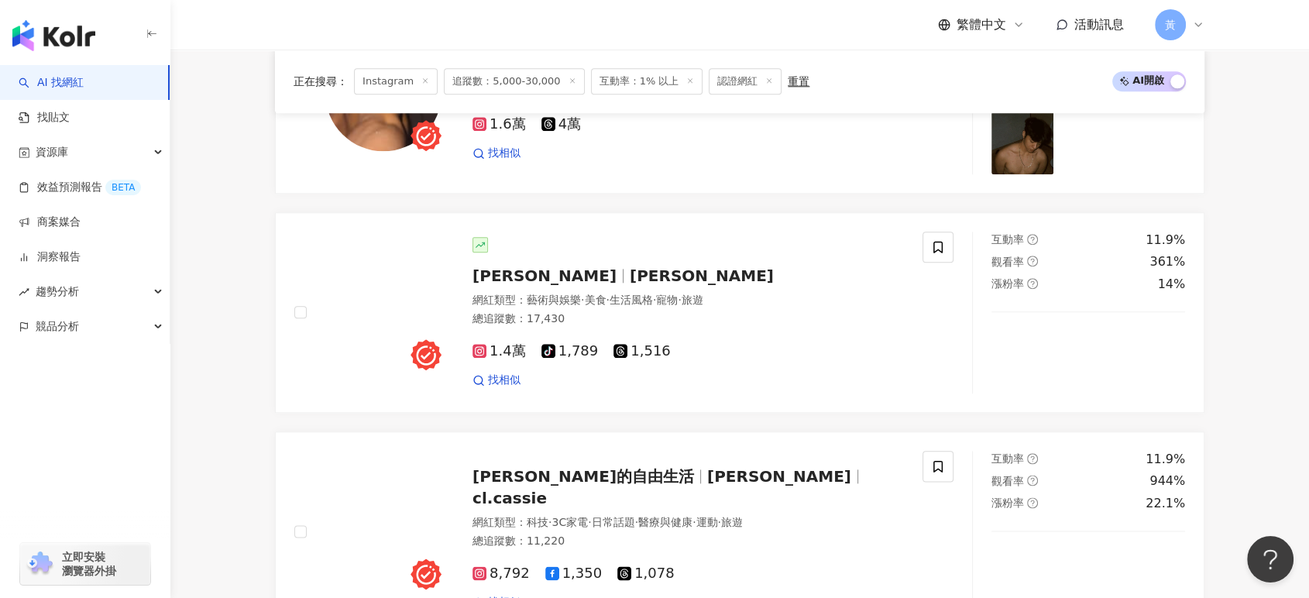
scroll to position [1807, 0]
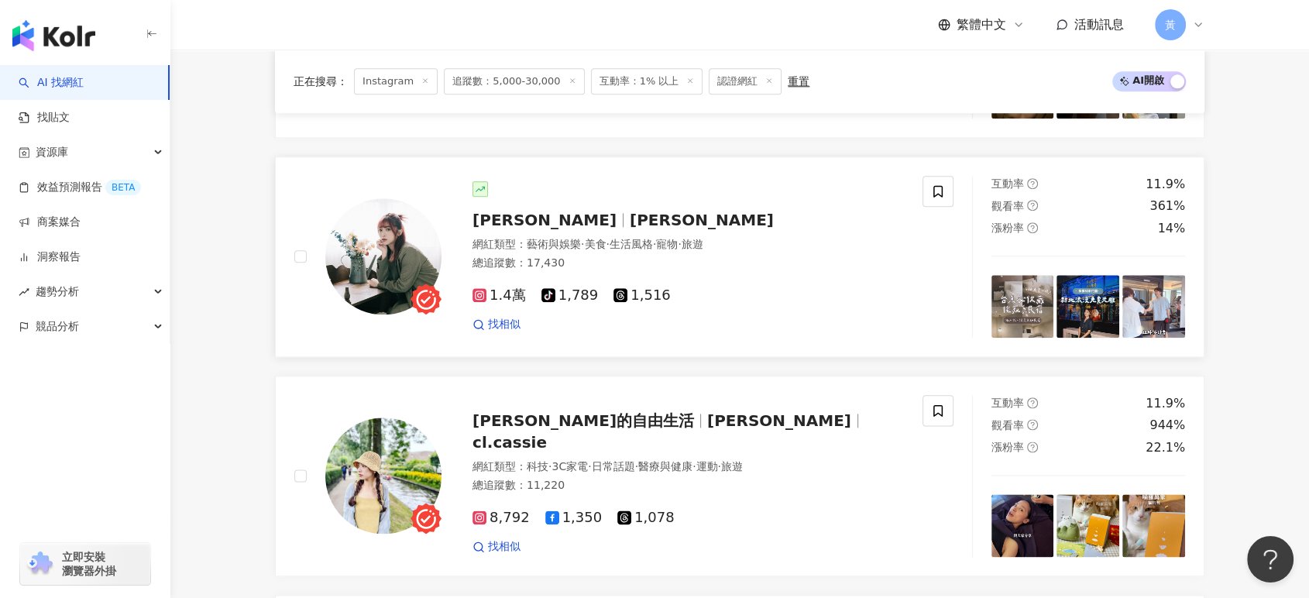
click at [504, 229] on span "舒舒" at bounding box center [550, 220] width 157 height 19
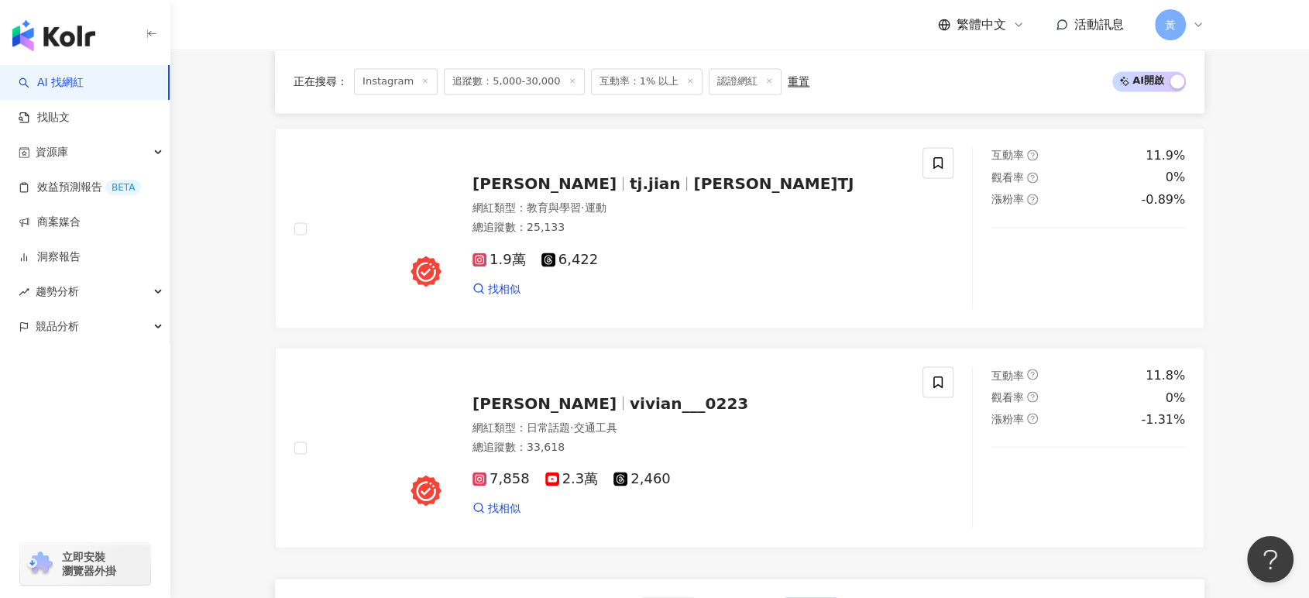
scroll to position [2753, 0]
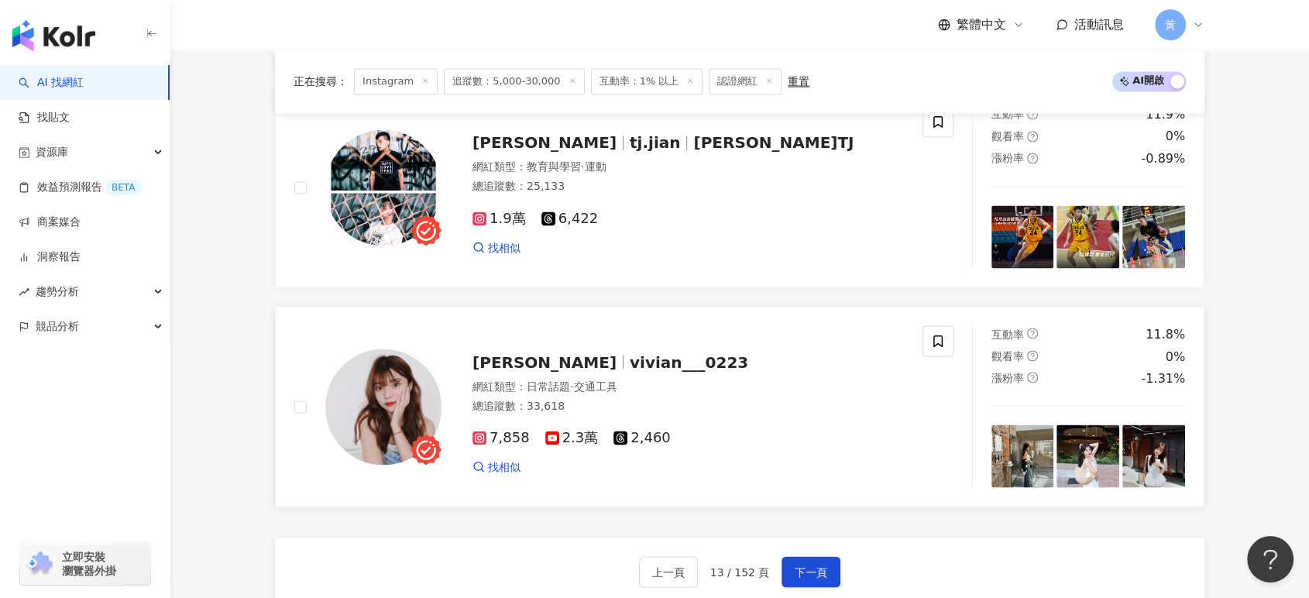
click at [513, 359] on div "薇薇安喇Vivian vivian___0223 網紅類型 ： 日常話題 · 交通工具 總追蹤數 ： 33,618 7,858 2.3萬 2,460 找相似" at bounding box center [672, 406] width 462 height 136
drag, startPoint x: 792, startPoint y: 407, endPoint x: 793, endPoint y: 435, distance: 27.9
click at [795, 565] on span "下一頁" at bounding box center [811, 571] width 33 height 12
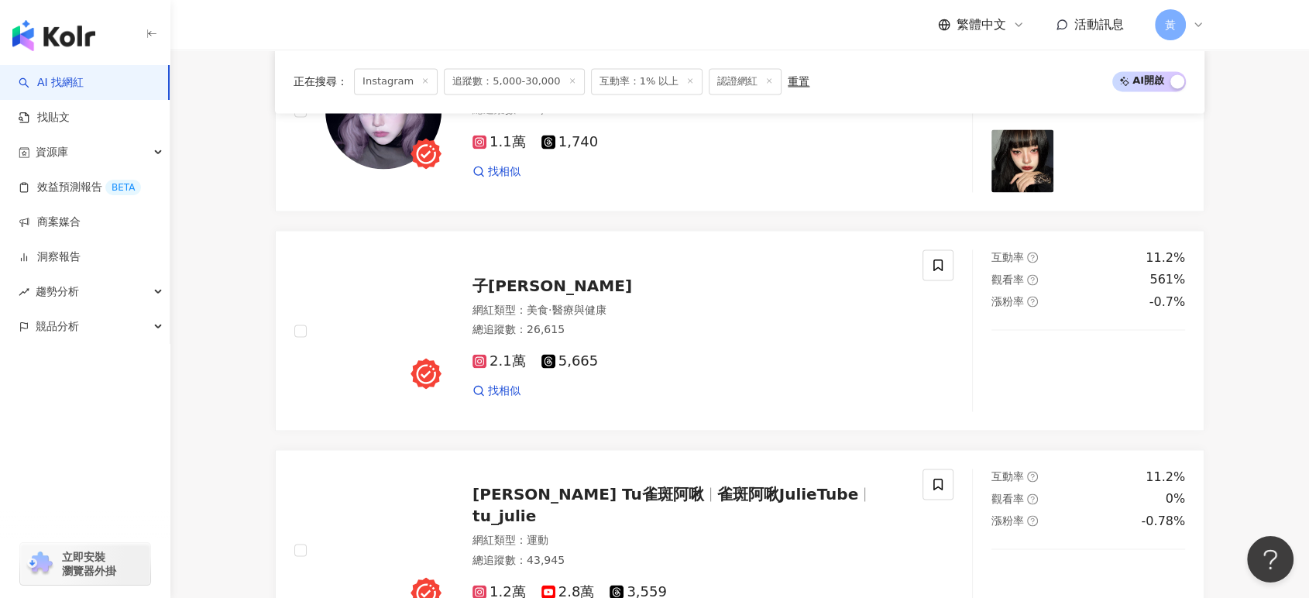
scroll to position [2488, 0]
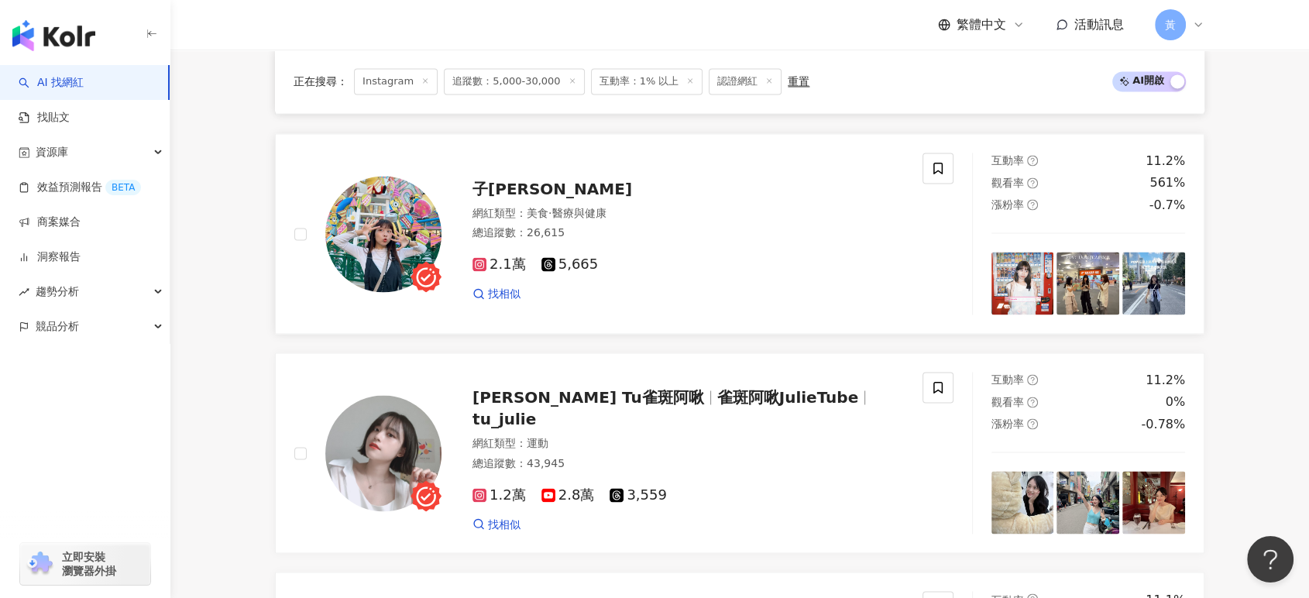
click at [465, 209] on div "子馨 網紅類型 ： 美食 · 醫療與健康 總追蹤數 ： 26,615 2.1萬 5,665 找相似" at bounding box center [672, 234] width 462 height 136
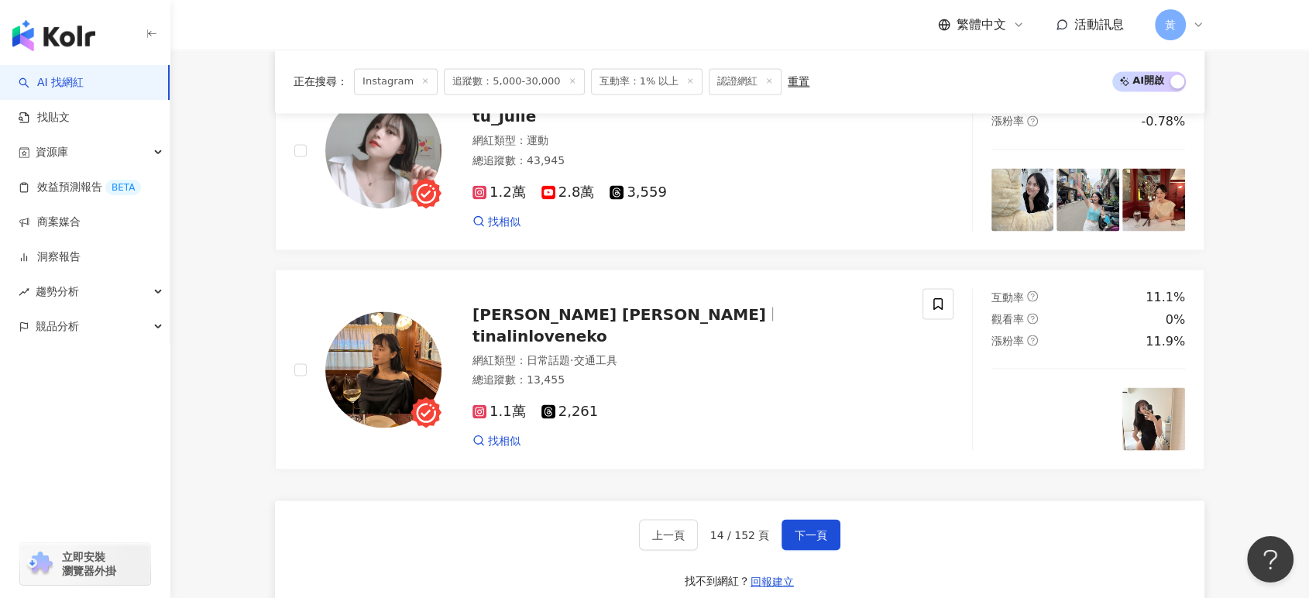
scroll to position [2832, 0]
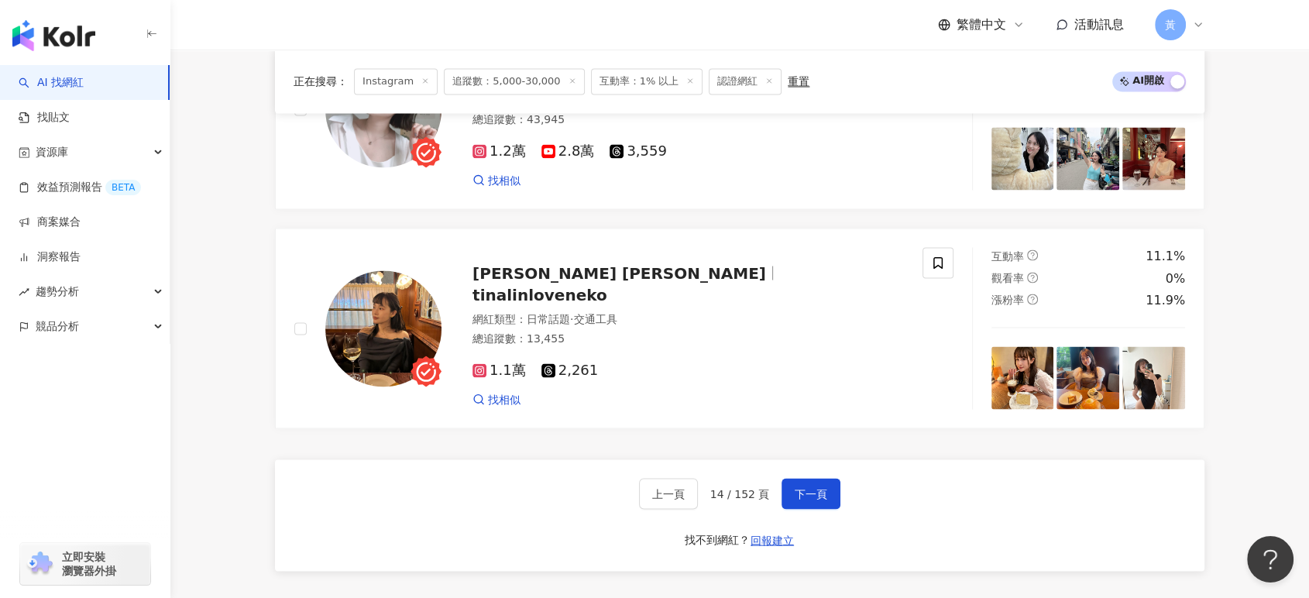
click at [812, 477] on div "上一頁 14 / 152 頁 下一頁 找不到網紅？ 回報建立" at bounding box center [739, 515] width 929 height 112
click at [818, 500] on span "下一頁" at bounding box center [811, 493] width 33 height 12
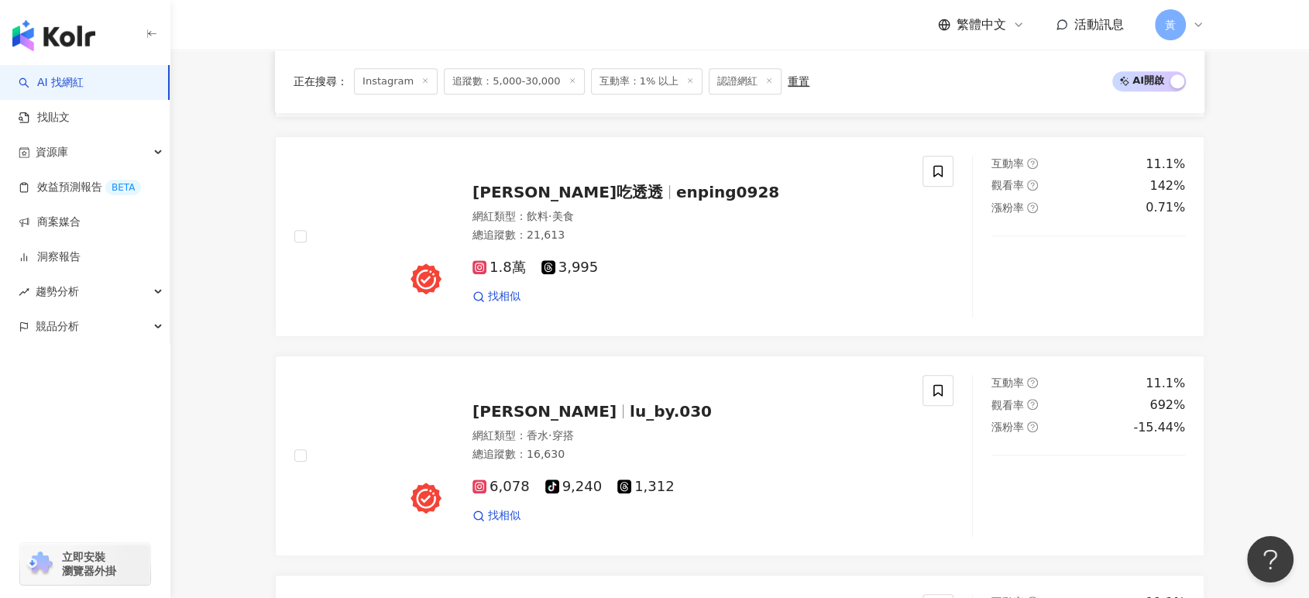
scroll to position [508, 0]
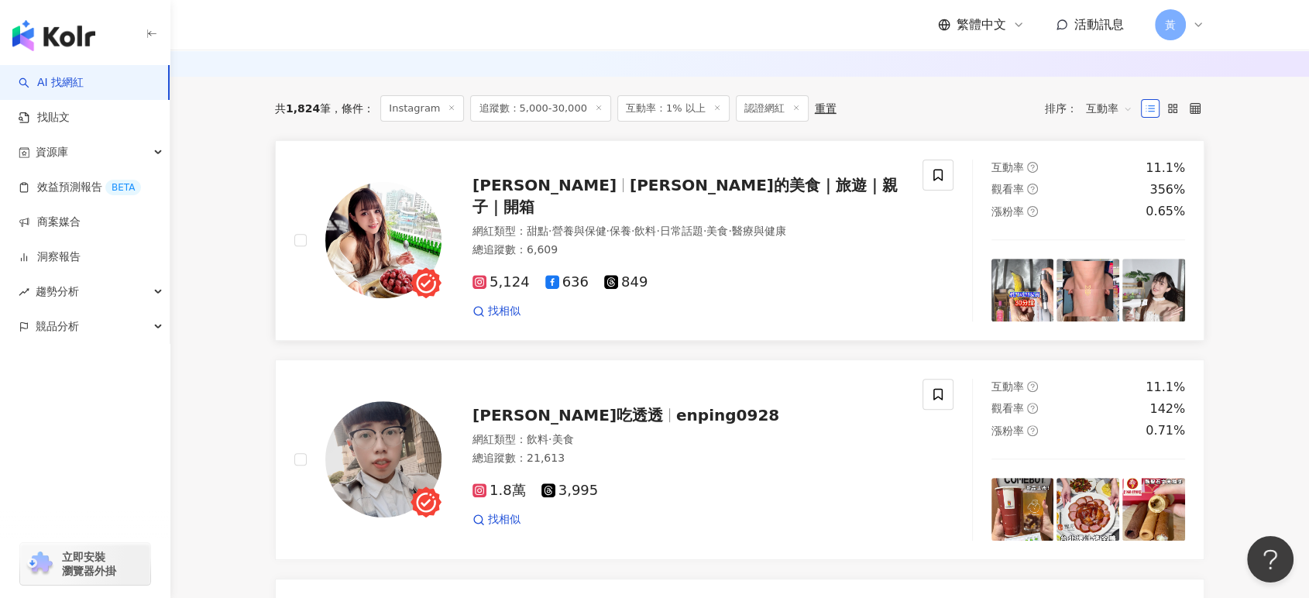
click at [599, 202] on span "阿丸的美食｜旅遊｜親子｜開箱" at bounding box center [684, 196] width 425 height 40
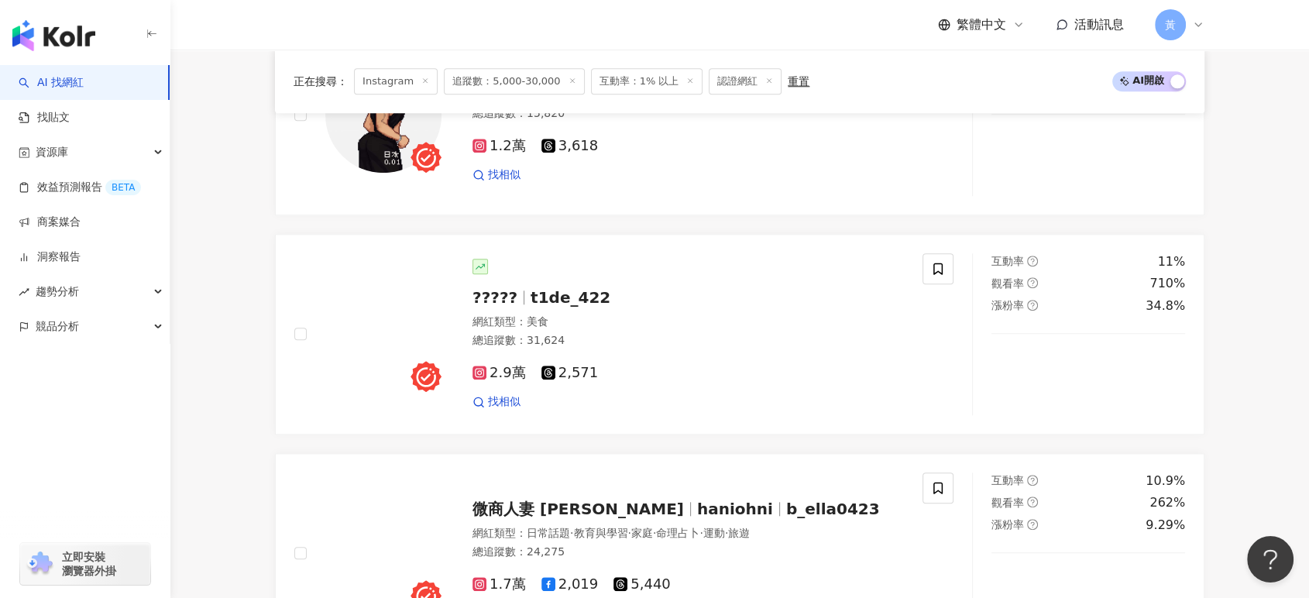
scroll to position [1541, 0]
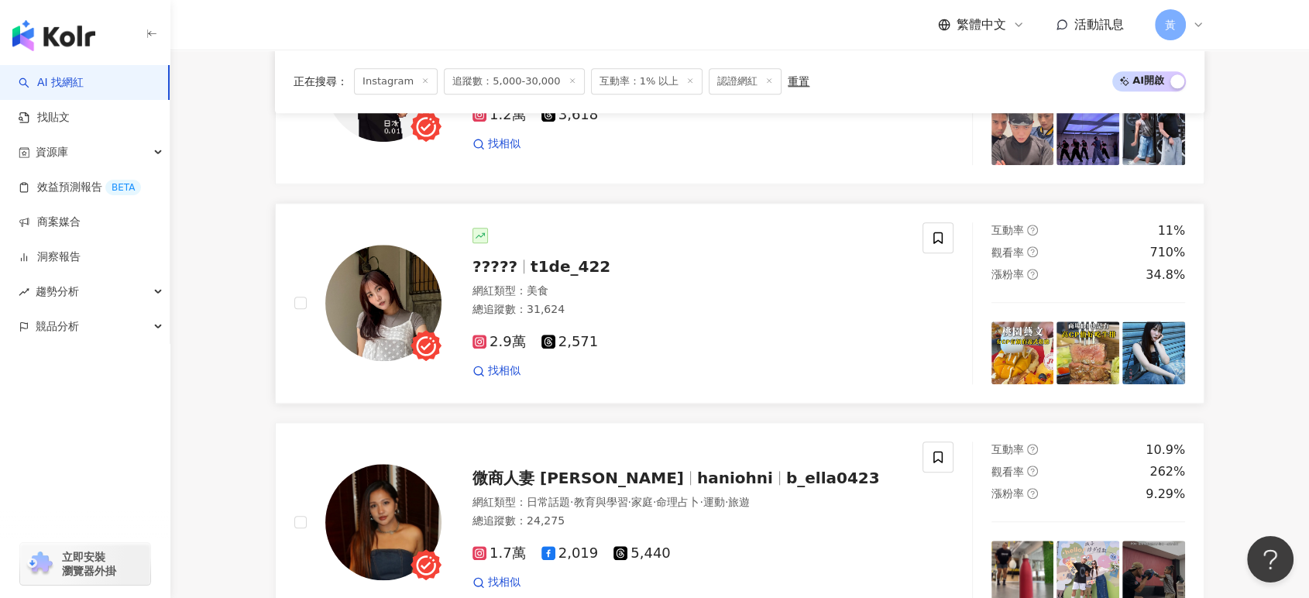
click at [569, 273] on span "t1de_422" at bounding box center [571, 266] width 80 height 19
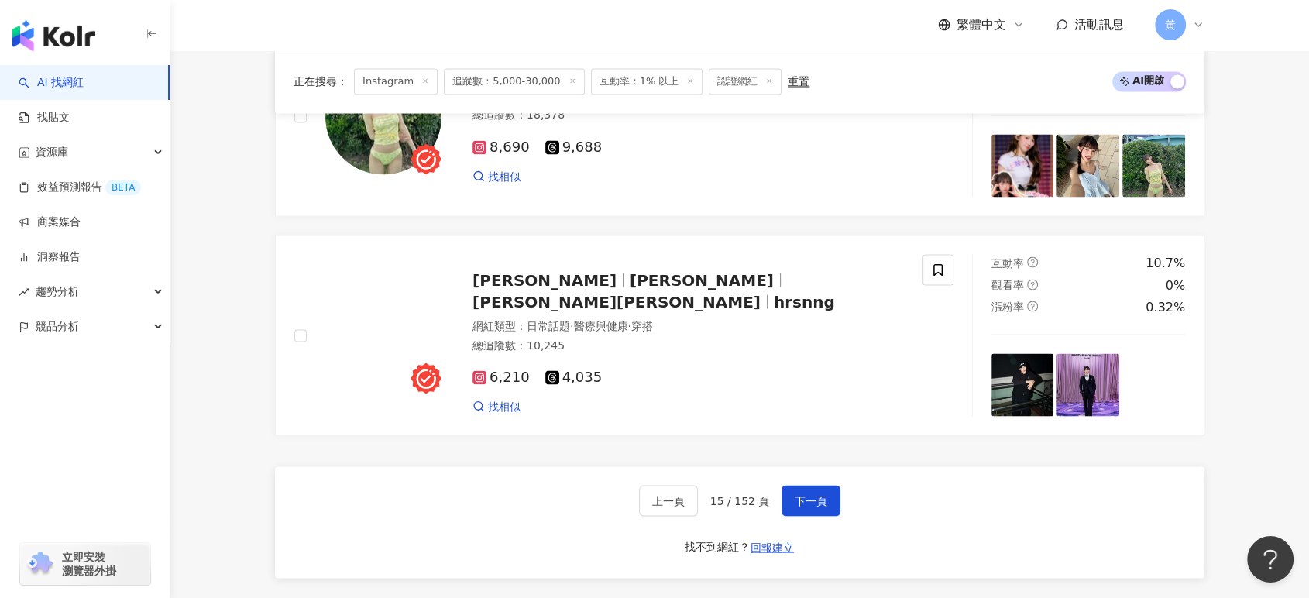
scroll to position [2832, 0]
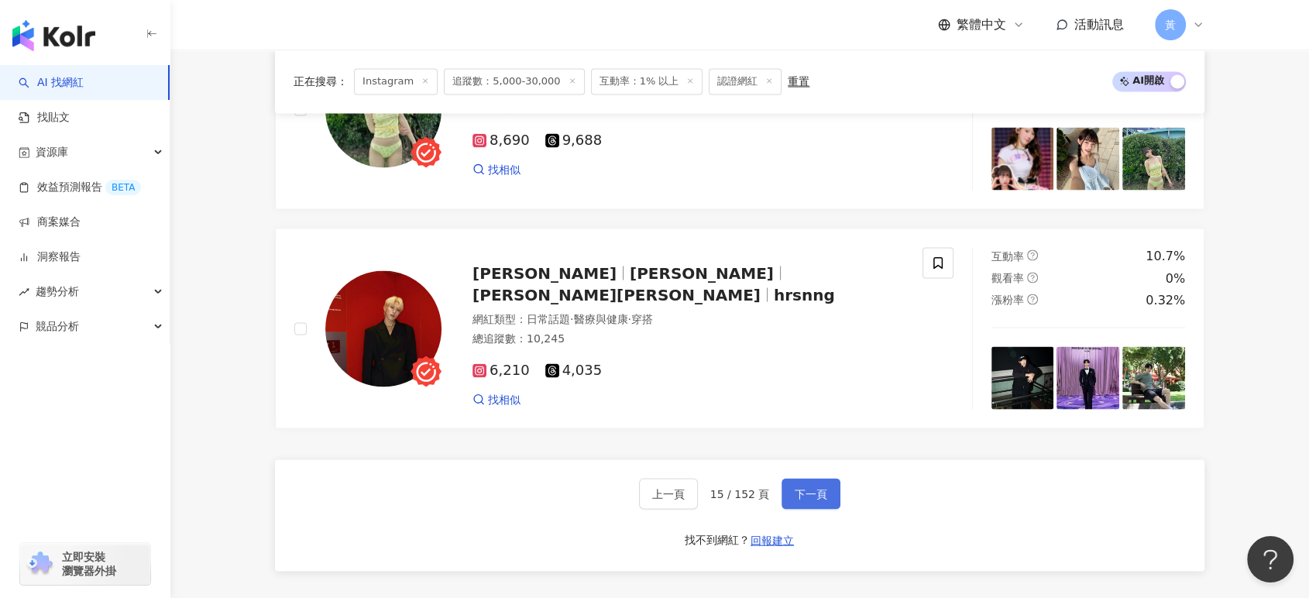
click at [806, 495] on span "下一頁" at bounding box center [811, 493] width 33 height 12
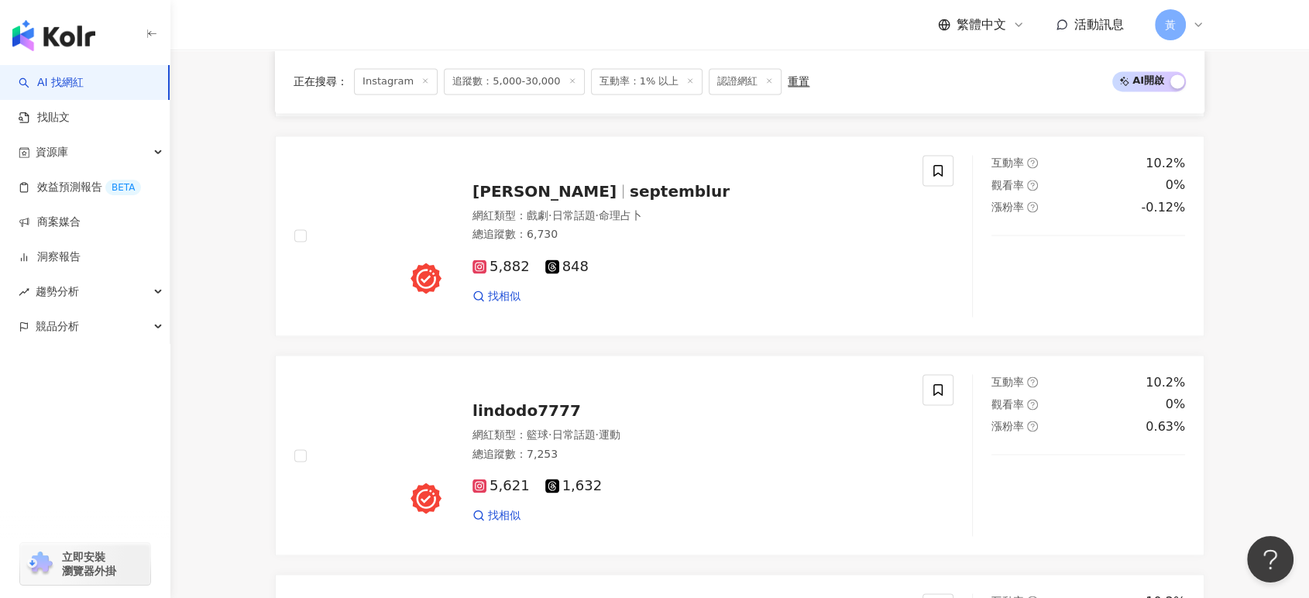
scroll to position [2144, 0]
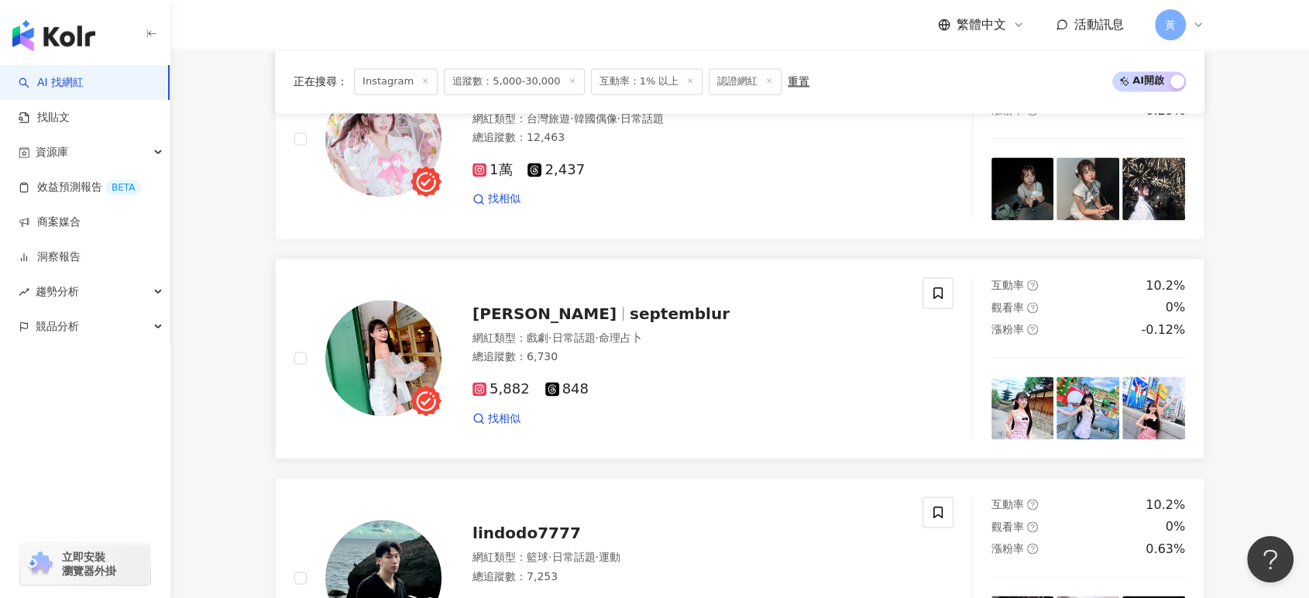
click at [630, 323] on span "septemblur" at bounding box center [680, 313] width 100 height 19
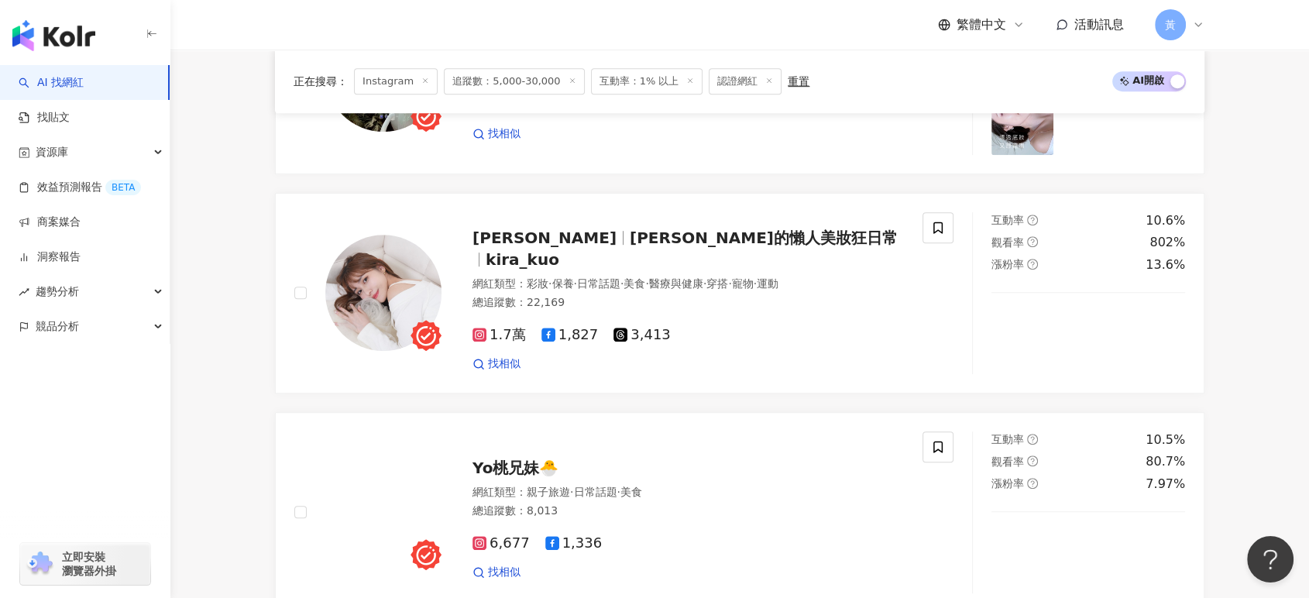
scroll to position [853, 0]
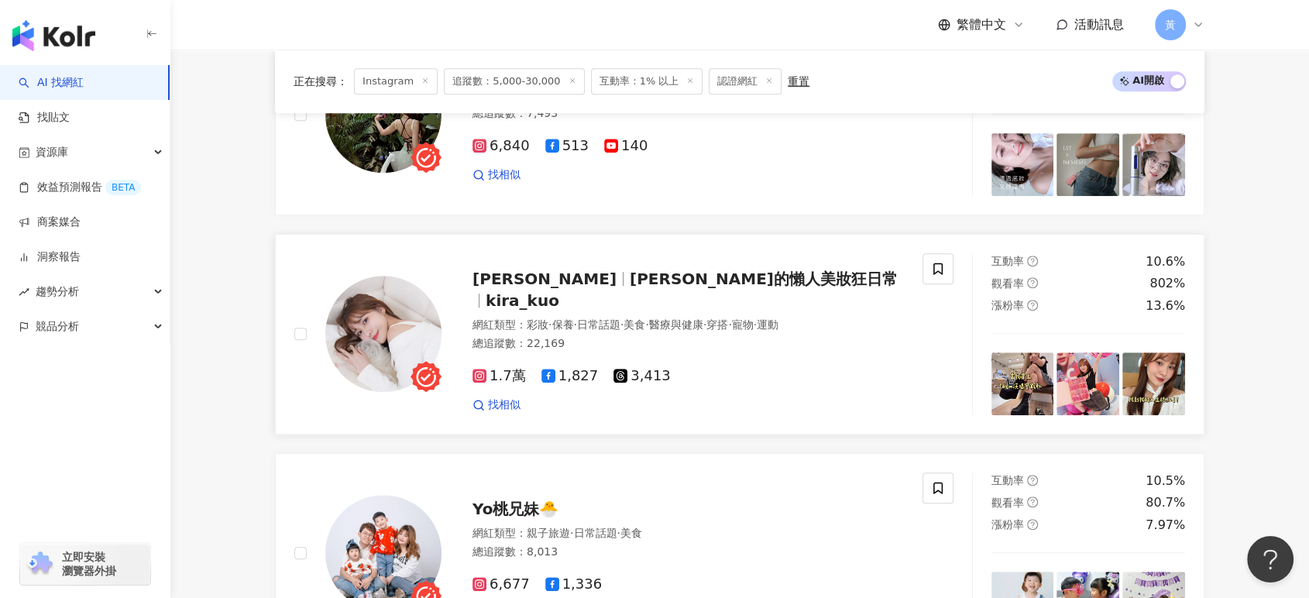
click at [728, 328] on span "穿搭" at bounding box center [717, 324] width 22 height 12
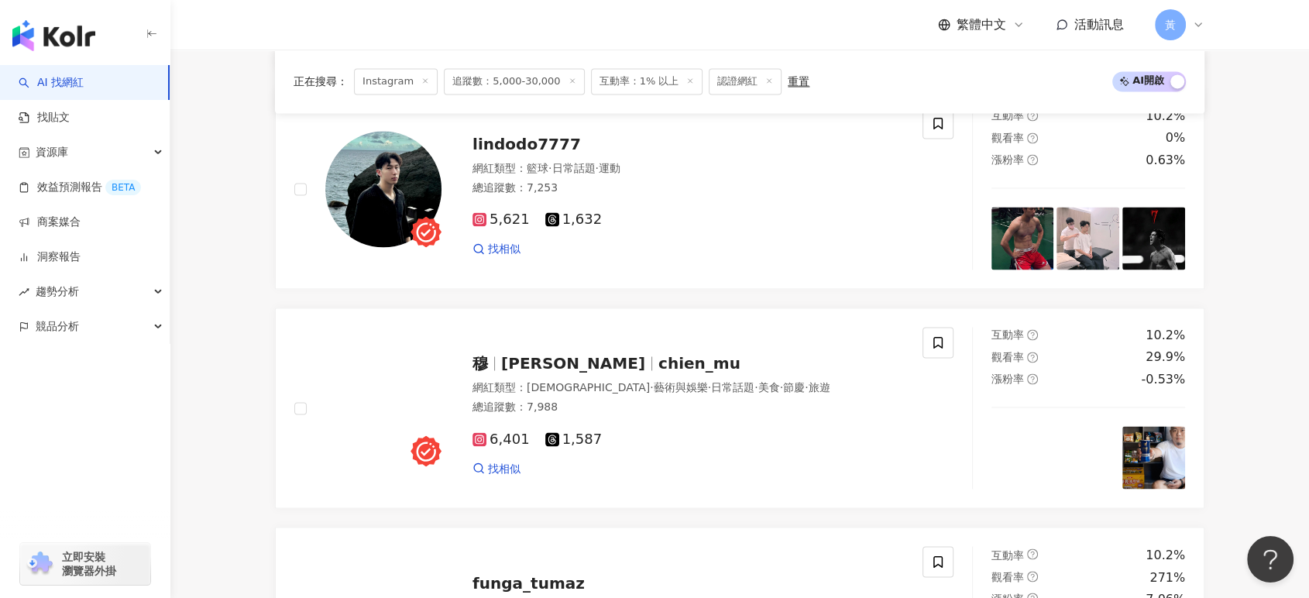
scroll to position [2918, 0]
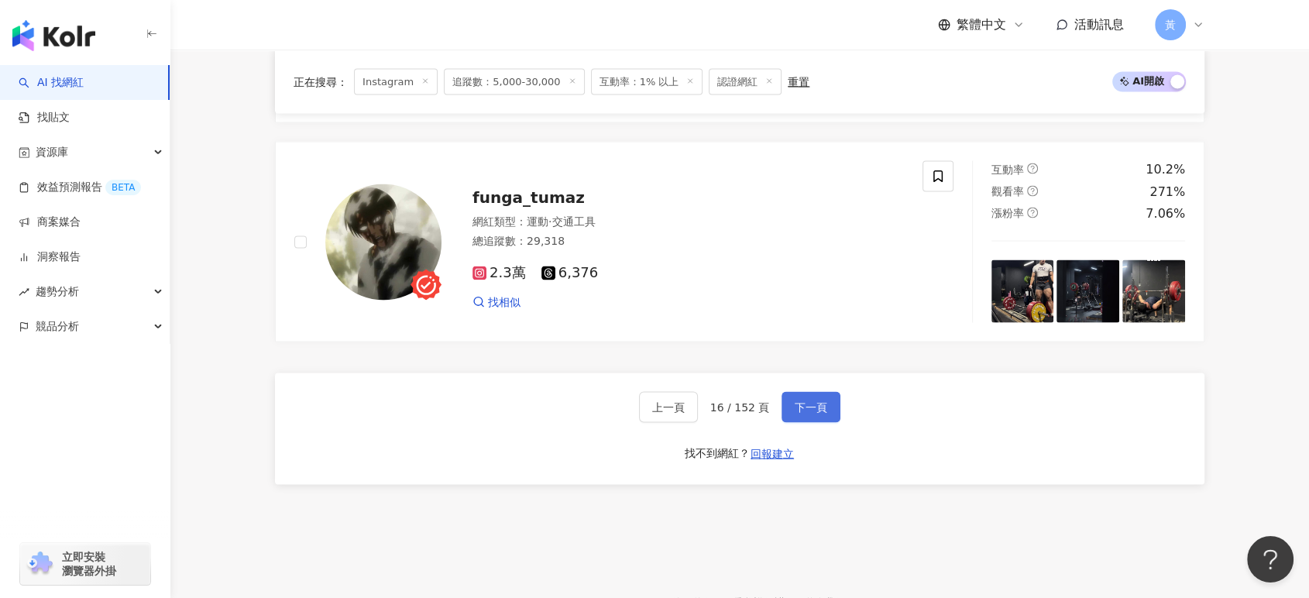
click at [795, 413] on span "下一頁" at bounding box center [811, 406] width 33 height 12
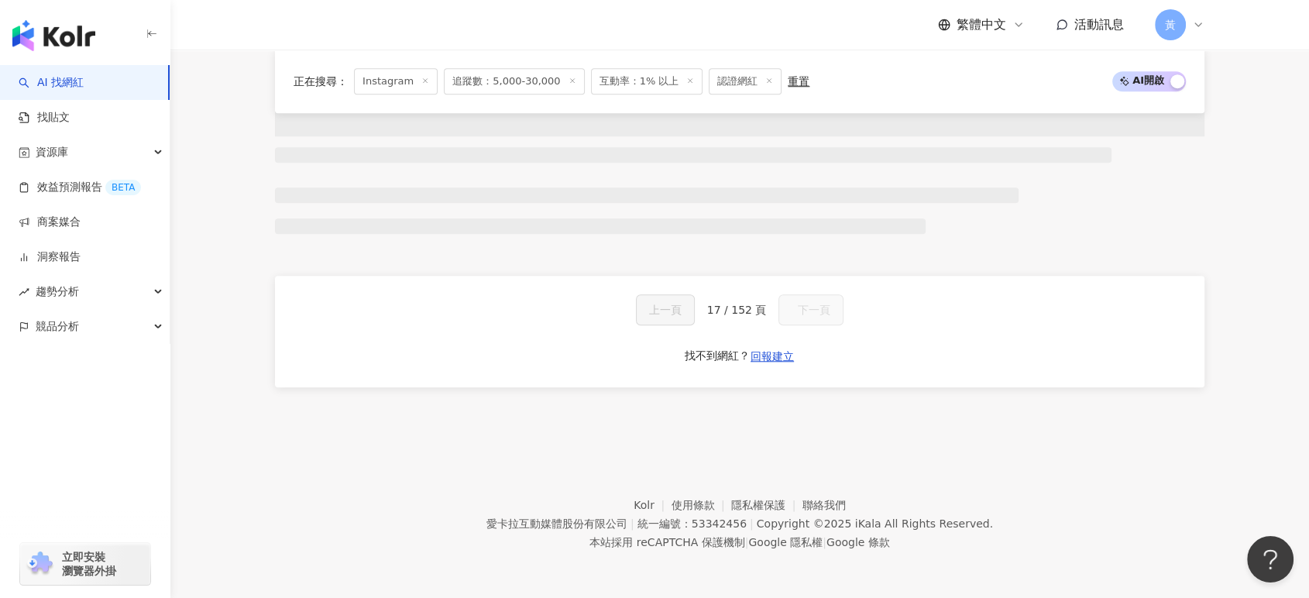
scroll to position [2963, 0]
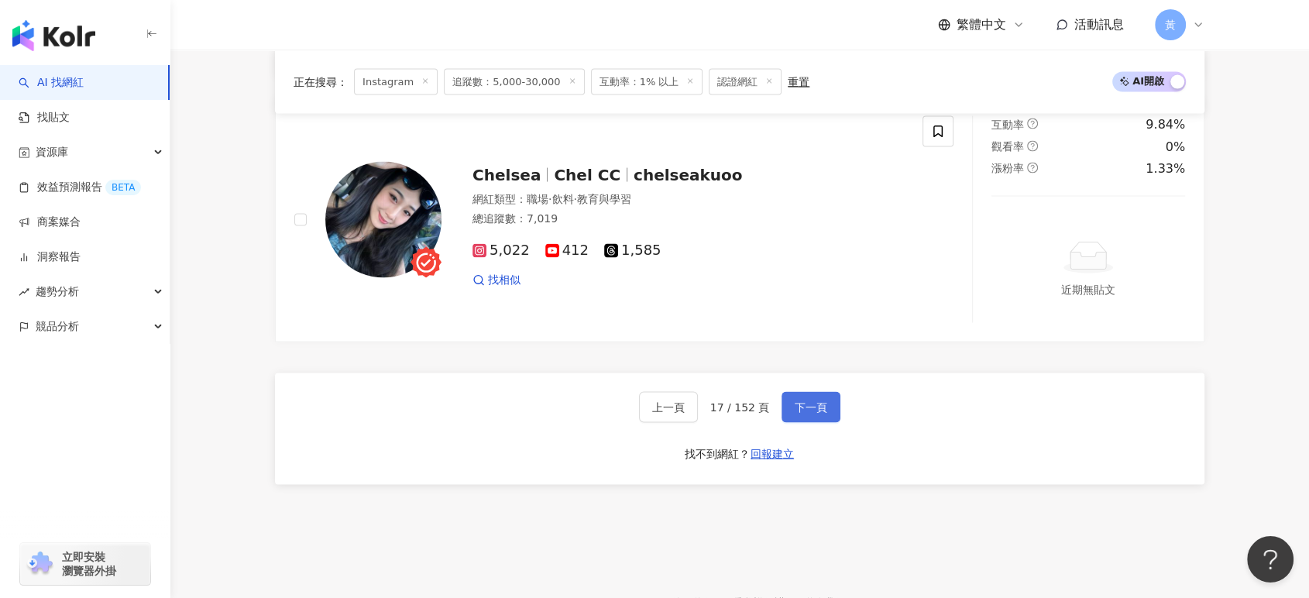
click at [797, 414] on span "下一頁" at bounding box center [811, 407] width 33 height 12
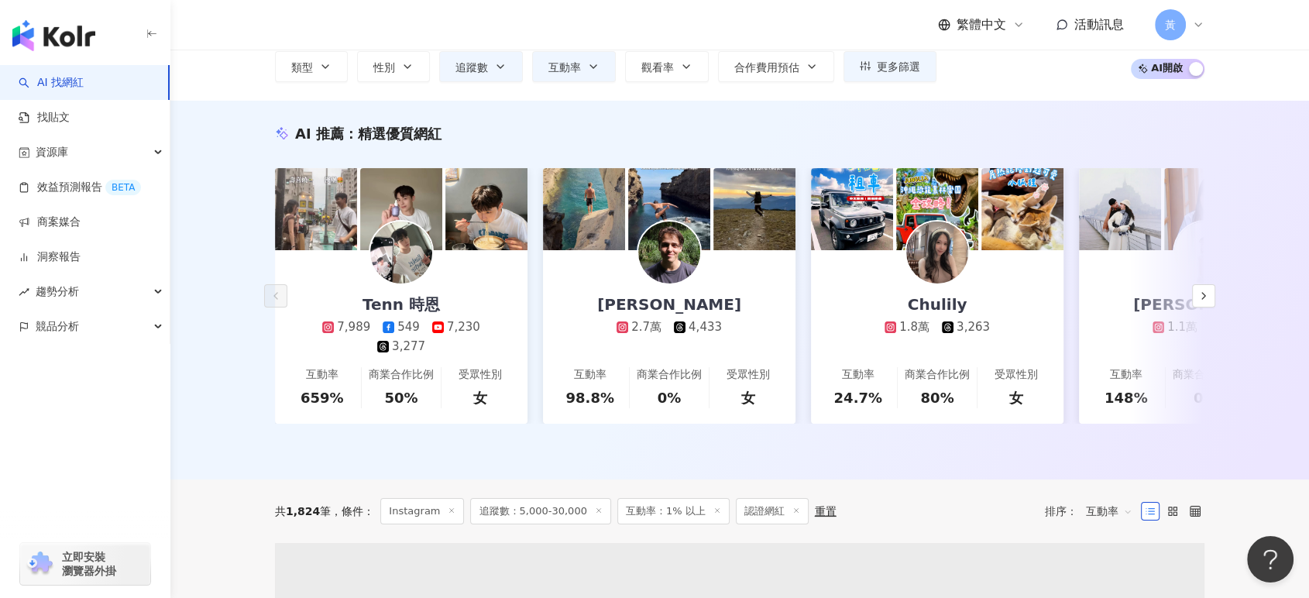
scroll to position [430, 0]
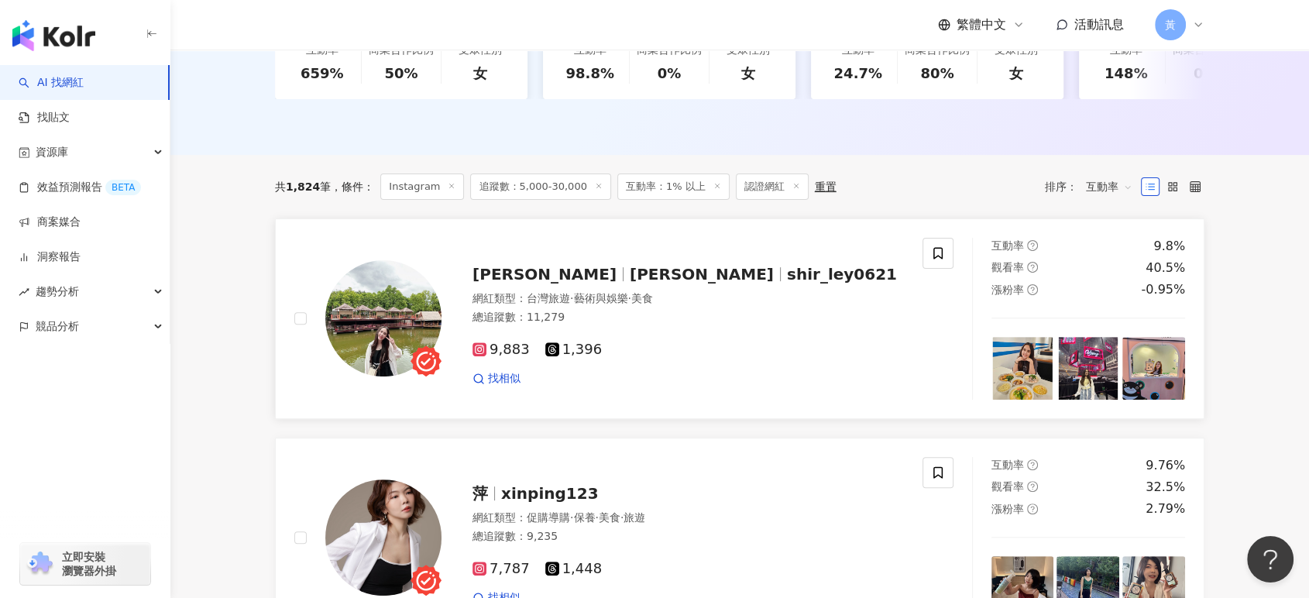
click at [653, 304] on span "美食" at bounding box center [642, 298] width 22 height 12
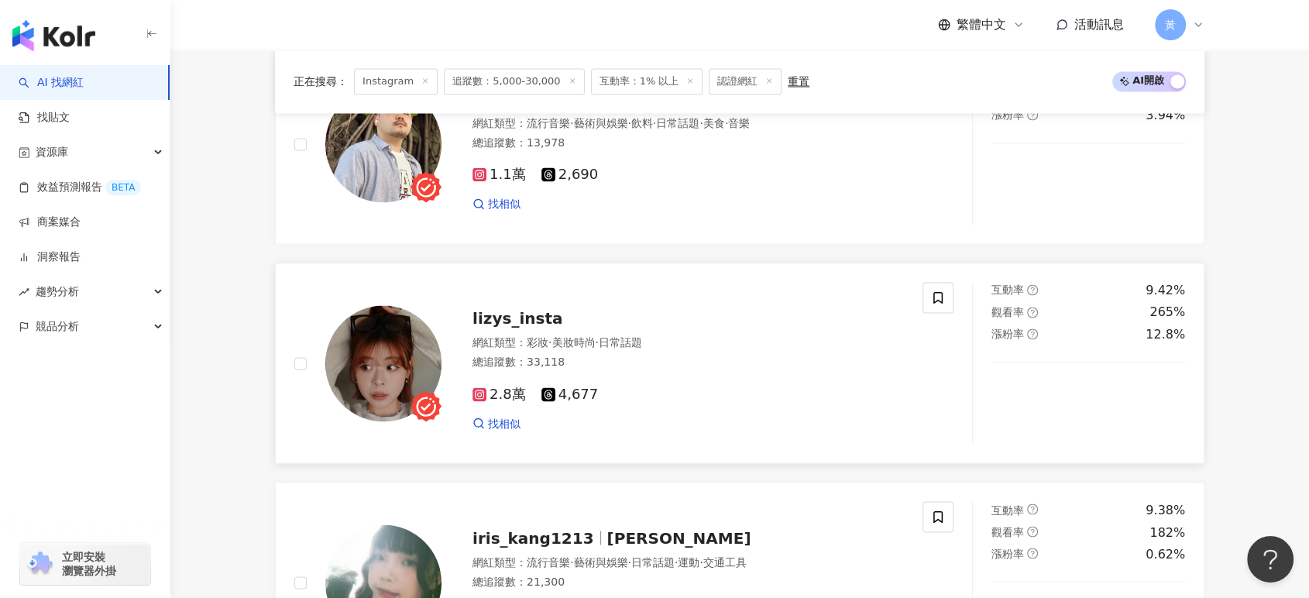
scroll to position [2581, 0]
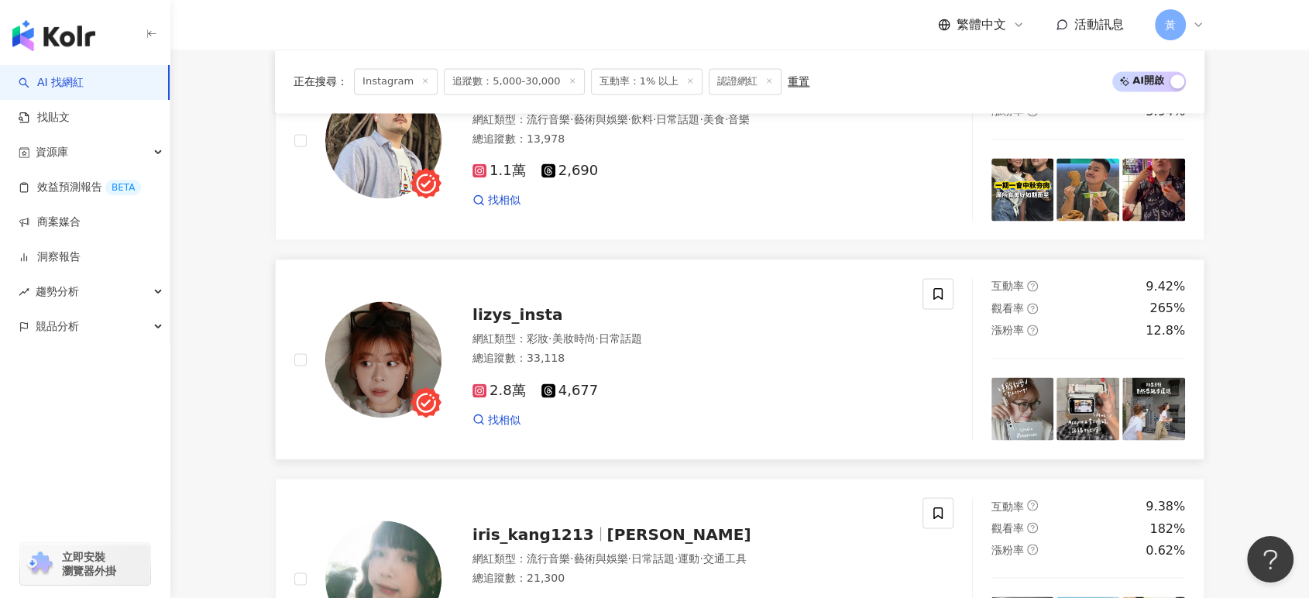
click at [569, 322] on div "lizys_insta" at bounding box center [687, 315] width 431 height 22
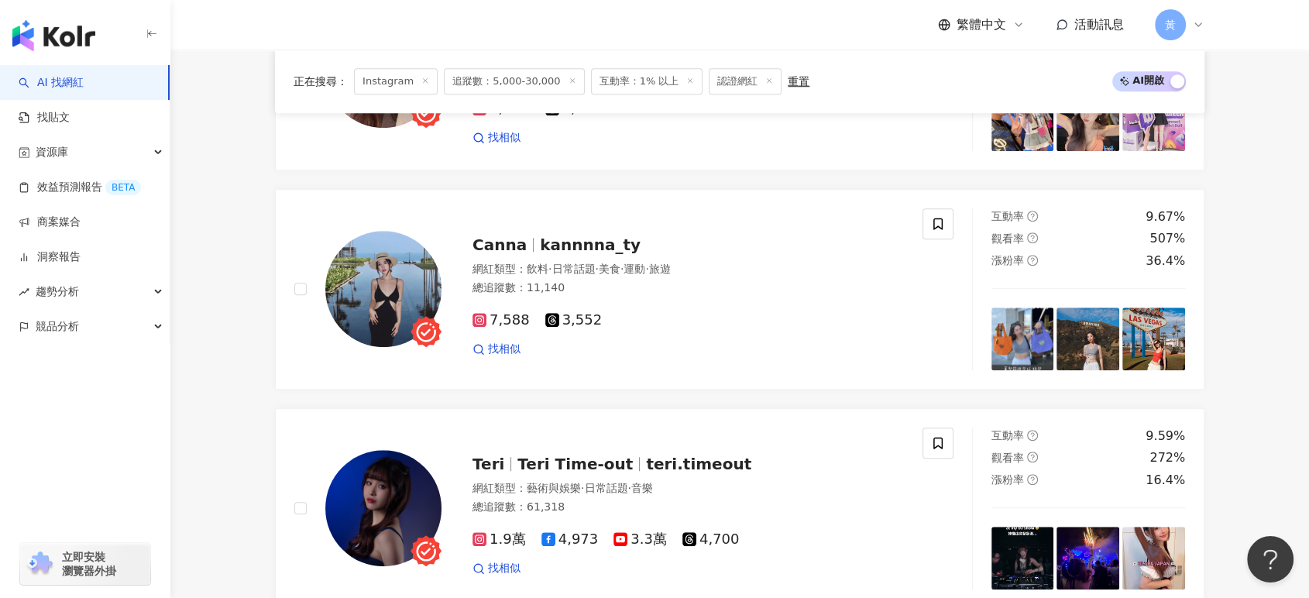
scroll to position [1118, 0]
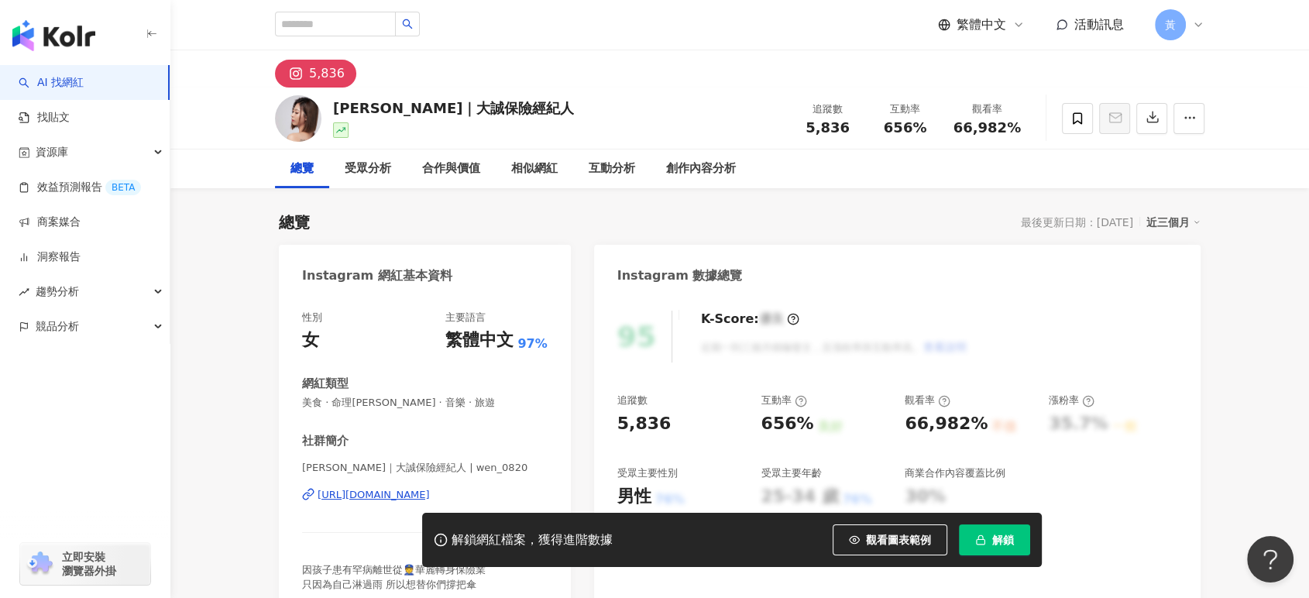
click at [399, 494] on div "https://www.instagram.com/wen_0820/" at bounding box center [374, 495] width 112 height 14
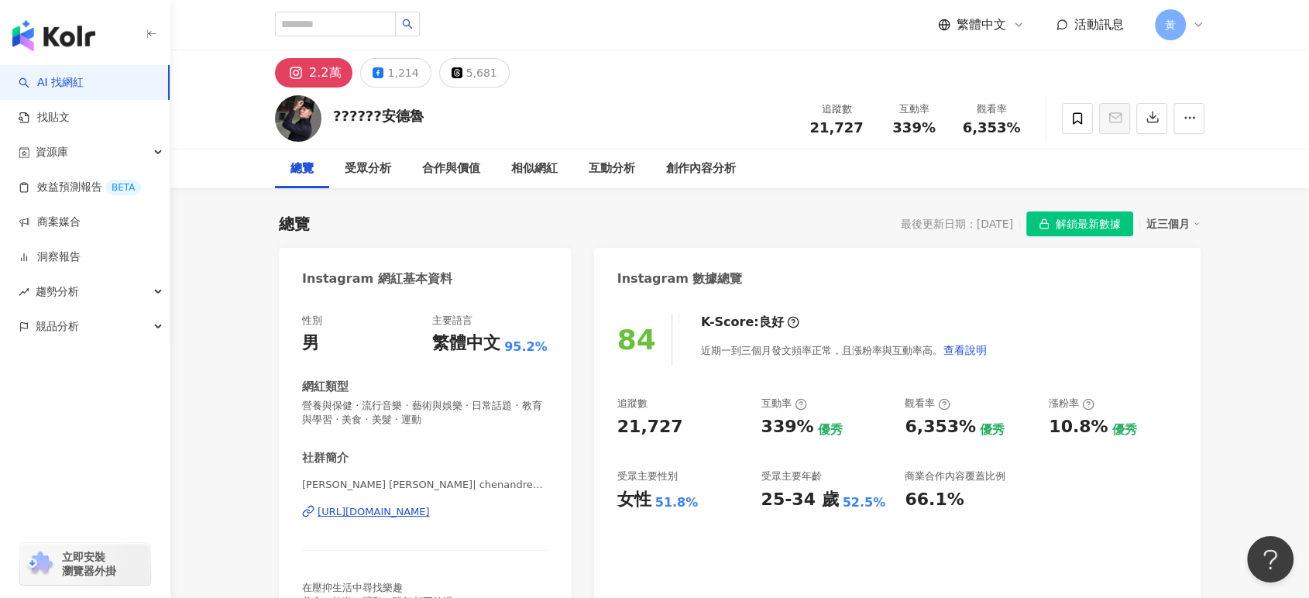
click at [397, 518] on div "https://www.instagram.com/chenandrew0611/" at bounding box center [374, 512] width 112 height 14
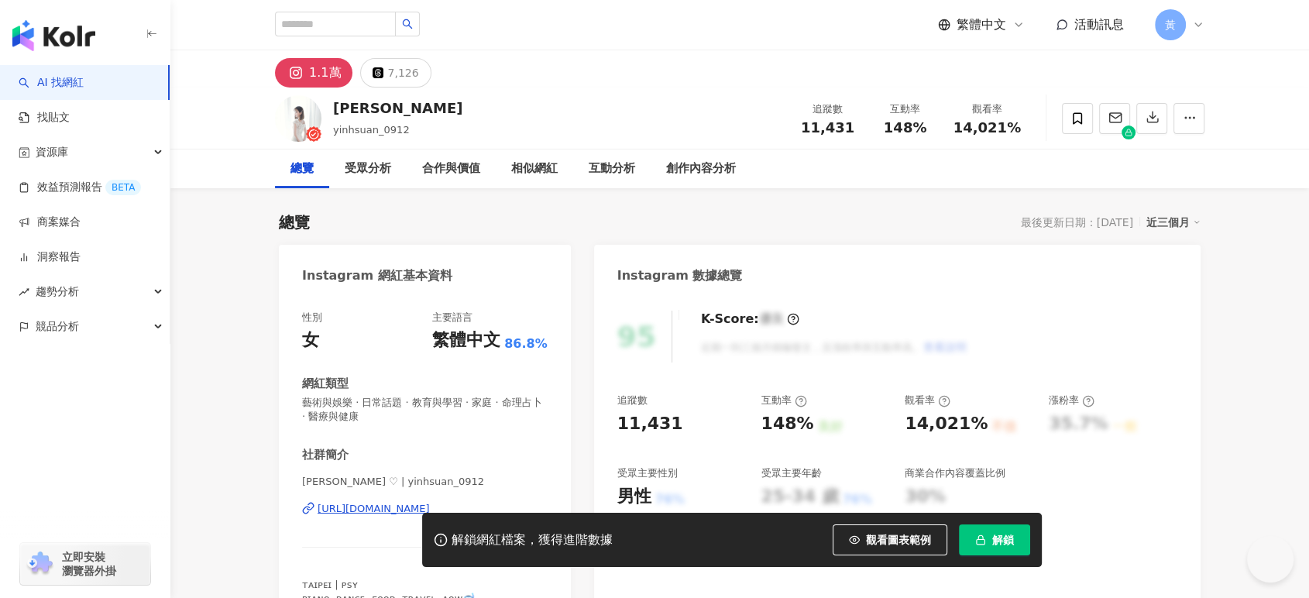
click at [360, 502] on div "https://www.instagram.com/yinhsuan_0912/" at bounding box center [374, 509] width 112 height 14
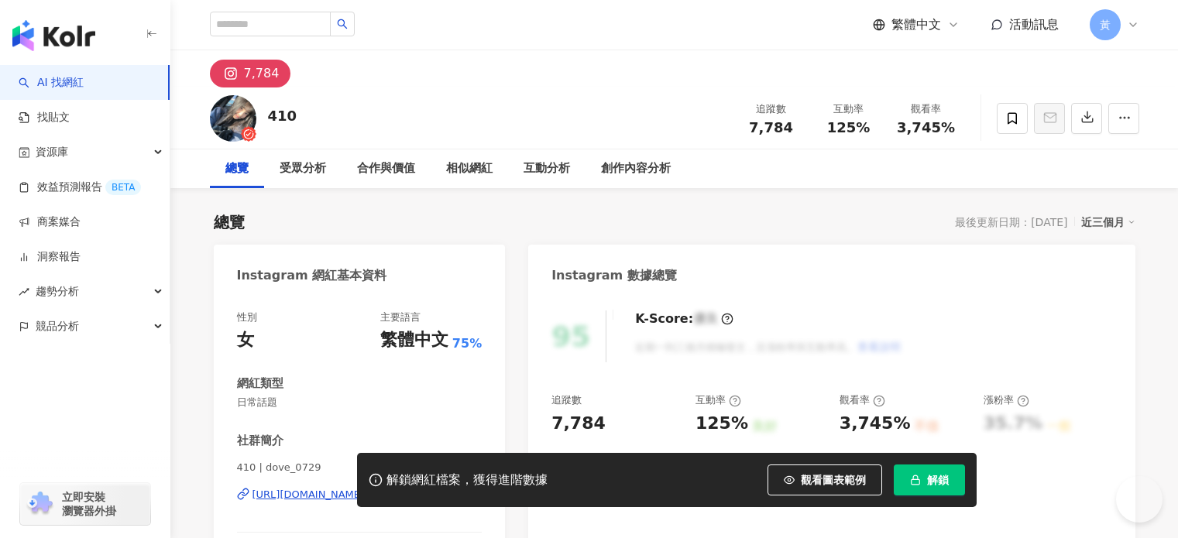
click at [365, 497] on div "[URL][DOMAIN_NAME]" at bounding box center [308, 495] width 112 height 14
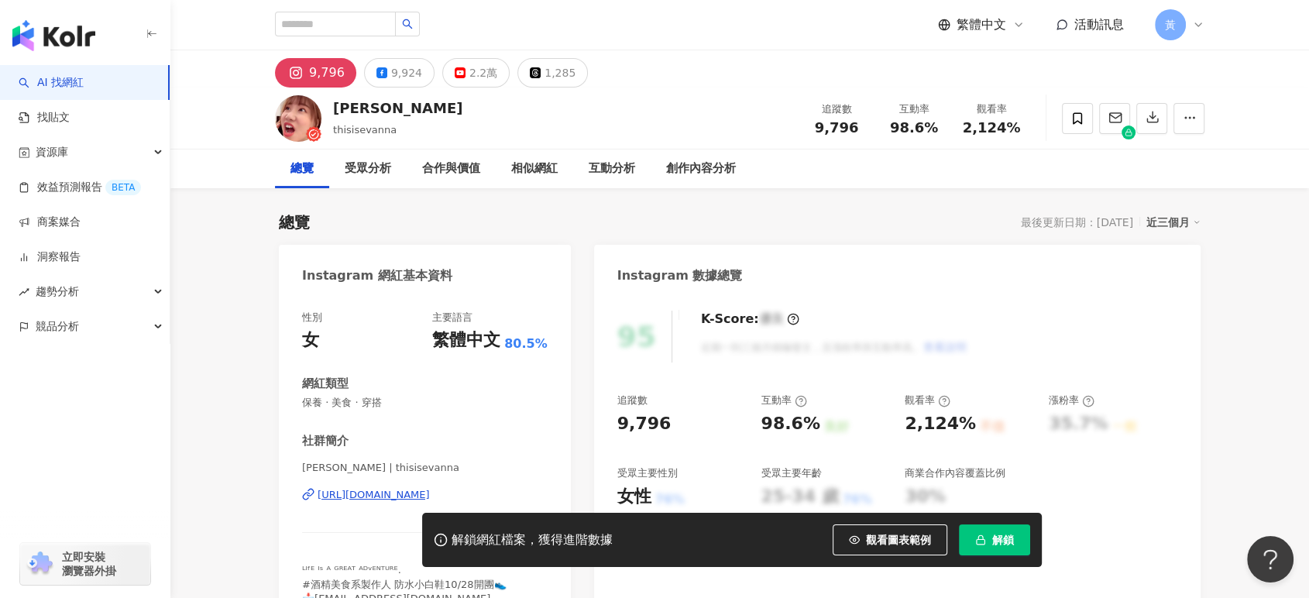
click at [353, 498] on div "https://www.instagram.com/thisisevanna/" at bounding box center [374, 495] width 112 height 14
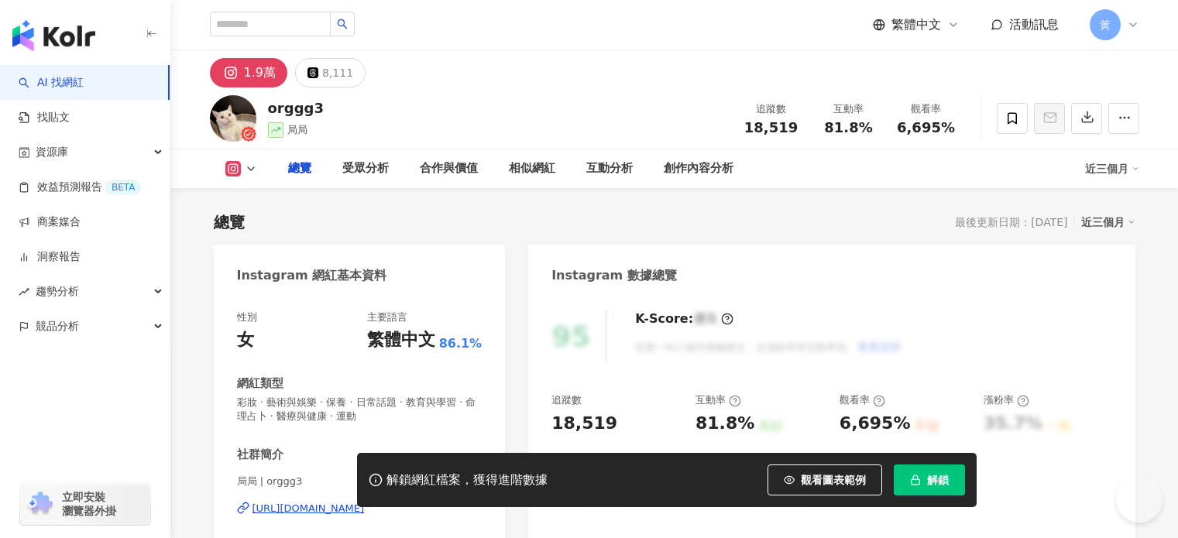
click at [351, 510] on div "[URL][DOMAIN_NAME]" at bounding box center [308, 509] width 112 height 14
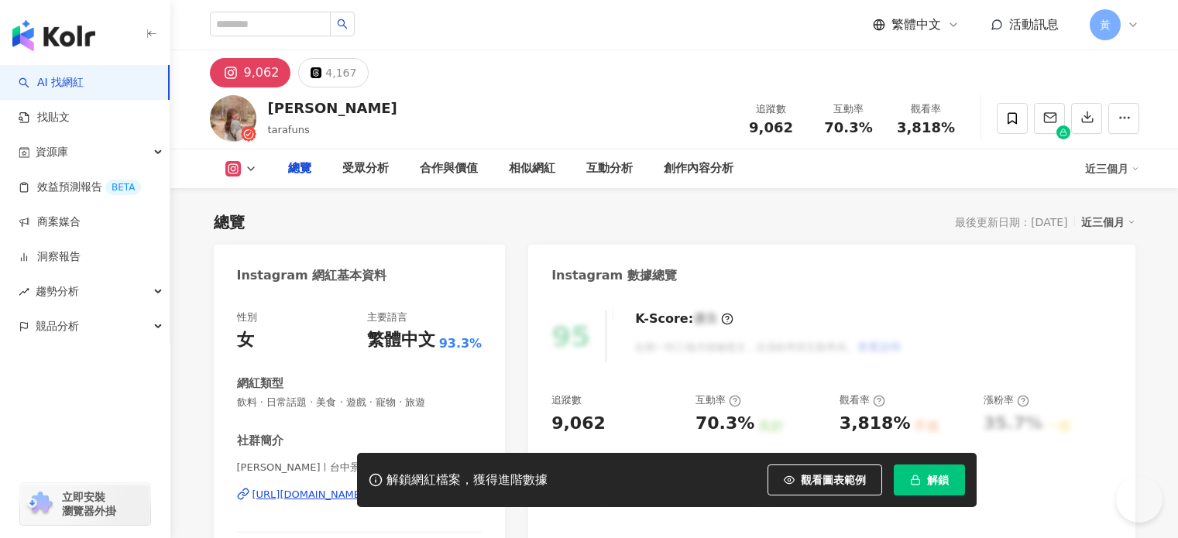
click at [365, 496] on div "[URL][DOMAIN_NAME]" at bounding box center [308, 495] width 112 height 14
click at [349, 497] on div "https://www.instagram.com/93_615/" at bounding box center [308, 495] width 112 height 14
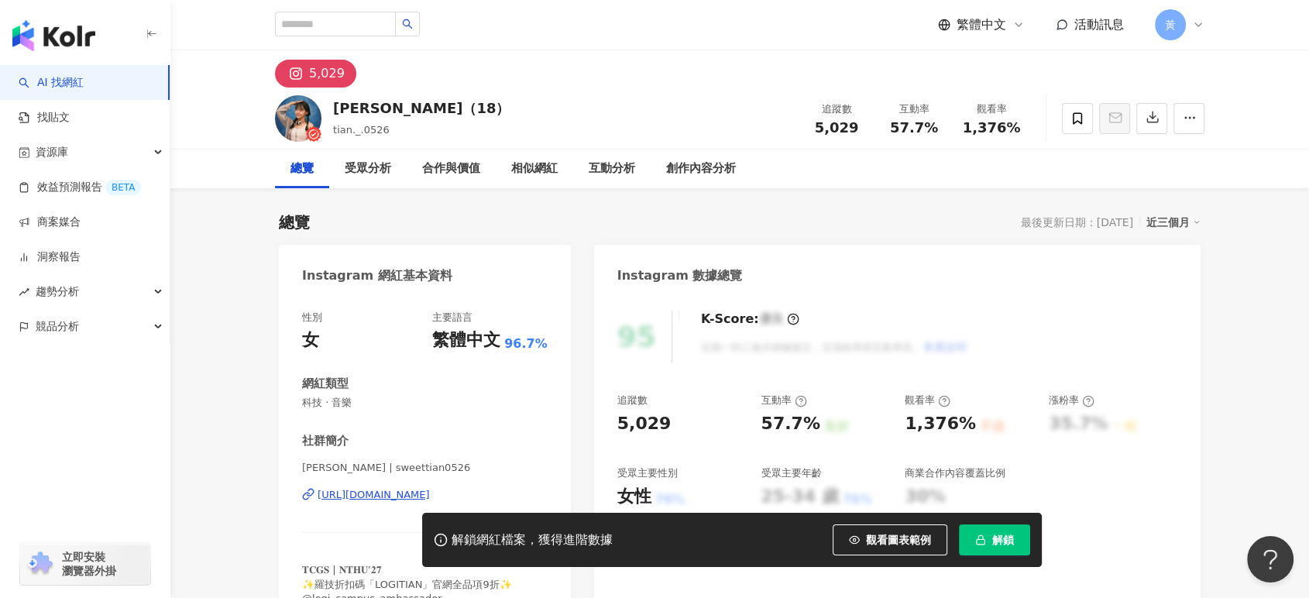
click at [430, 495] on div "[URL][DOMAIN_NAME]" at bounding box center [374, 495] width 112 height 14
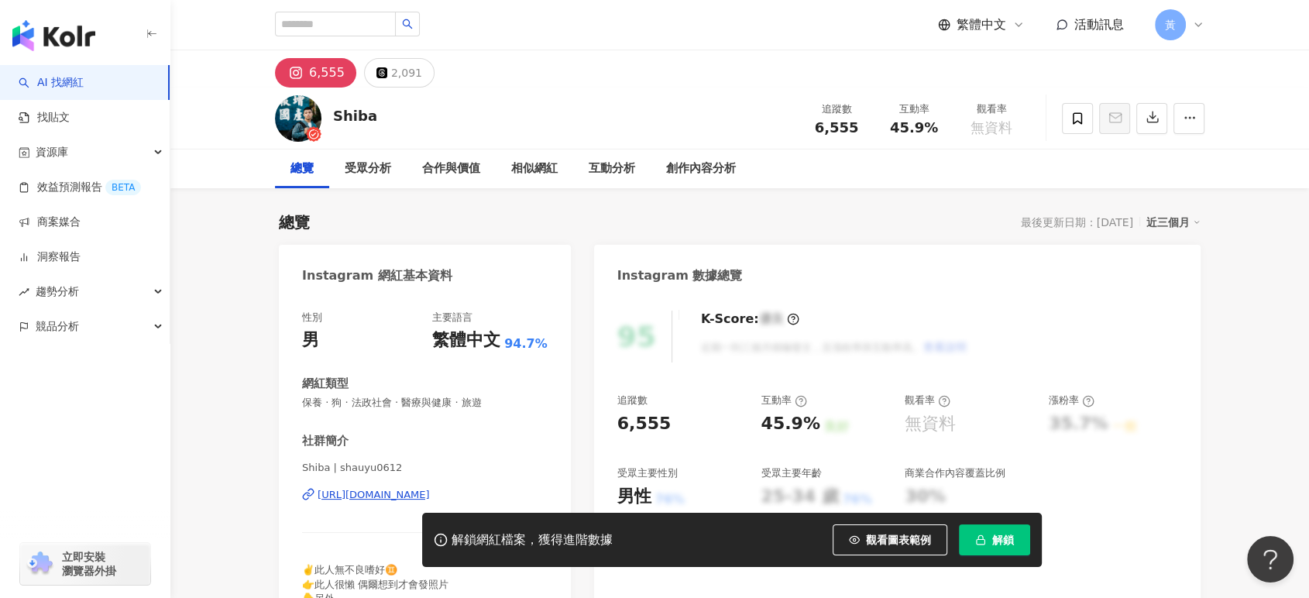
click at [410, 493] on div "https://www.instagram.com/shauyu0612/" at bounding box center [374, 495] width 112 height 14
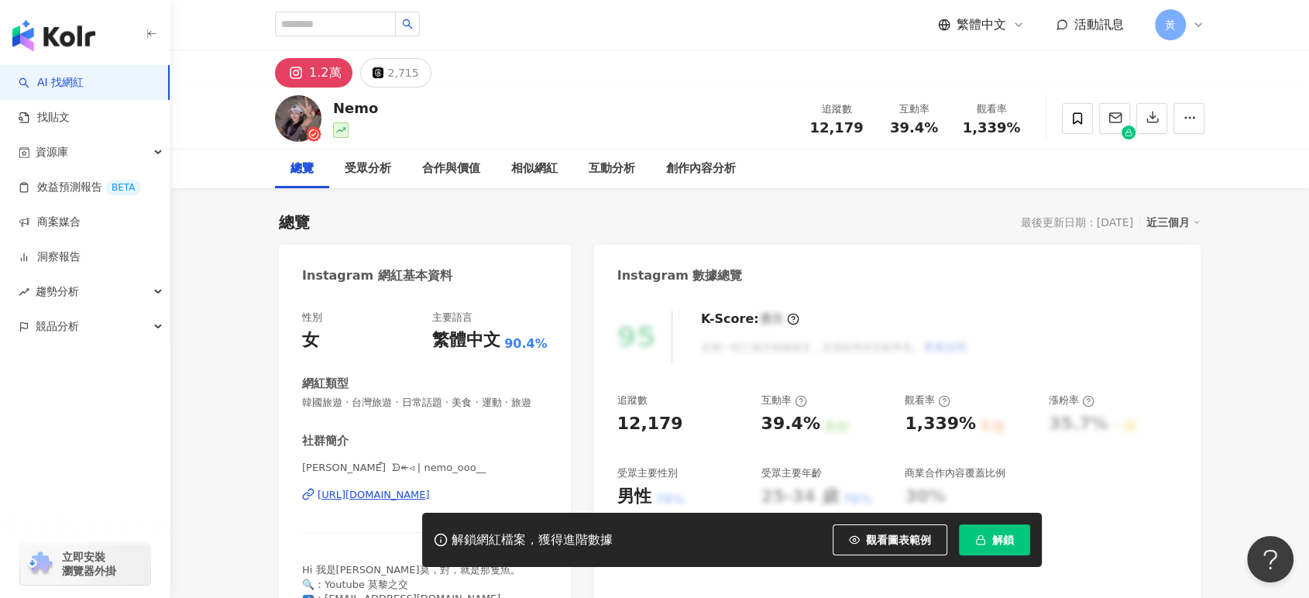
click at [347, 502] on div "https://www.instagram.com/nemo_ooo__/" at bounding box center [374, 495] width 112 height 14
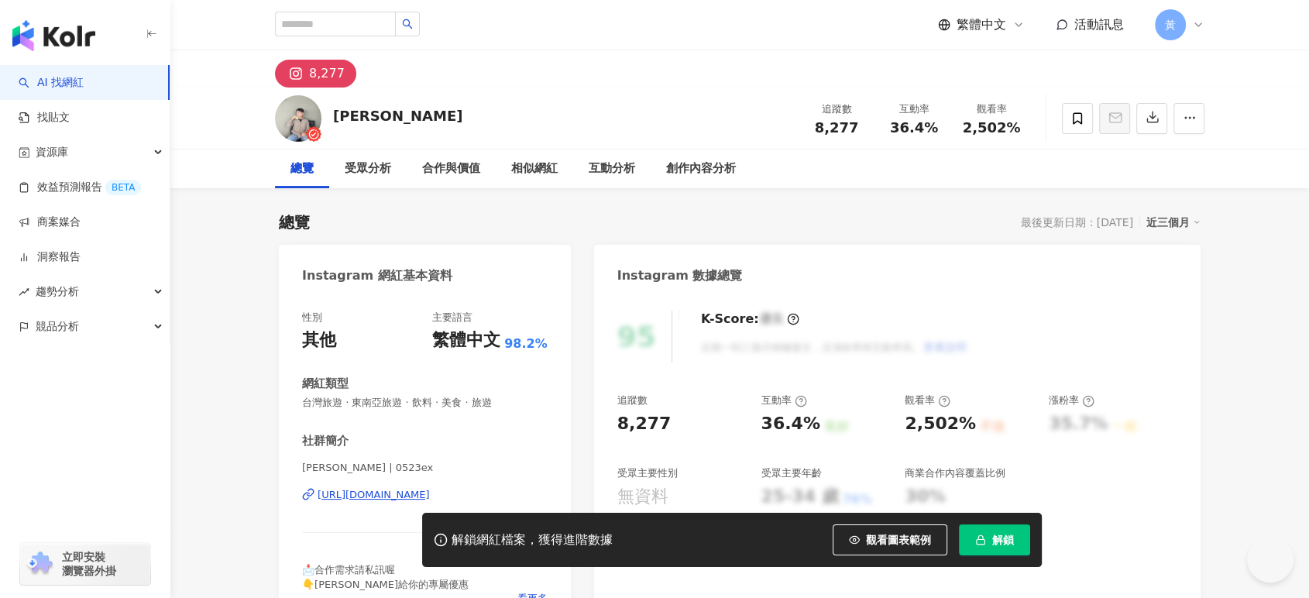
click at [353, 493] on div "[URL][DOMAIN_NAME]" at bounding box center [374, 495] width 112 height 14
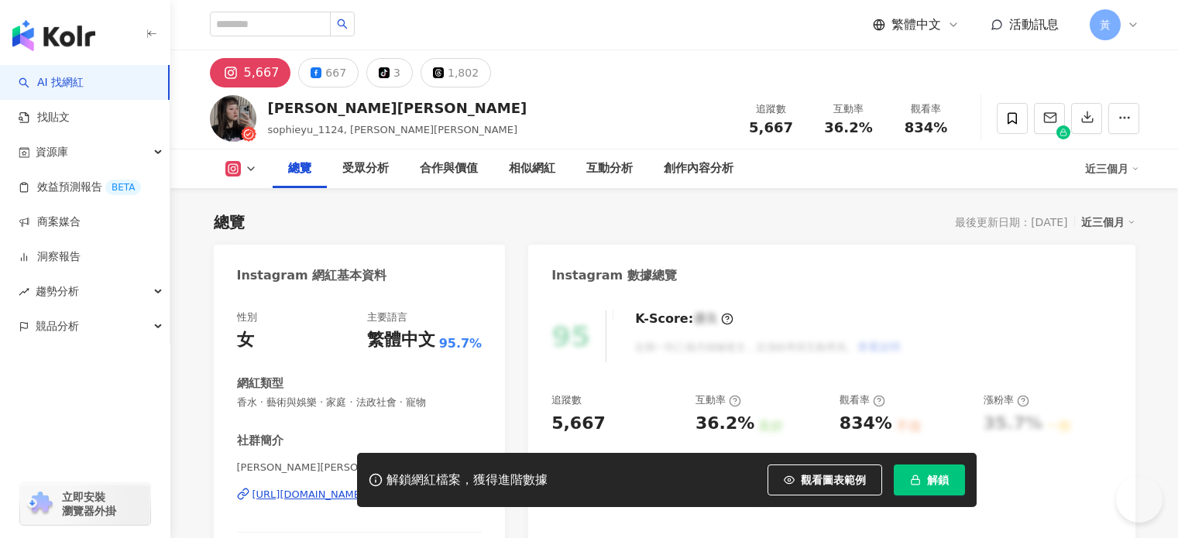
click at [365, 493] on div "https://www.instagram.com/sophieyu_1124/" at bounding box center [308, 495] width 112 height 14
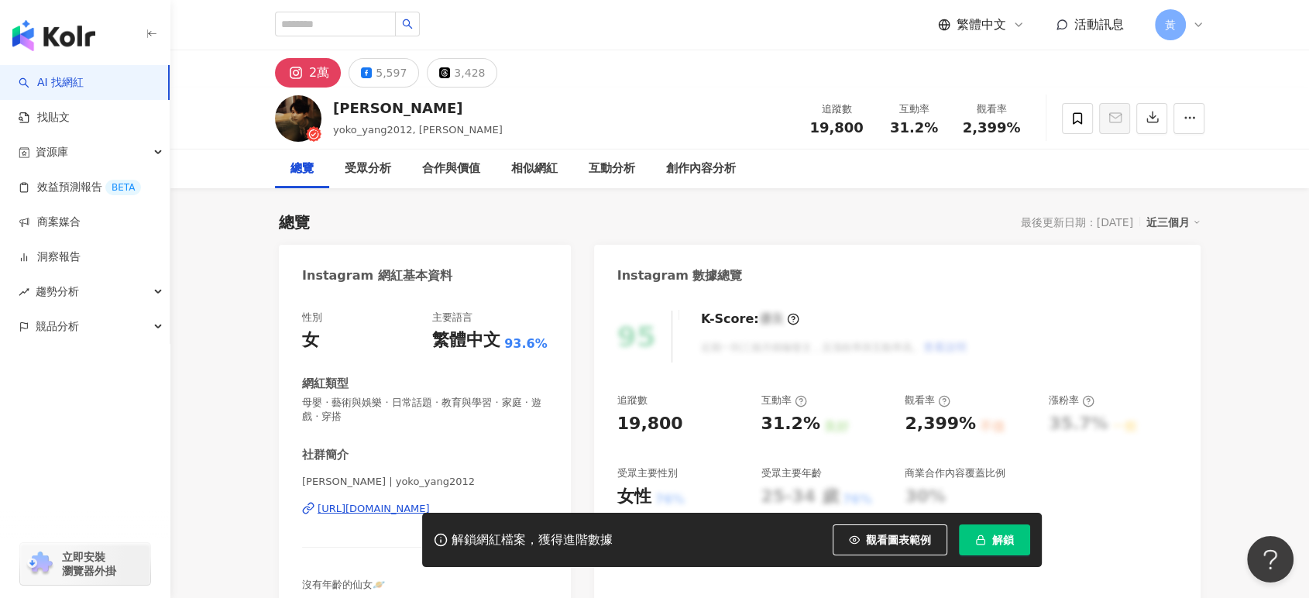
click at [331, 510] on div "https://www.instagram.com/yoko_yang2012/" at bounding box center [374, 509] width 112 height 14
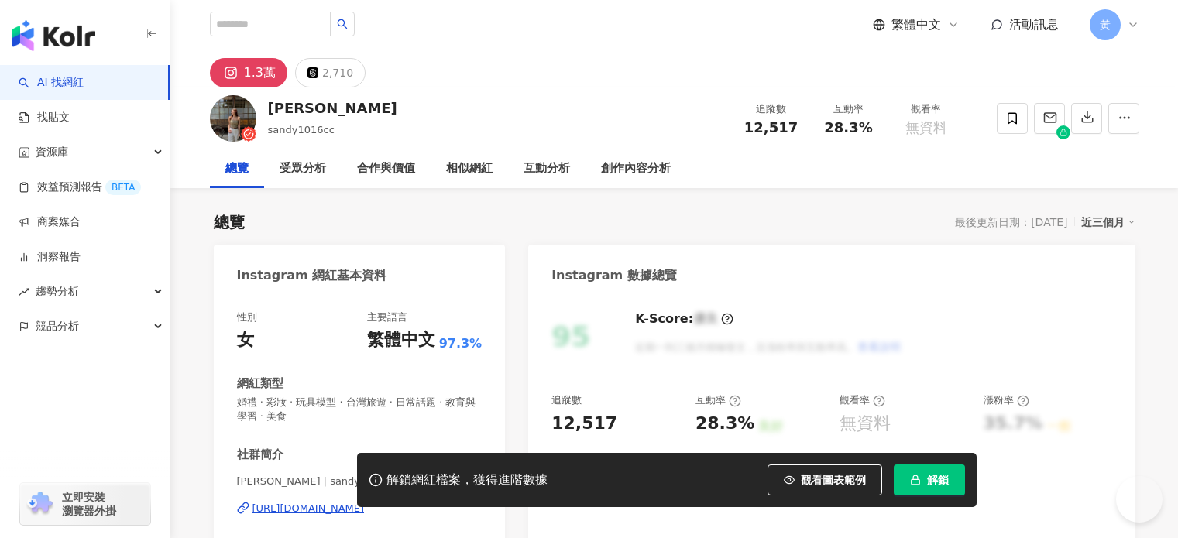
click at [345, 507] on div "解鎖網紅檔案，獲得進階數據 觀看圖表範例 解鎖" at bounding box center [589, 480] width 1178 height 54
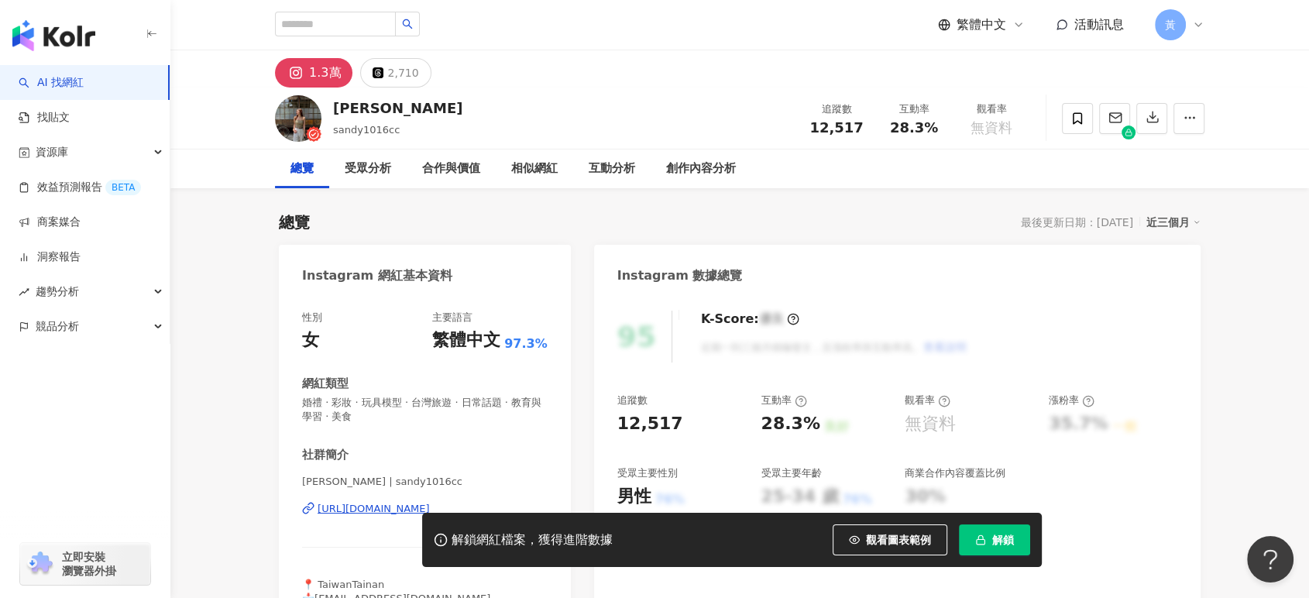
click at [371, 503] on div "https://www.instagram.com/sandy1016cc/" at bounding box center [374, 509] width 112 height 14
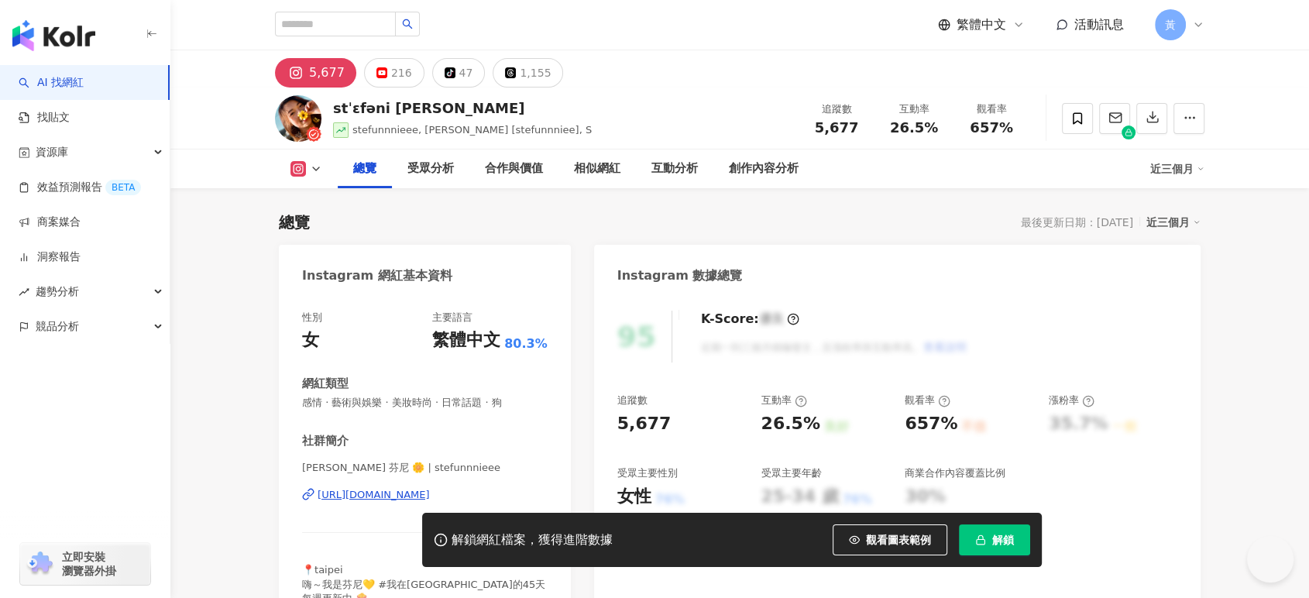
click at [341, 494] on div "[URL][DOMAIN_NAME]" at bounding box center [374, 495] width 112 height 14
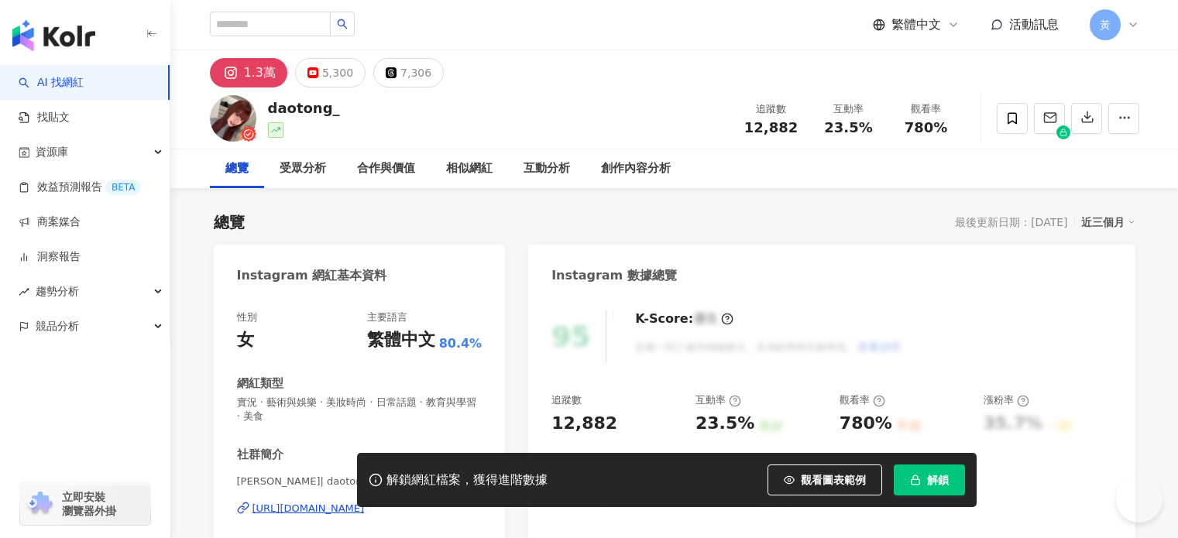
click at [362, 505] on div "https://www.instagram.com/daotong_/" at bounding box center [308, 509] width 112 height 14
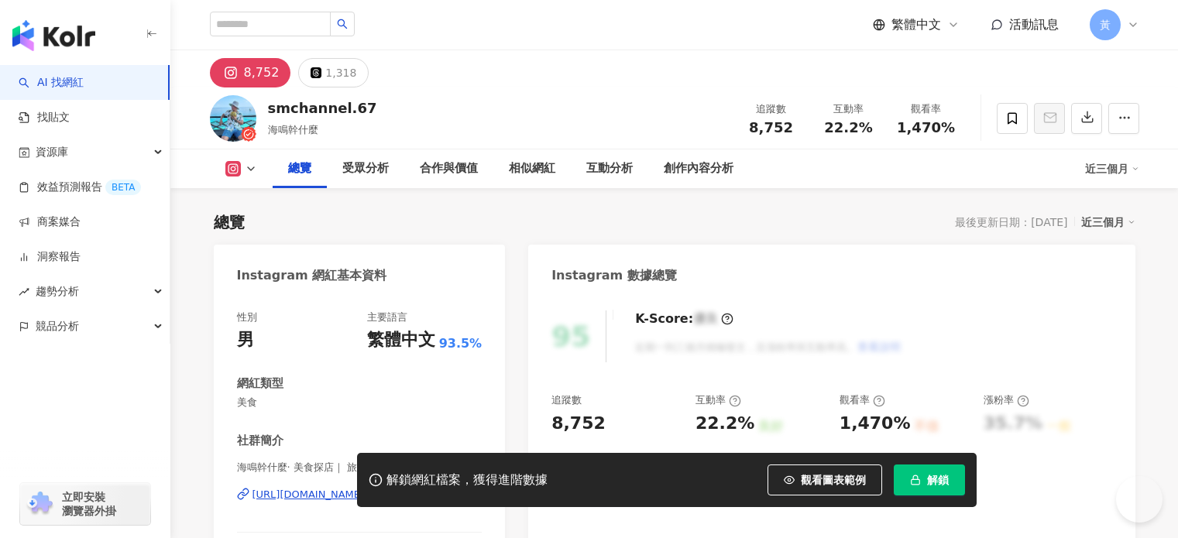
click at [365, 498] on div "[URL][DOMAIN_NAME]" at bounding box center [308, 495] width 112 height 14
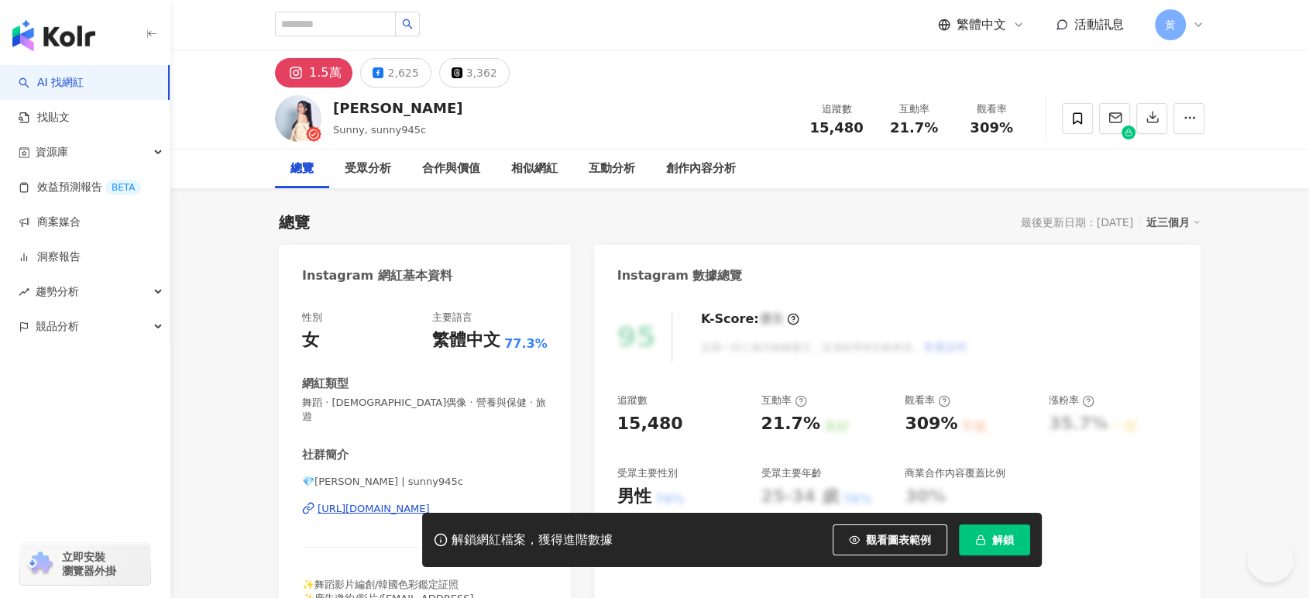
click at [430, 502] on div "[URL][DOMAIN_NAME]" at bounding box center [374, 509] width 112 height 14
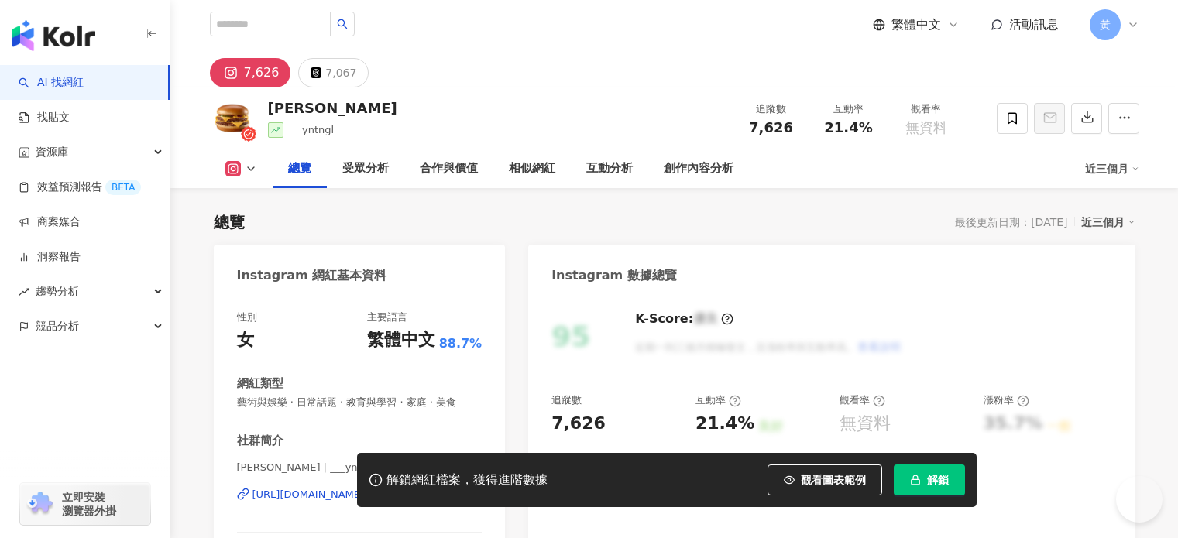
click at [365, 498] on div "https://www.instagram.com/___yntngl/" at bounding box center [308, 495] width 112 height 14
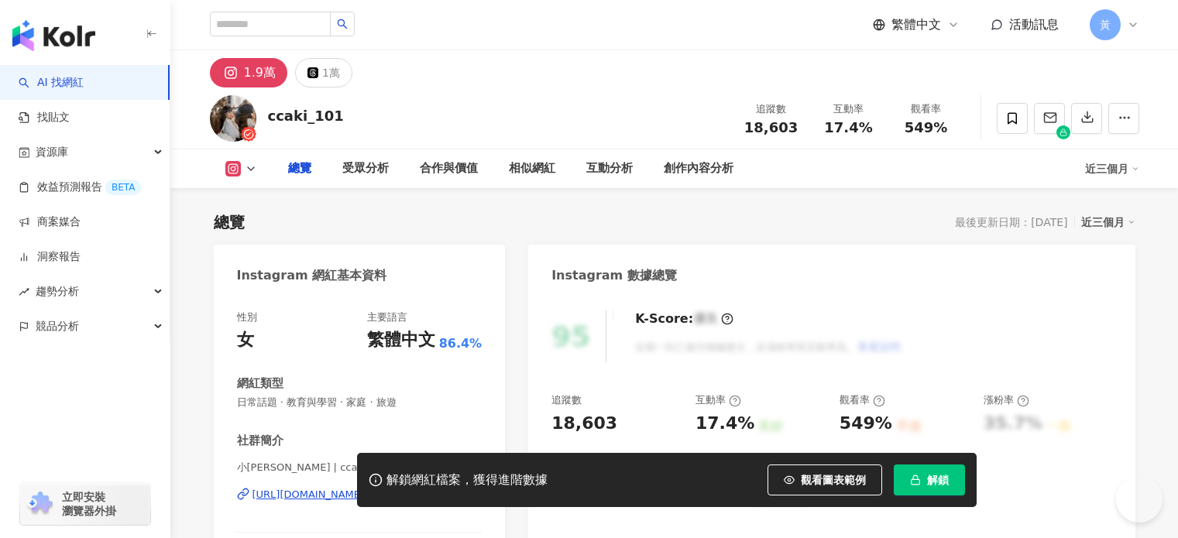
click at [365, 499] on div "https://www.instagram.com/ccaki_101/" at bounding box center [308, 495] width 112 height 14
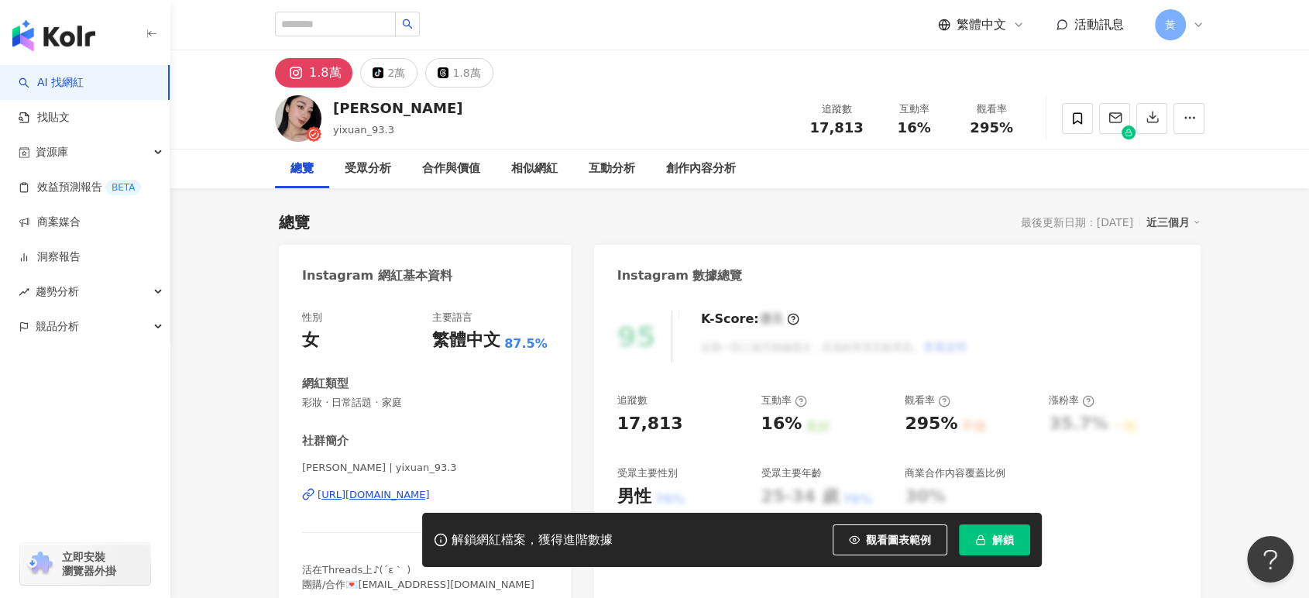
click at [366, 496] on div "[URL][DOMAIN_NAME]" at bounding box center [374, 495] width 112 height 14
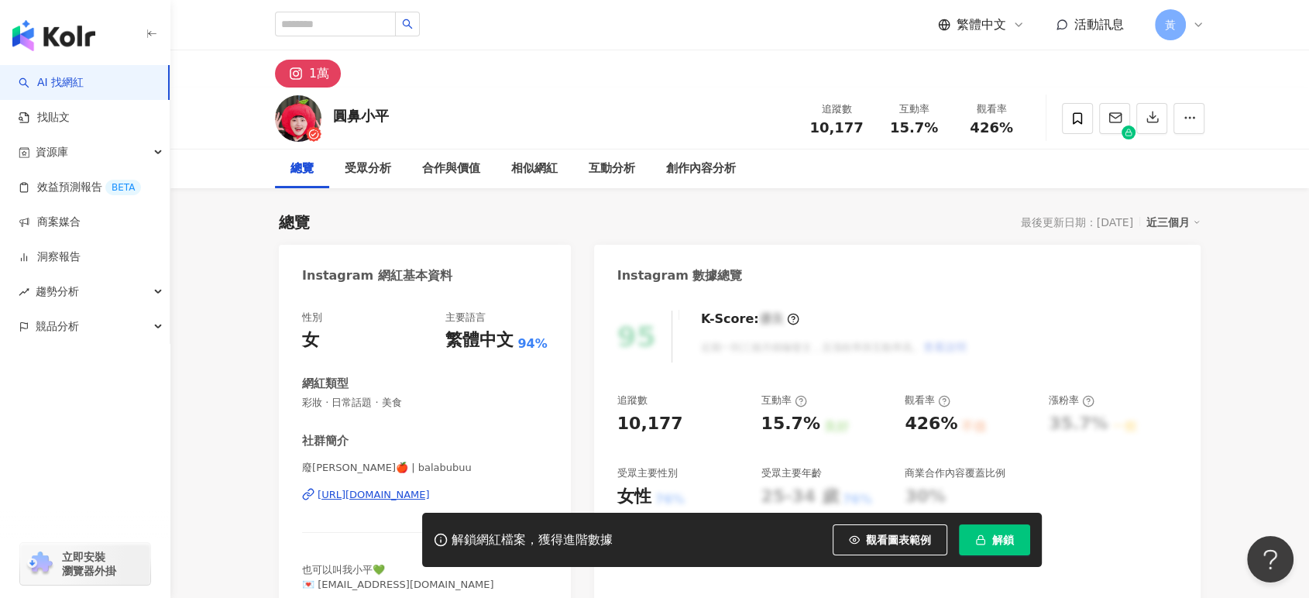
click at [373, 493] on div "https://www.instagram.com/balabubuu/" at bounding box center [374, 495] width 112 height 14
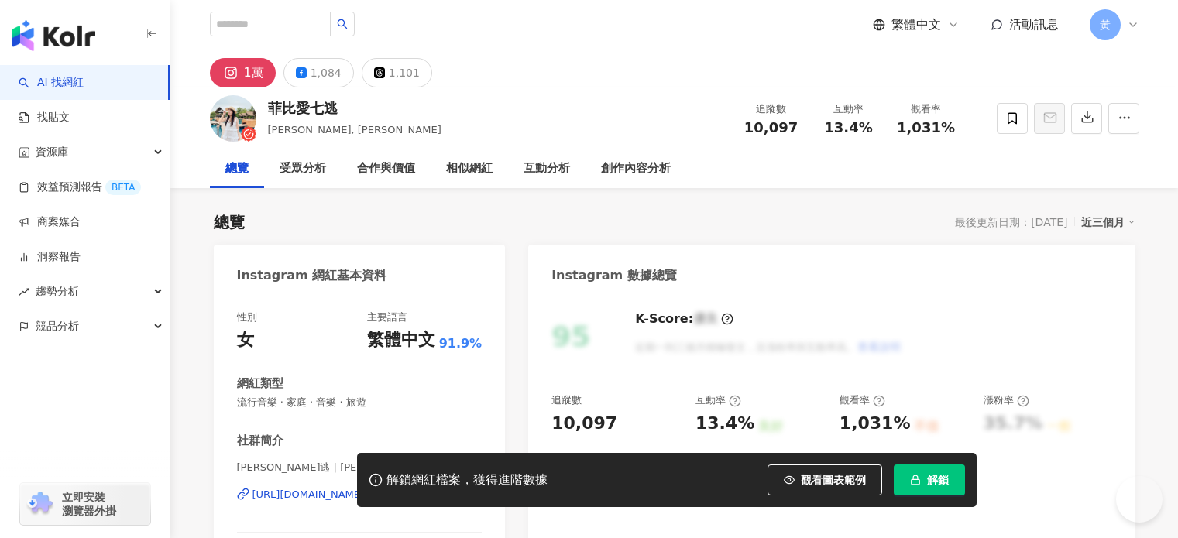
click at [365, 489] on div "[URL][DOMAIN_NAME]" at bounding box center [308, 495] width 112 height 14
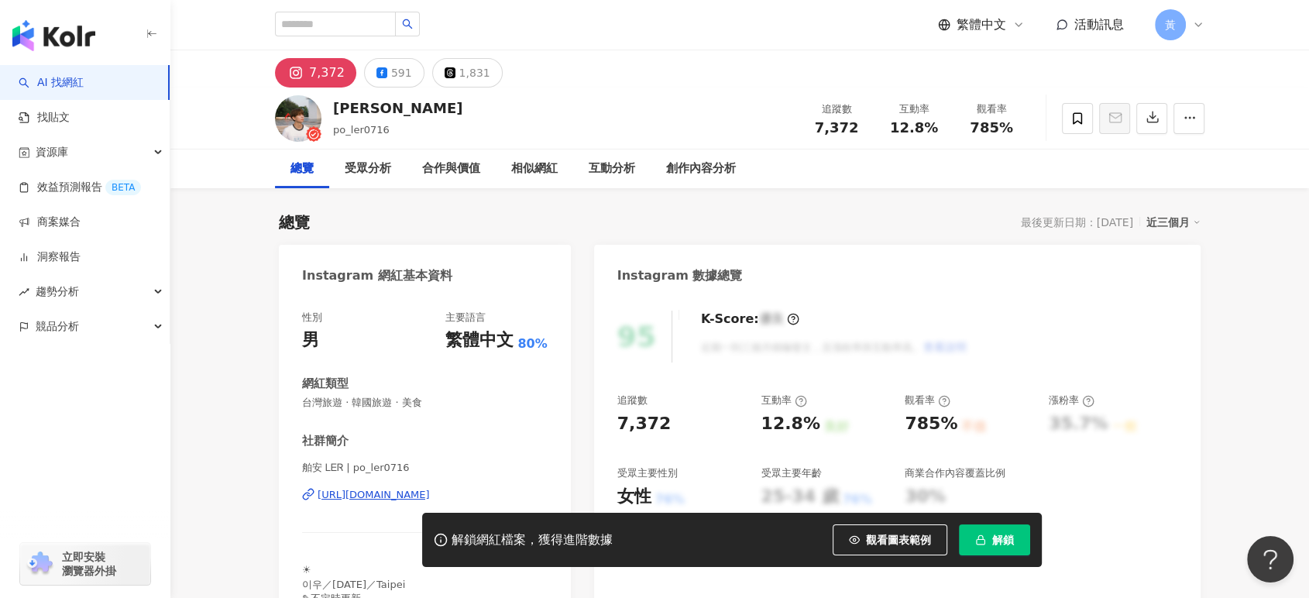
click at [397, 492] on div "https://www.instagram.com/po_ler0716/" at bounding box center [374, 495] width 112 height 14
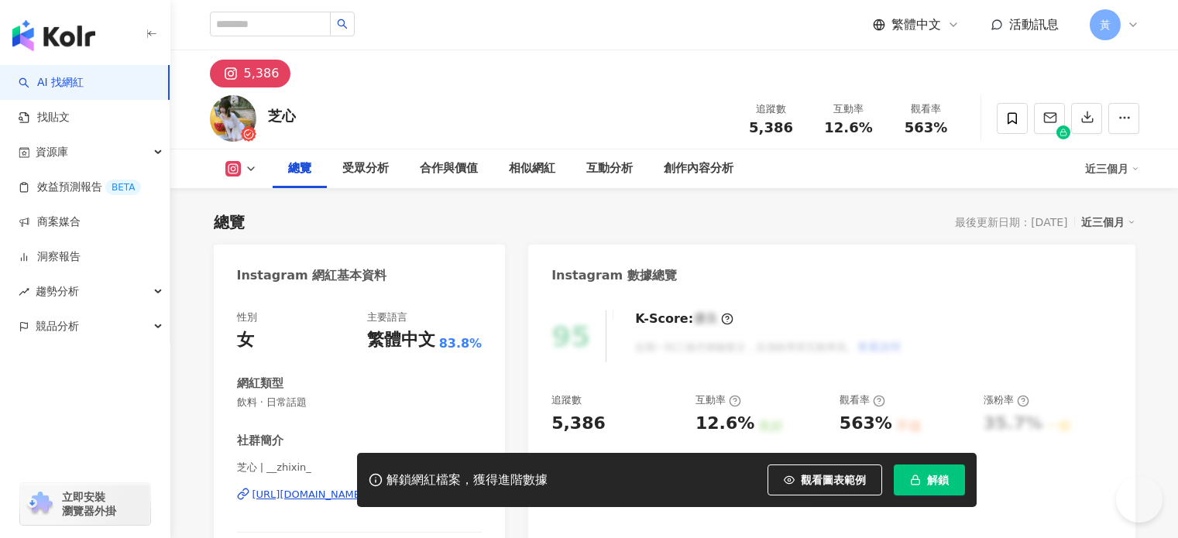
click at [365, 499] on div "https://www.instagram.com/__zhixin_/" at bounding box center [308, 495] width 112 height 14
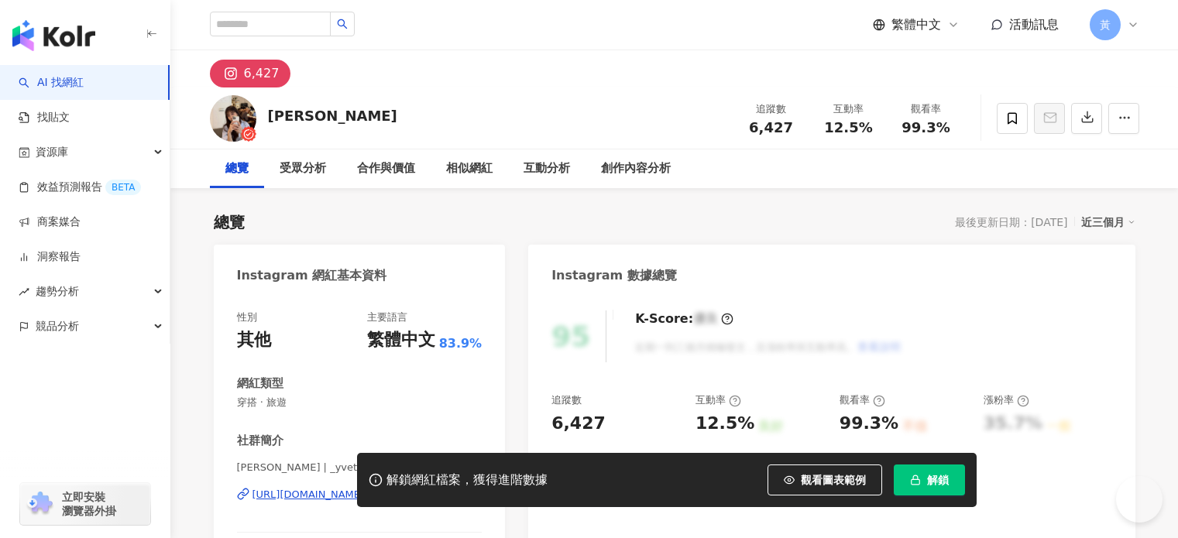
click at [348, 499] on div "[URL][DOMAIN_NAME]" at bounding box center [308, 495] width 112 height 14
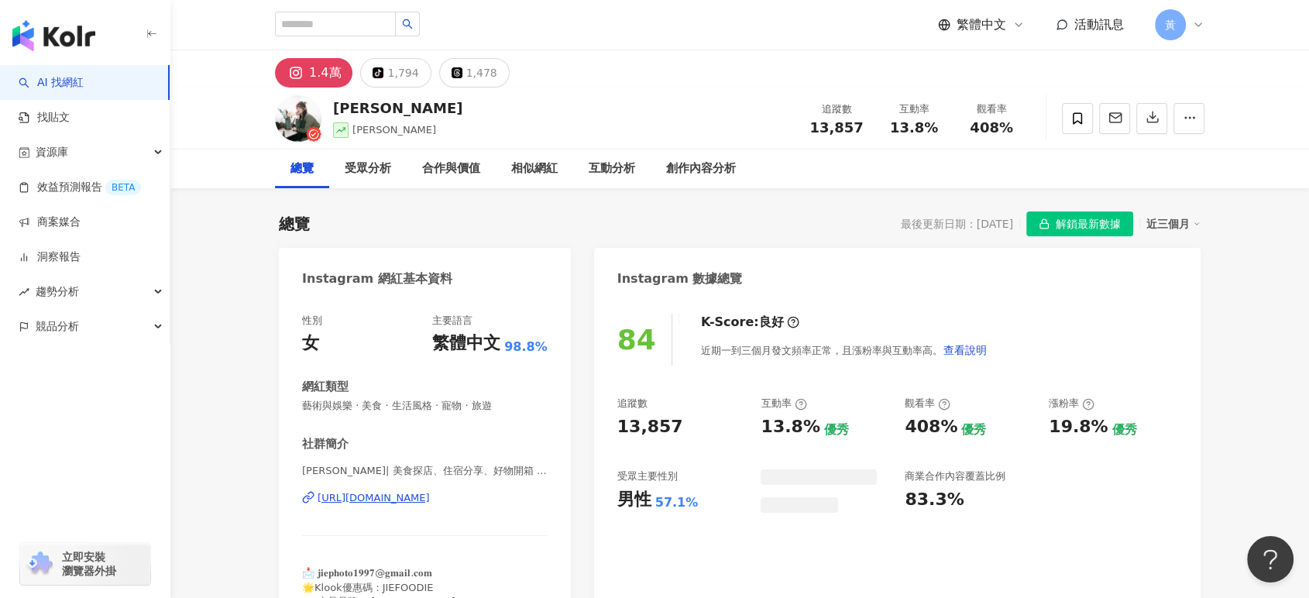
click at [406, 500] on div "https://www.instagram.com/_jiefoodie/" at bounding box center [374, 498] width 112 height 14
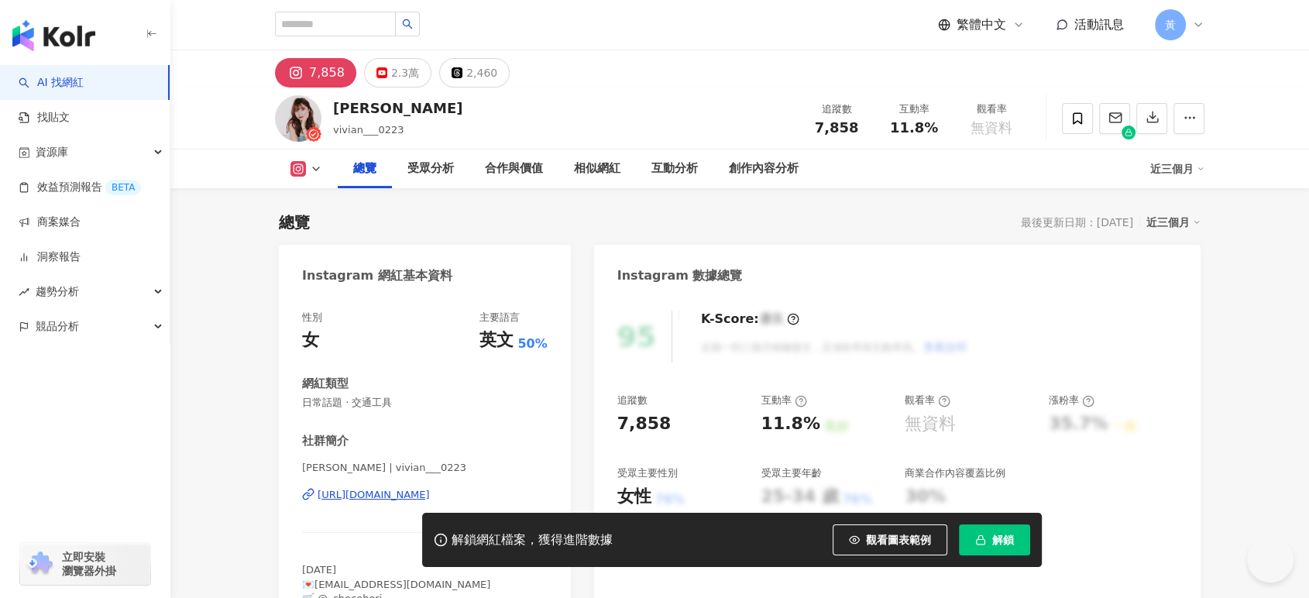
click at [412, 496] on div "[URL][DOMAIN_NAME]" at bounding box center [374, 495] width 112 height 14
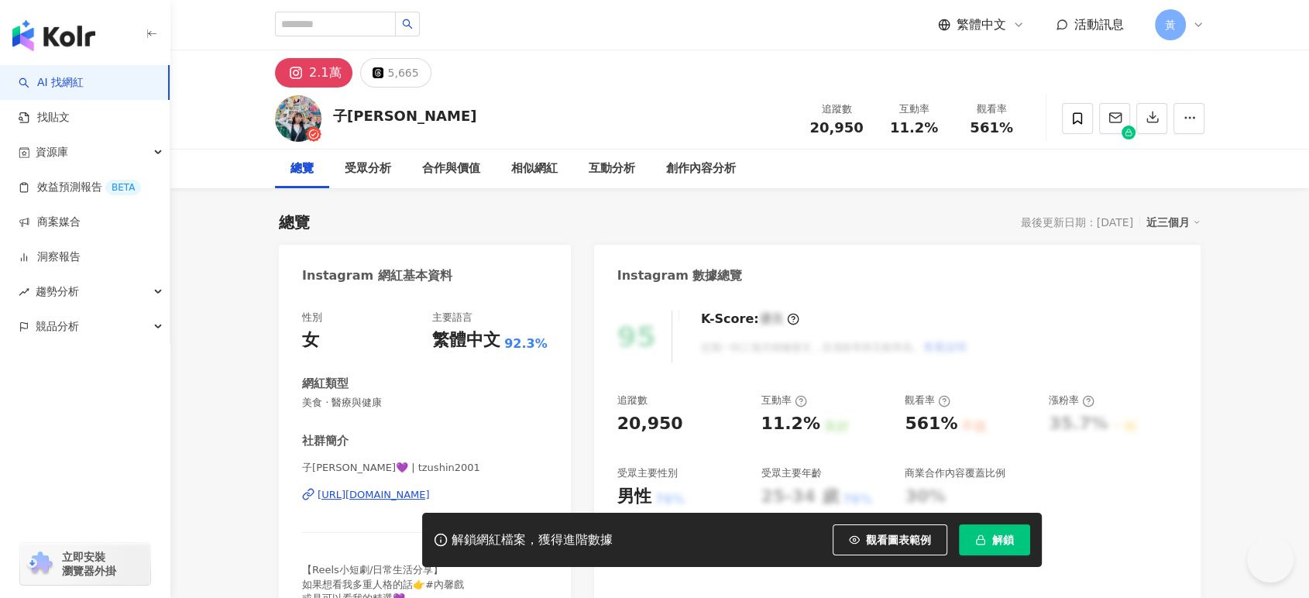
click at [375, 494] on div "https://www.instagram.com/tzushin2001/" at bounding box center [374, 495] width 112 height 14
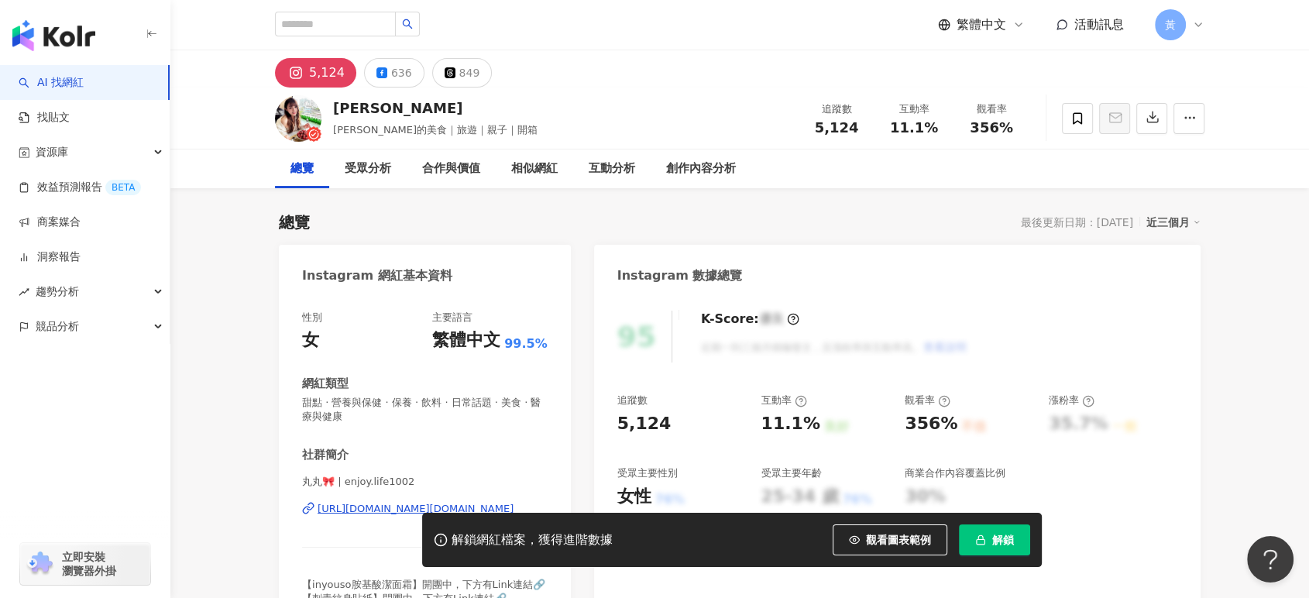
click at [342, 506] on div "https://www.instagram.com/enjoy.life1002/" at bounding box center [416, 509] width 196 height 14
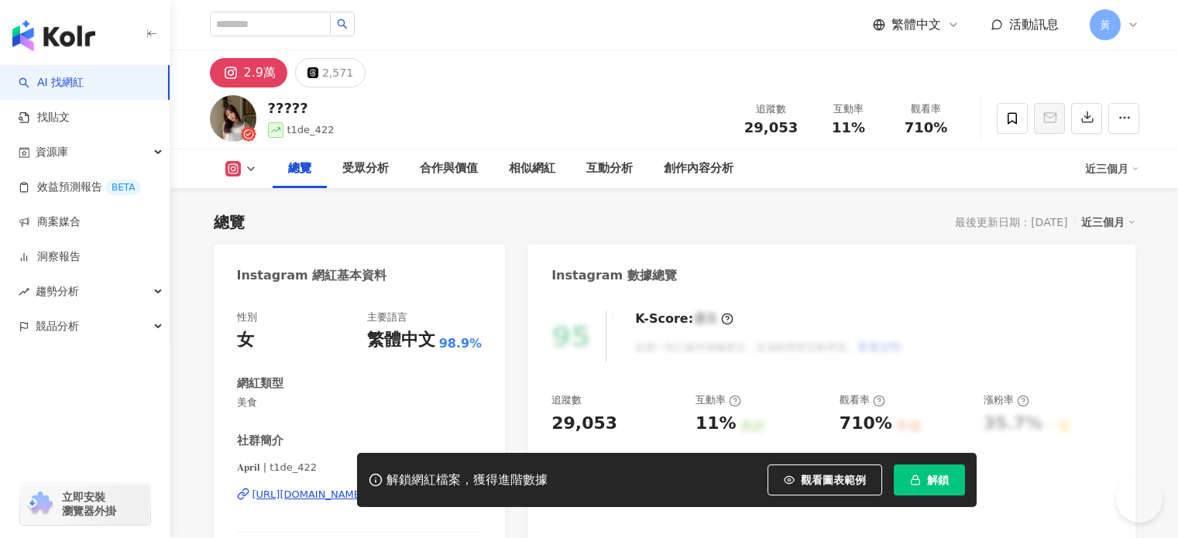
click at [365, 498] on div "[URL][DOMAIN_NAME]" at bounding box center [308, 495] width 112 height 14
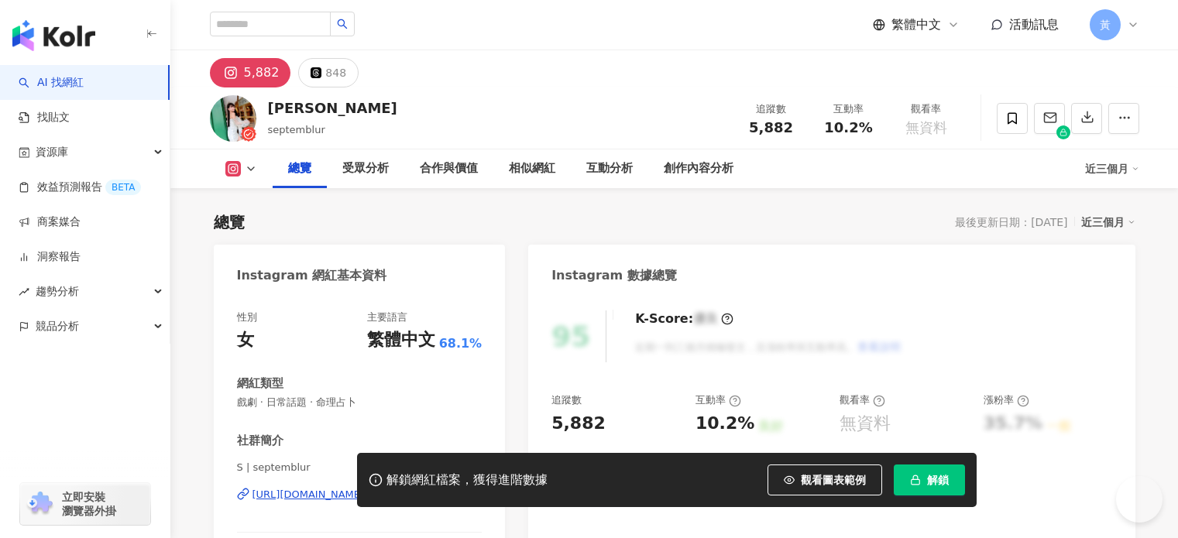
click at [365, 496] on div "[URL][DOMAIN_NAME]" at bounding box center [308, 495] width 112 height 14
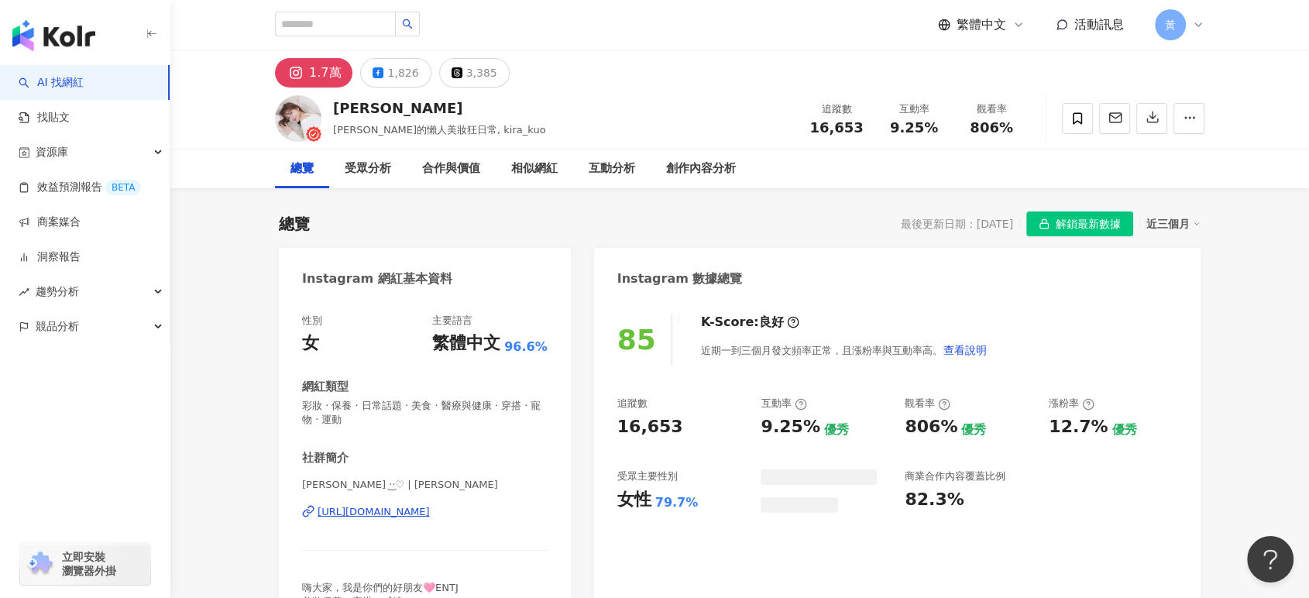
click at [377, 518] on div "https://www.instagram.com/kira_kuo/" at bounding box center [374, 512] width 112 height 14
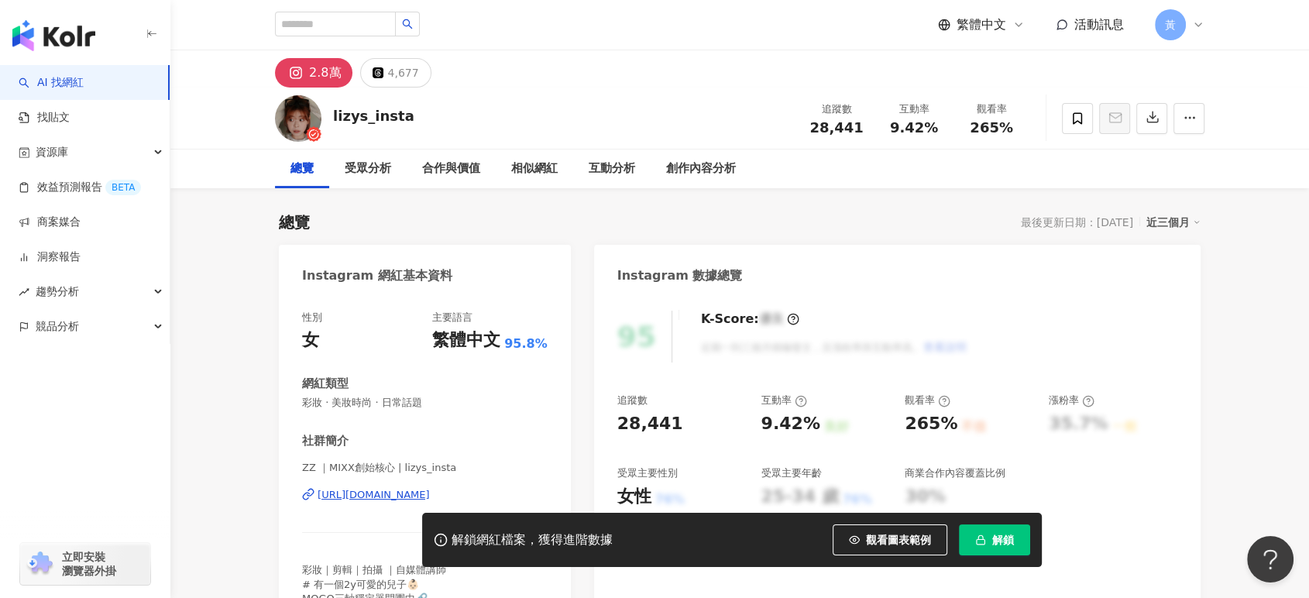
click at [340, 491] on div "[URL][DOMAIN_NAME]" at bounding box center [374, 495] width 112 height 14
